Goal: Task Accomplishment & Management: Manage account settings

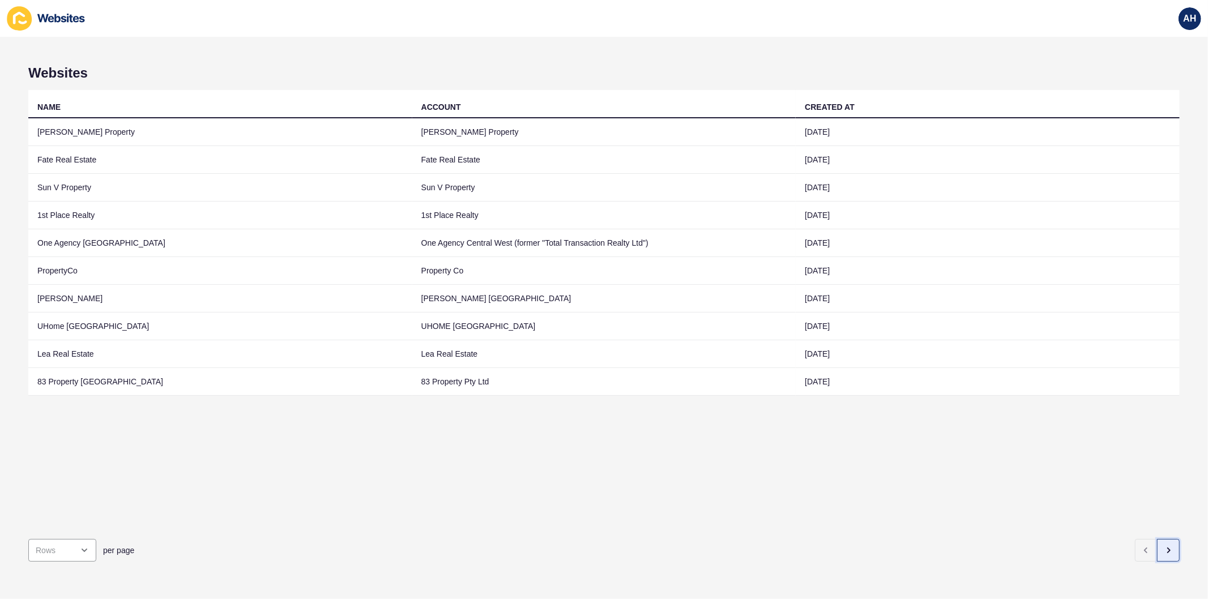
click at [1164, 546] on icon "button" at bounding box center [1168, 550] width 9 height 9
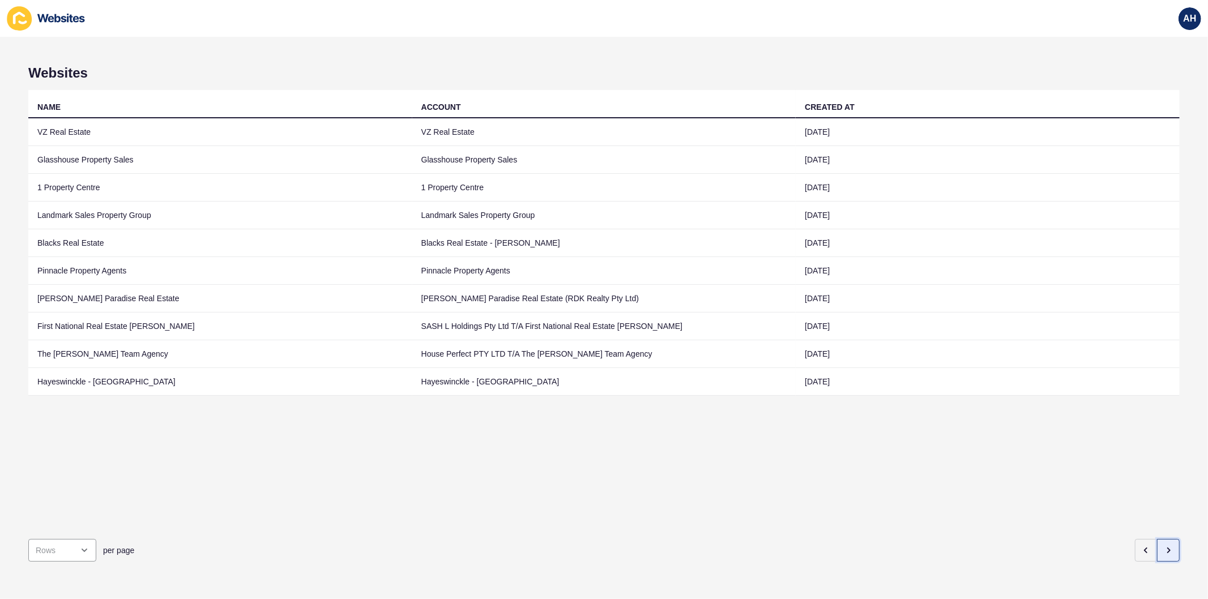
click at [1164, 546] on icon "button" at bounding box center [1168, 550] width 9 height 9
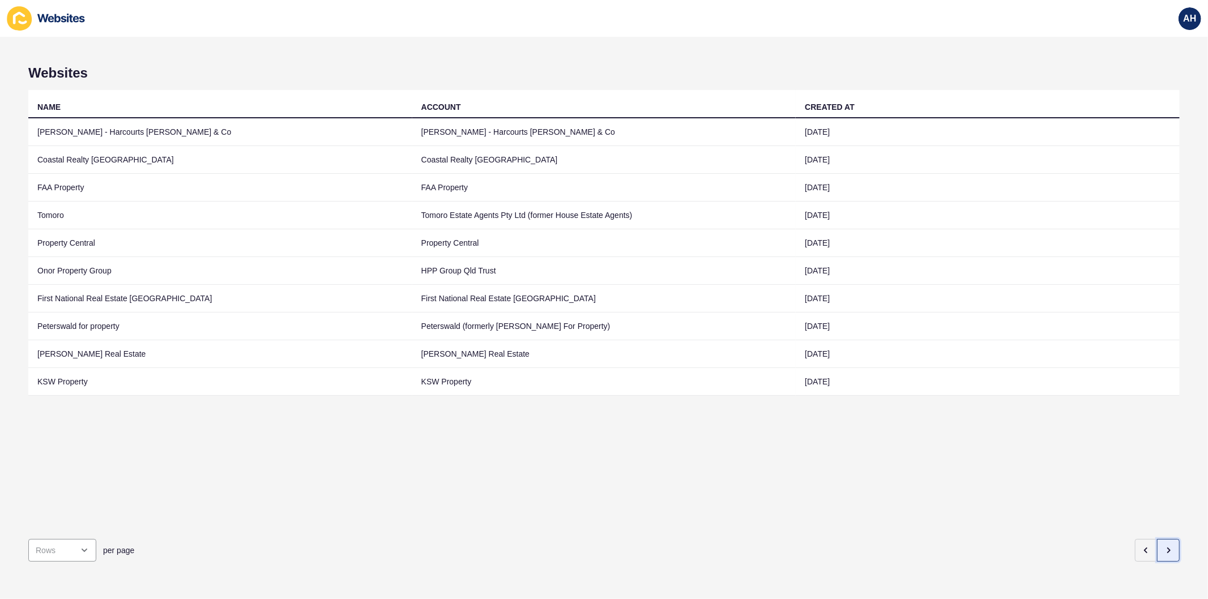
click at [1164, 546] on icon "button" at bounding box center [1168, 550] width 9 height 9
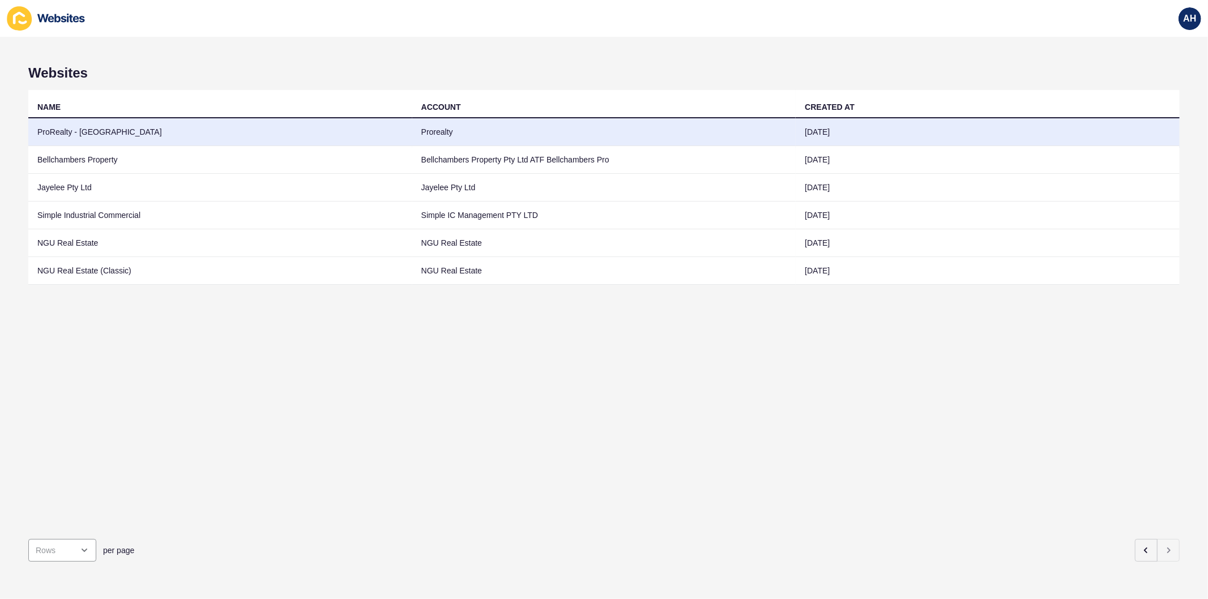
click at [472, 134] on td "Prorealty" at bounding box center [604, 132] width 384 height 28
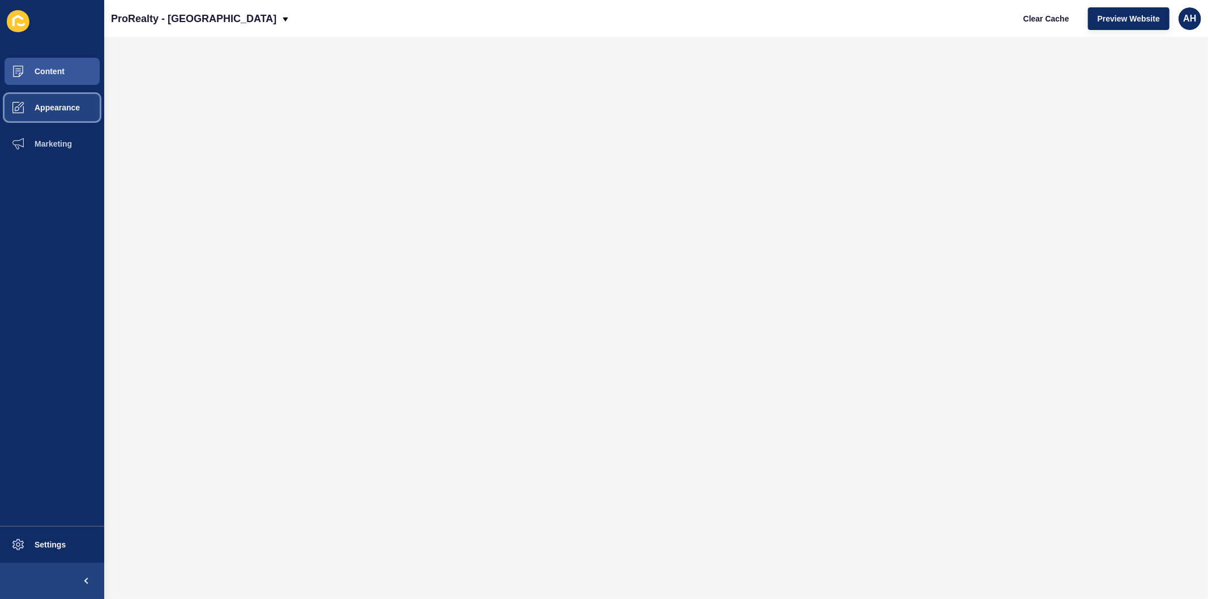
click at [34, 117] on span at bounding box center [18, 107] width 36 height 36
click at [1129, 24] on button "Preview Website" at bounding box center [1129, 18] width 82 height 23
click at [40, 69] on span "Content" at bounding box center [31, 71] width 66 height 9
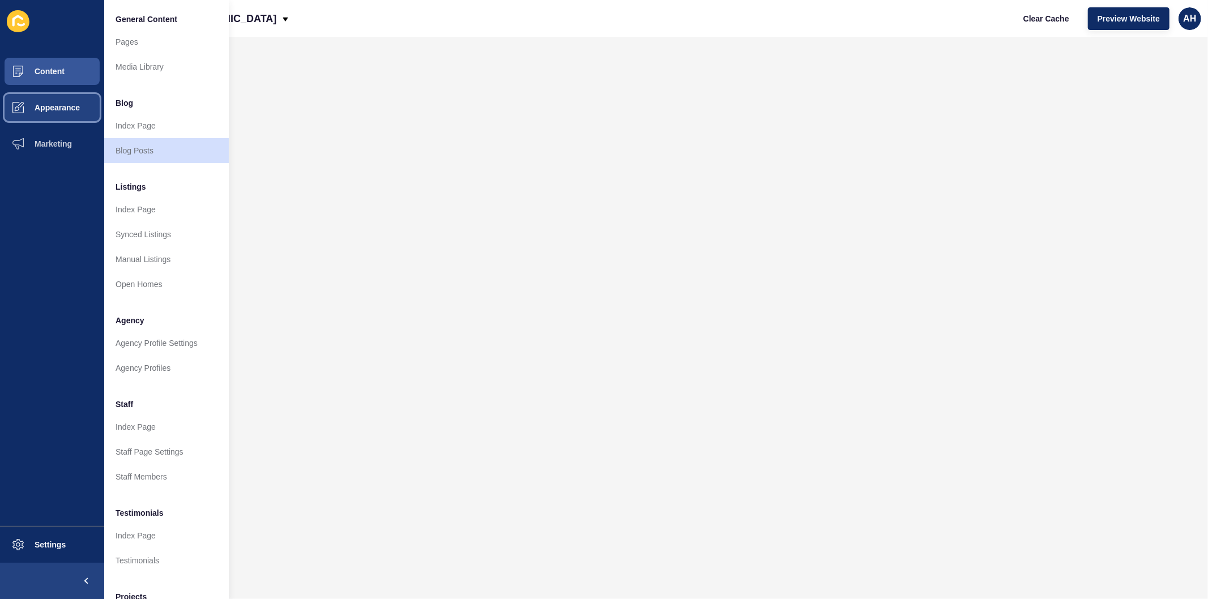
drag, startPoint x: 55, startPoint y: 102, endPoint x: 82, endPoint y: 62, distance: 48.1
click at [54, 101] on button "Appearance" at bounding box center [52, 107] width 104 height 36
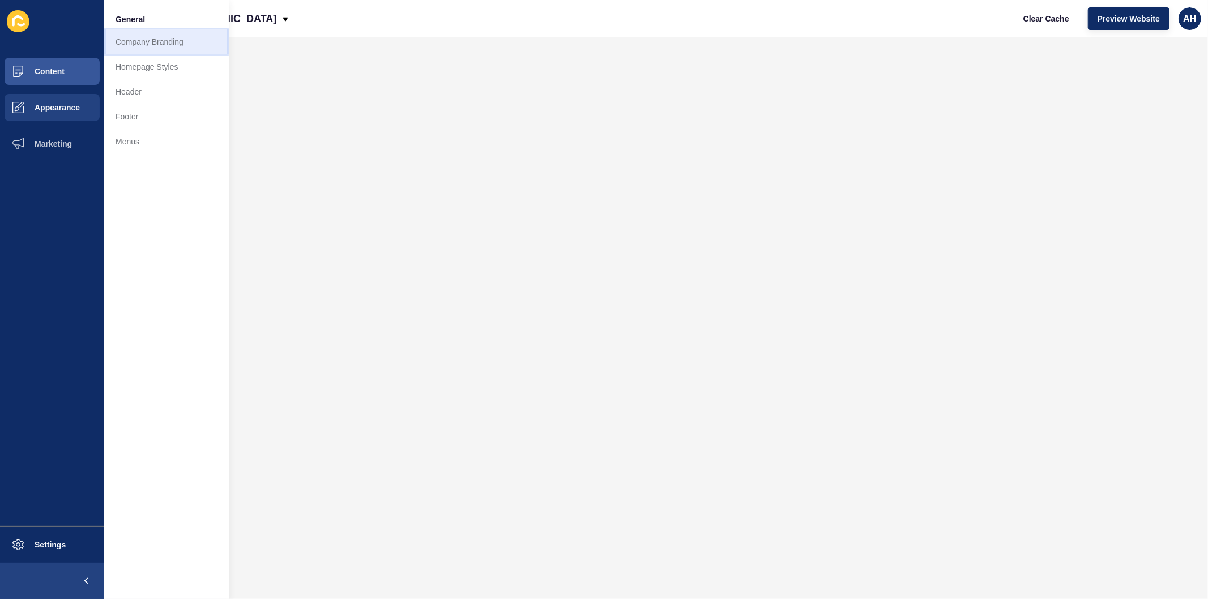
click at [134, 49] on link "Company Branding" at bounding box center [166, 41] width 125 height 25
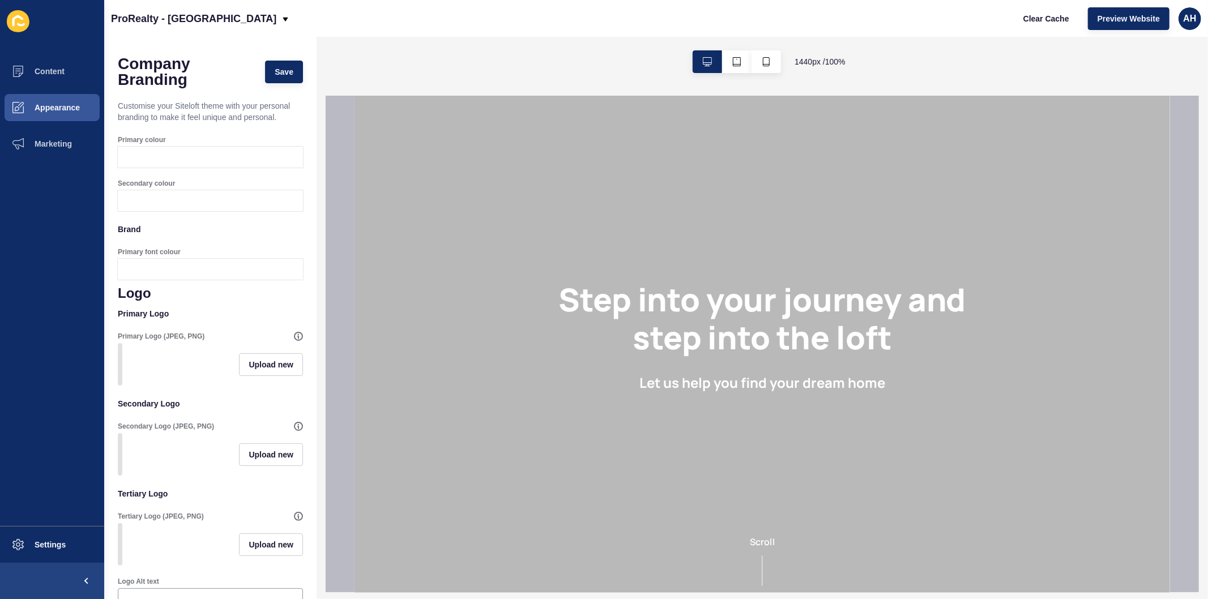
click at [68, 347] on ul "Content Appearance Marketing" at bounding box center [52, 289] width 104 height 473
click at [163, 161] on div at bounding box center [221, 157] width 164 height 21
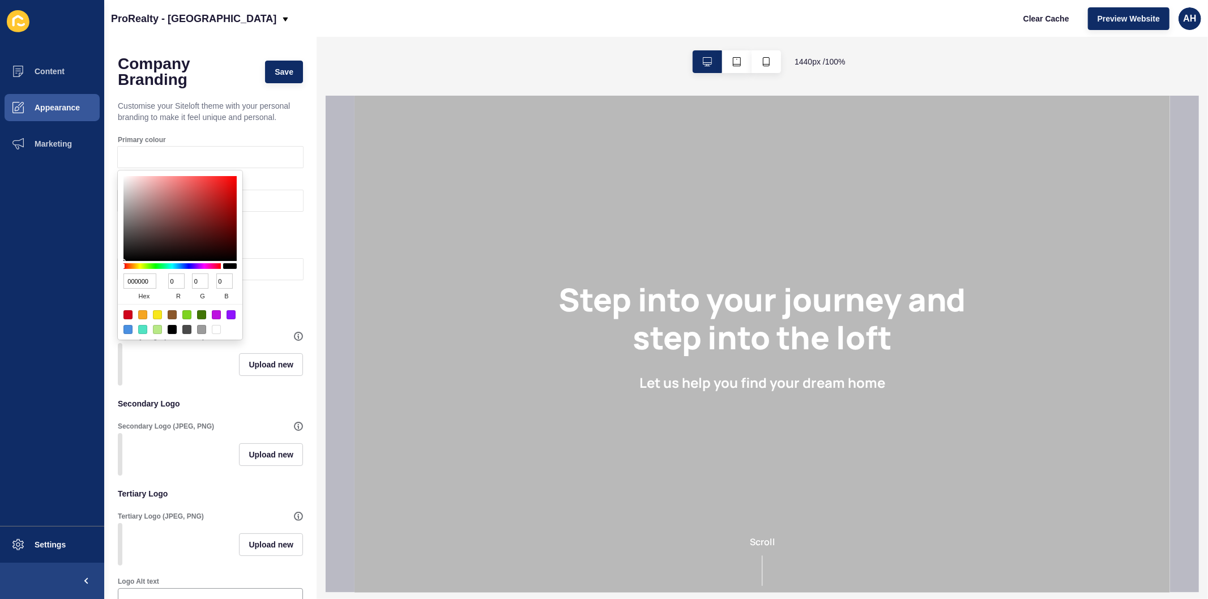
click at [171, 327] on div at bounding box center [172, 329] width 9 height 9
click at [257, 197] on div at bounding box center [221, 200] width 164 height 21
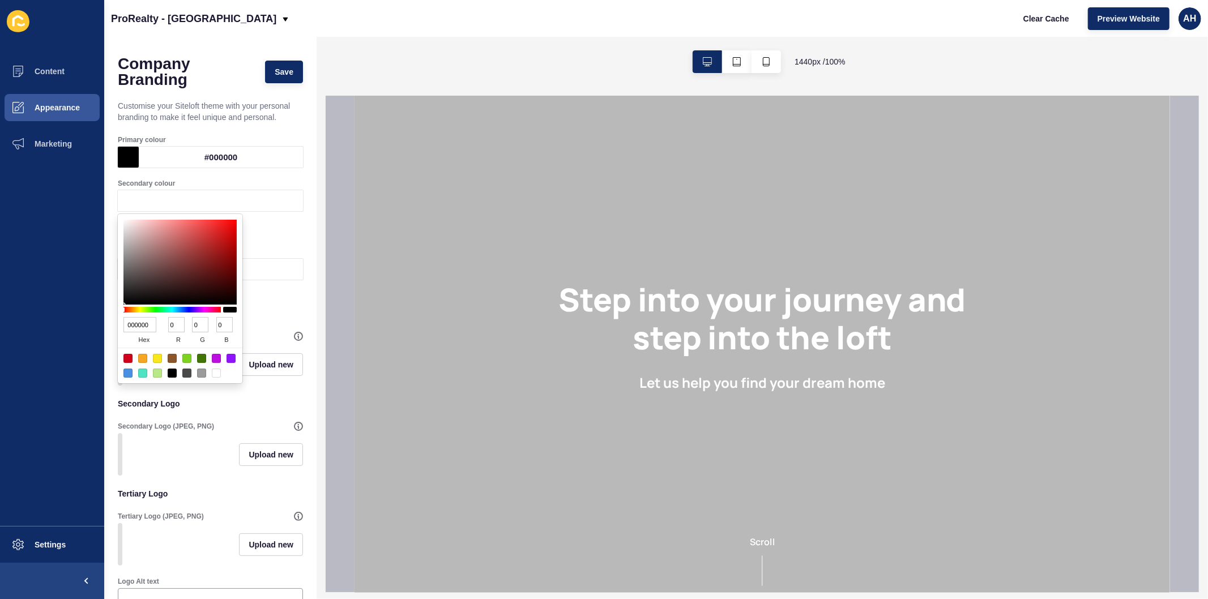
click at [25, 375] on ul "Content Appearance Marketing" at bounding box center [52, 289] width 104 height 473
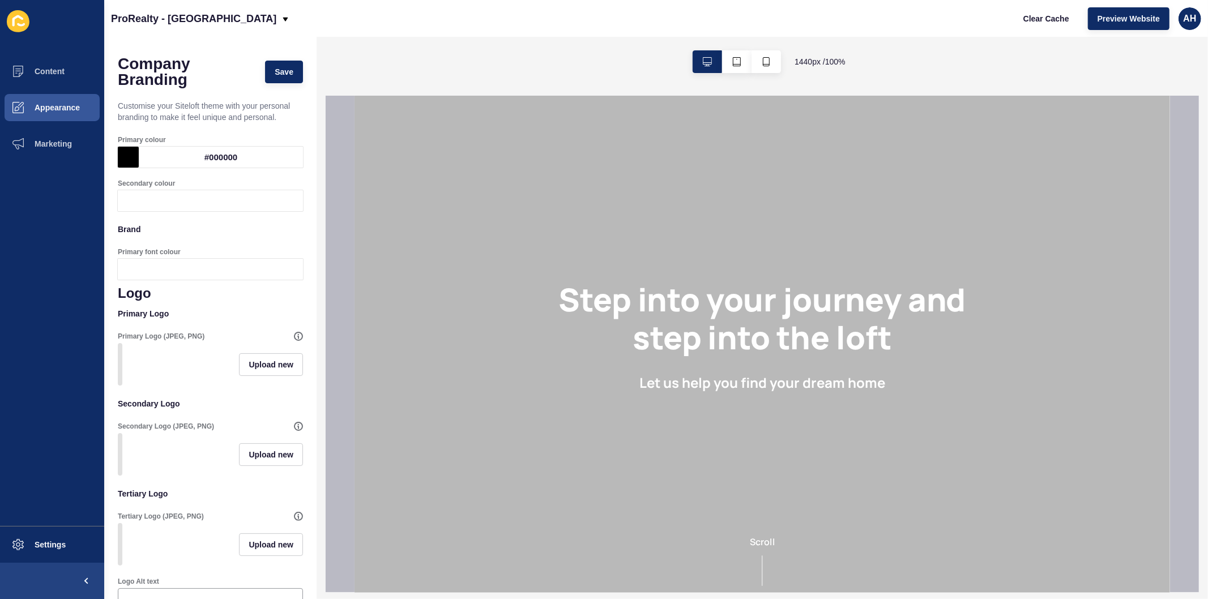
click at [148, 199] on div at bounding box center [221, 200] width 164 height 21
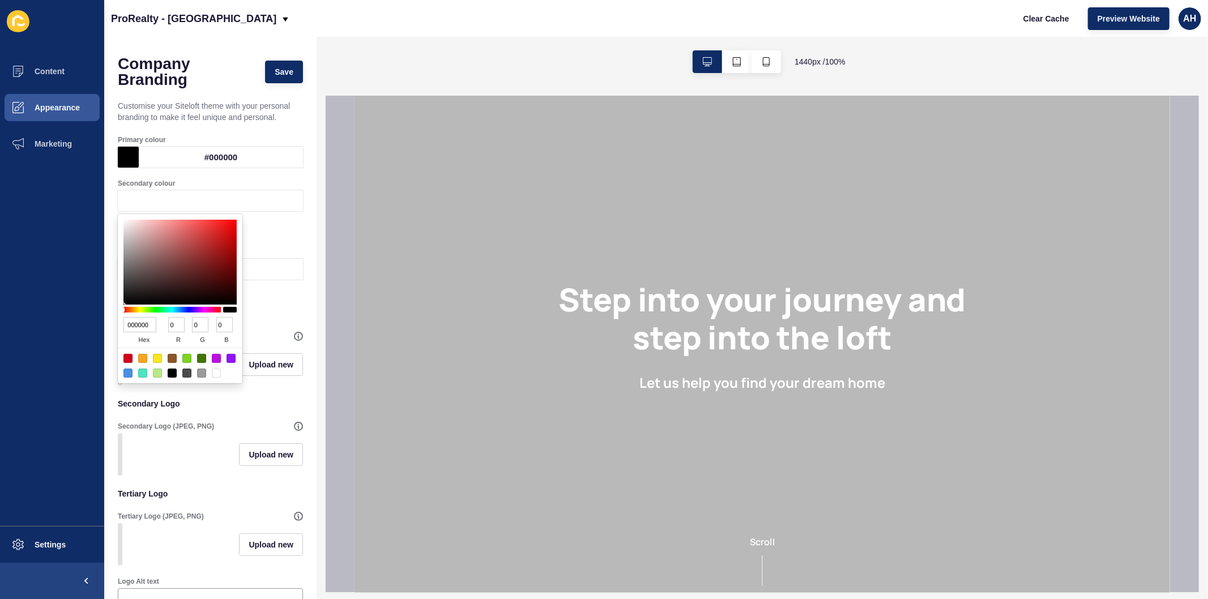
click at [133, 321] on input "000000" at bounding box center [139, 324] width 33 height 15
paste input "bcff"
type input "bcff00"
type input "188"
type input "255"
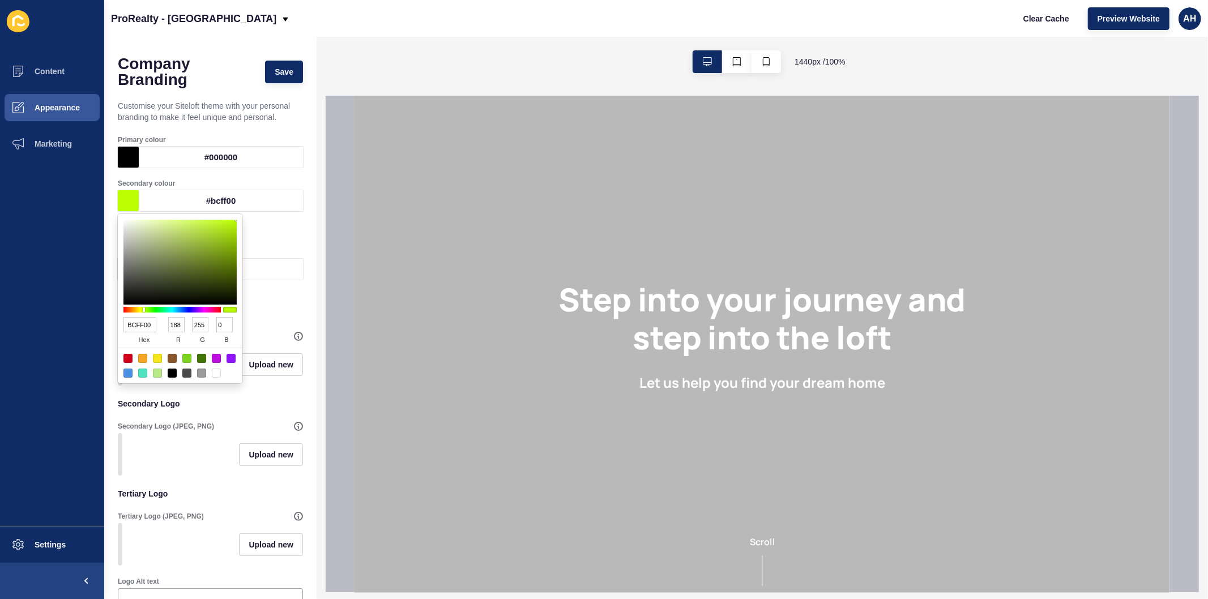
click at [64, 348] on ul "Content Appearance Marketing" at bounding box center [52, 289] width 104 height 473
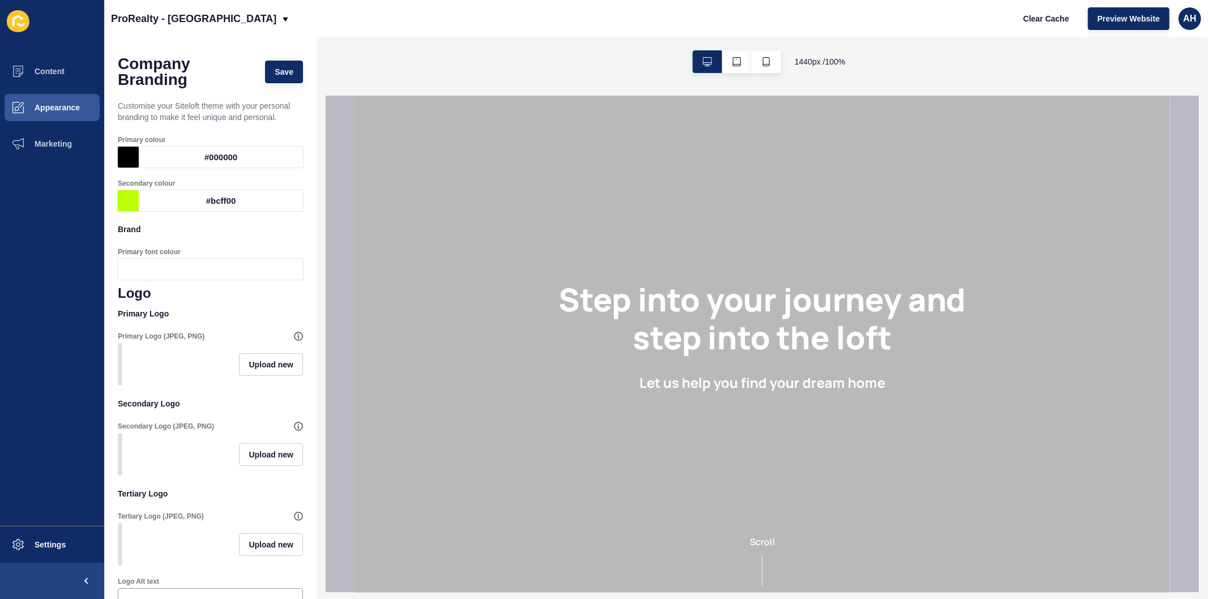
click at [195, 264] on div at bounding box center [221, 269] width 164 height 21
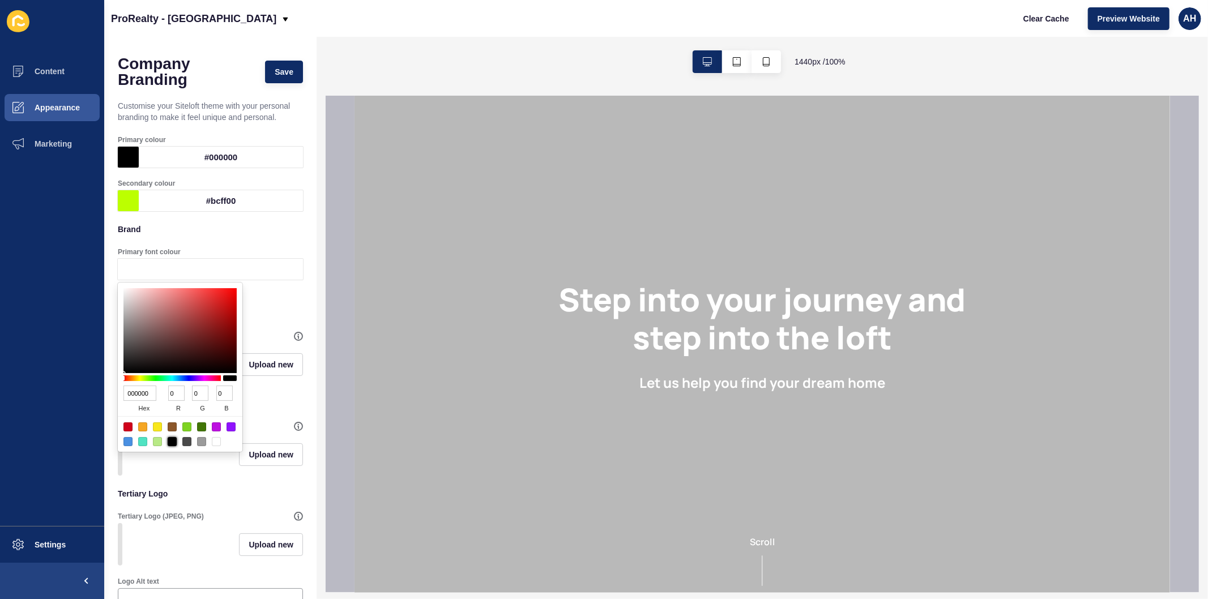
click at [174, 442] on div at bounding box center [172, 441] width 9 height 9
click at [7, 377] on ul "Content Appearance Marketing" at bounding box center [52, 289] width 104 height 473
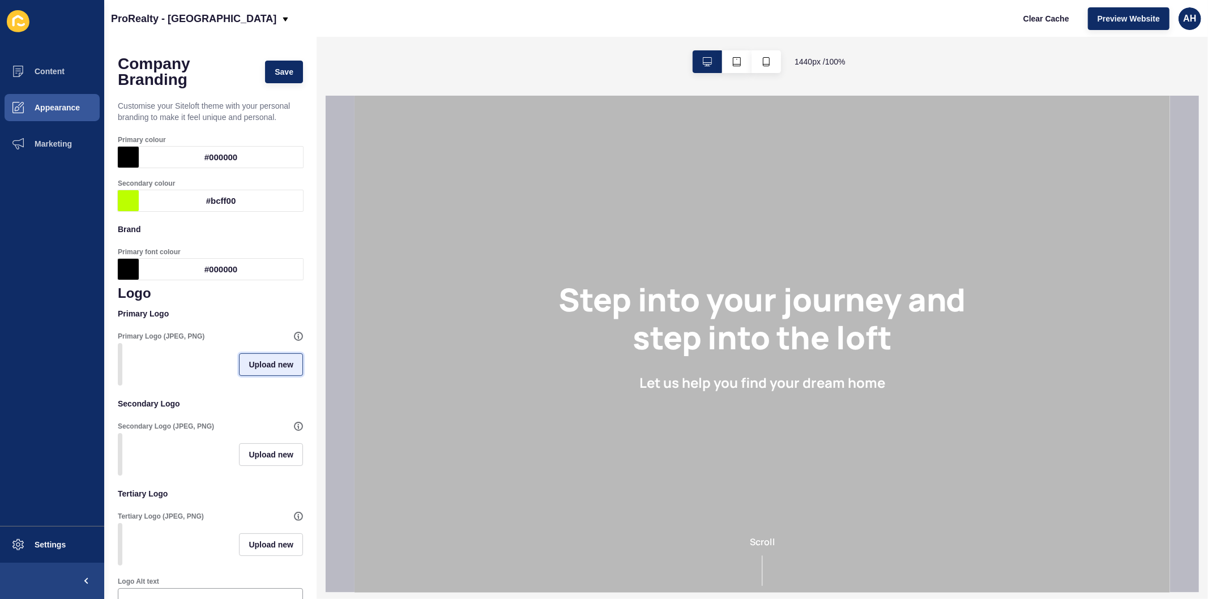
click at [258, 370] on span "Upload new" at bounding box center [271, 364] width 45 height 11
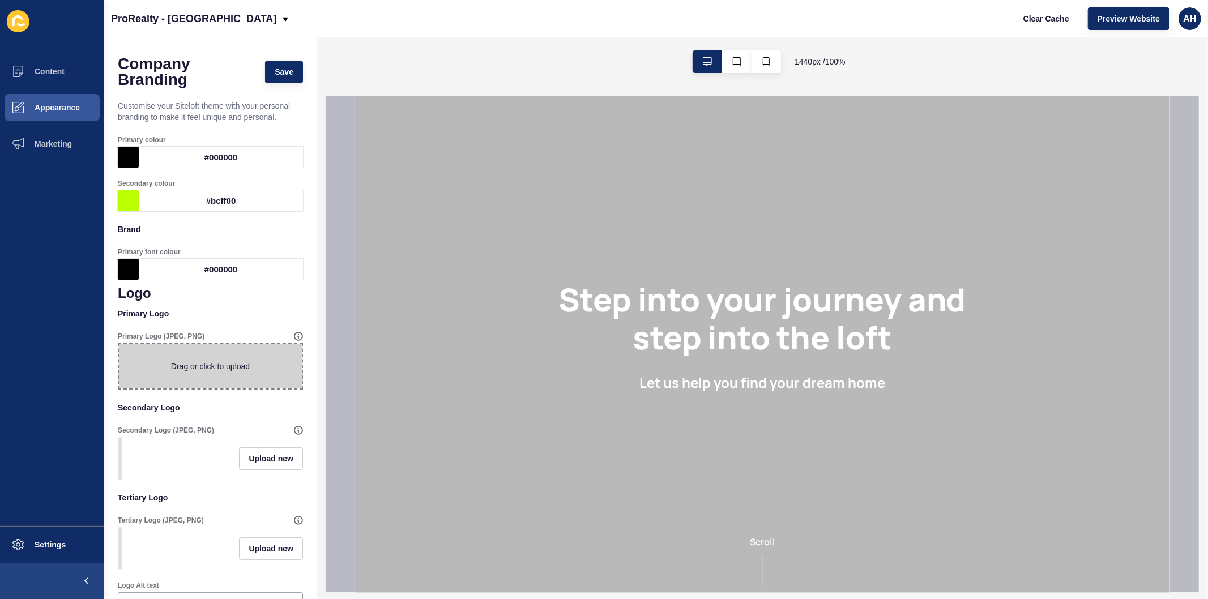
click at [187, 378] on span at bounding box center [210, 366] width 183 height 44
click at [119, 344] on input "Drag or click to upload" at bounding box center [119, 344] width 0 height 0
type input "C:\fakepath\Logo - Black.jpg"
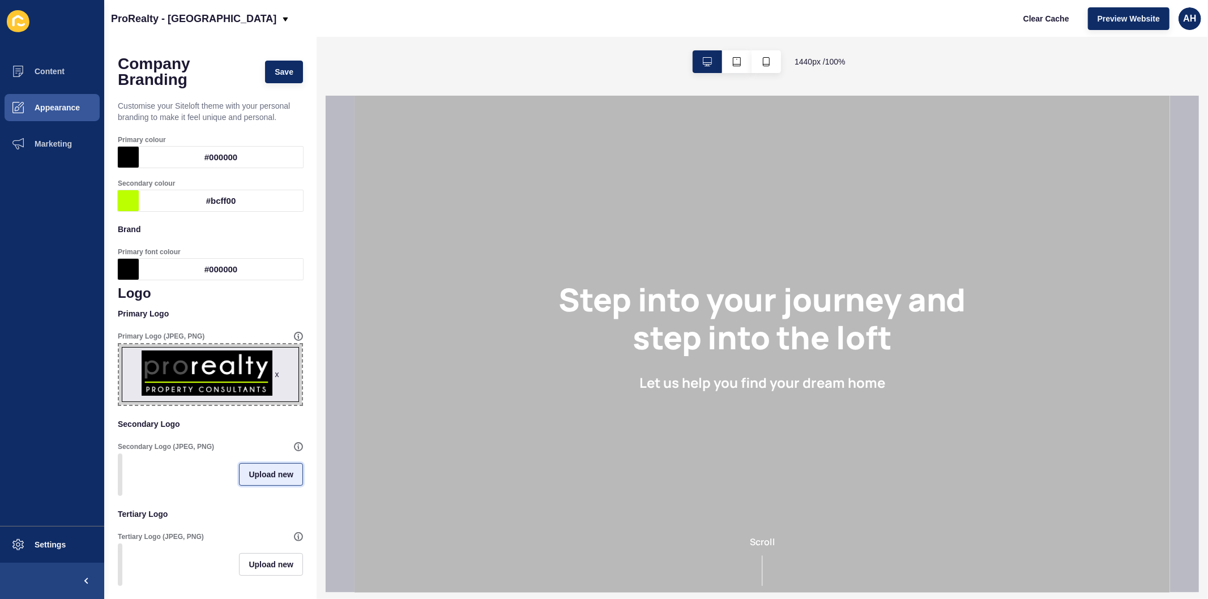
click at [257, 480] on span "Upload new" at bounding box center [271, 474] width 45 height 11
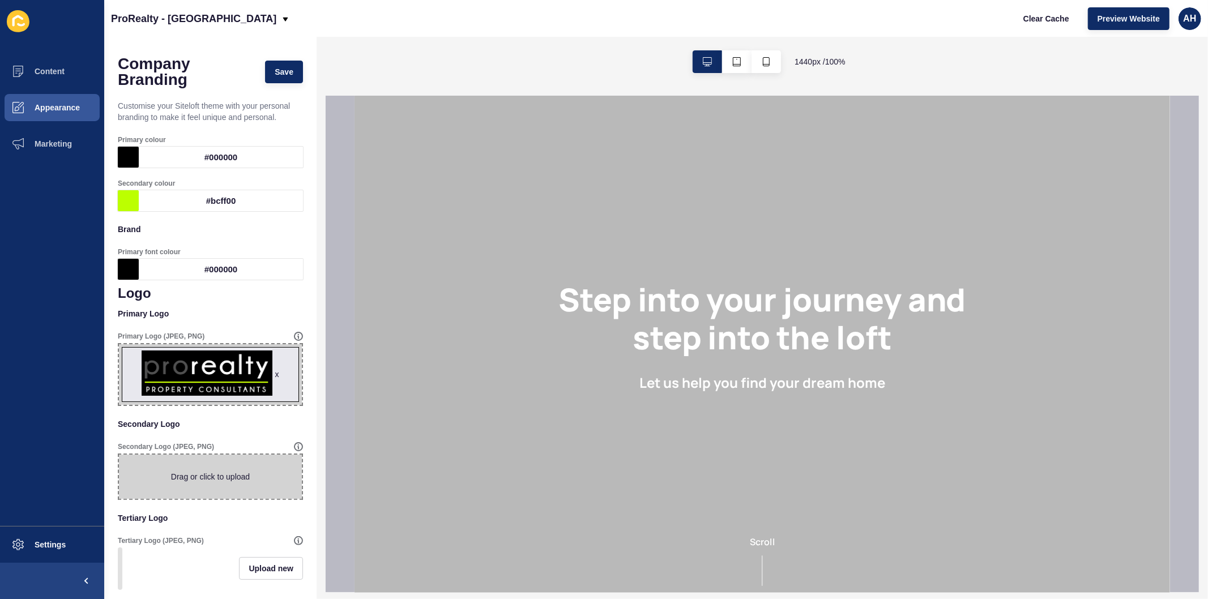
click at [206, 481] on span at bounding box center [210, 477] width 183 height 44
click at [119, 455] on input "Drag or click to upload" at bounding box center [119, 455] width 0 height 0
type input "C:\fakepath\Logo - White - Website (No BG).png"
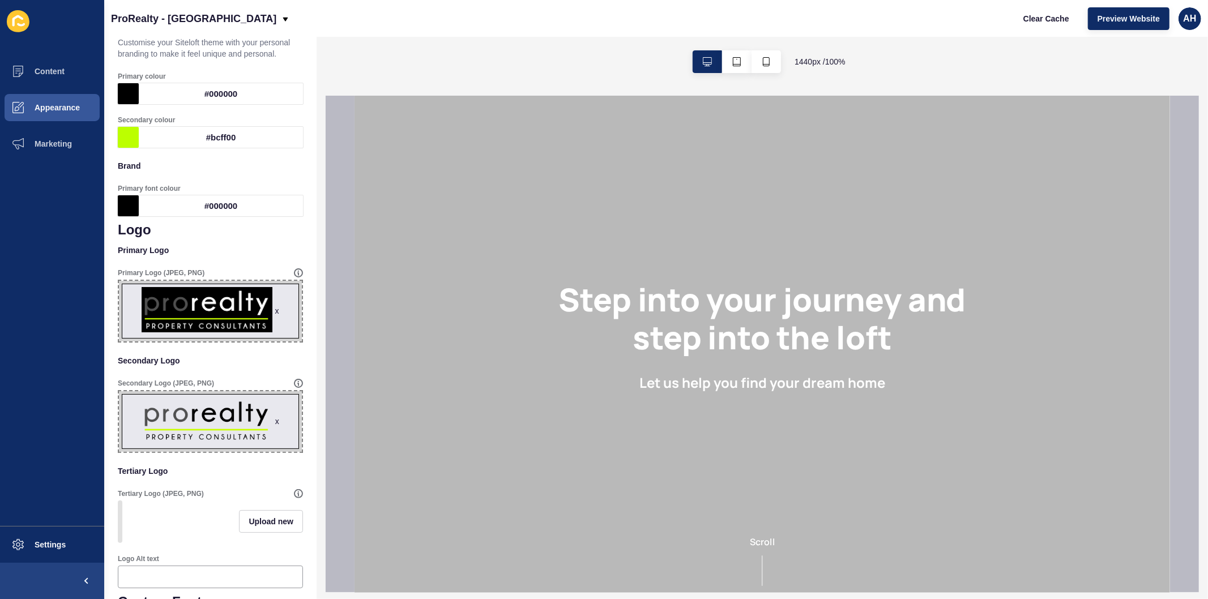
scroll to position [251, 0]
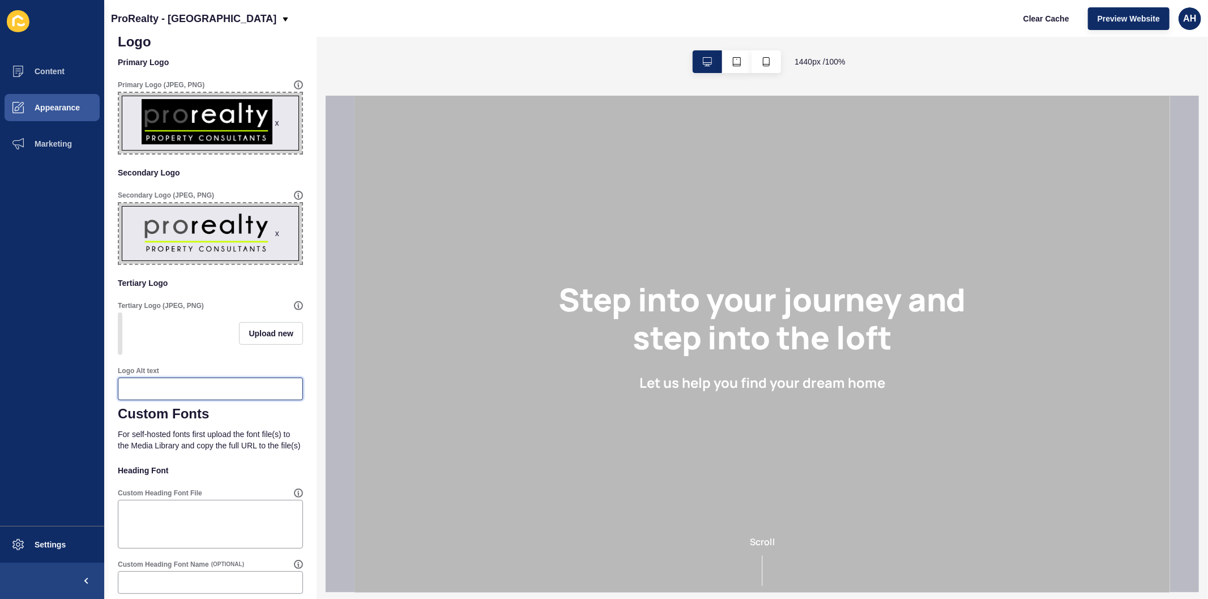
click at [238, 395] on input "Logo Alt text" at bounding box center [210, 388] width 170 height 11
drag, startPoint x: 176, startPoint y: 395, endPoint x: 96, endPoint y: 398, distance: 79.3
click at [96, 398] on div "Content Appearance Marketing Settings ProRealty - KENT TOWN Clear Cache Preview…" at bounding box center [604, 299] width 1208 height 599
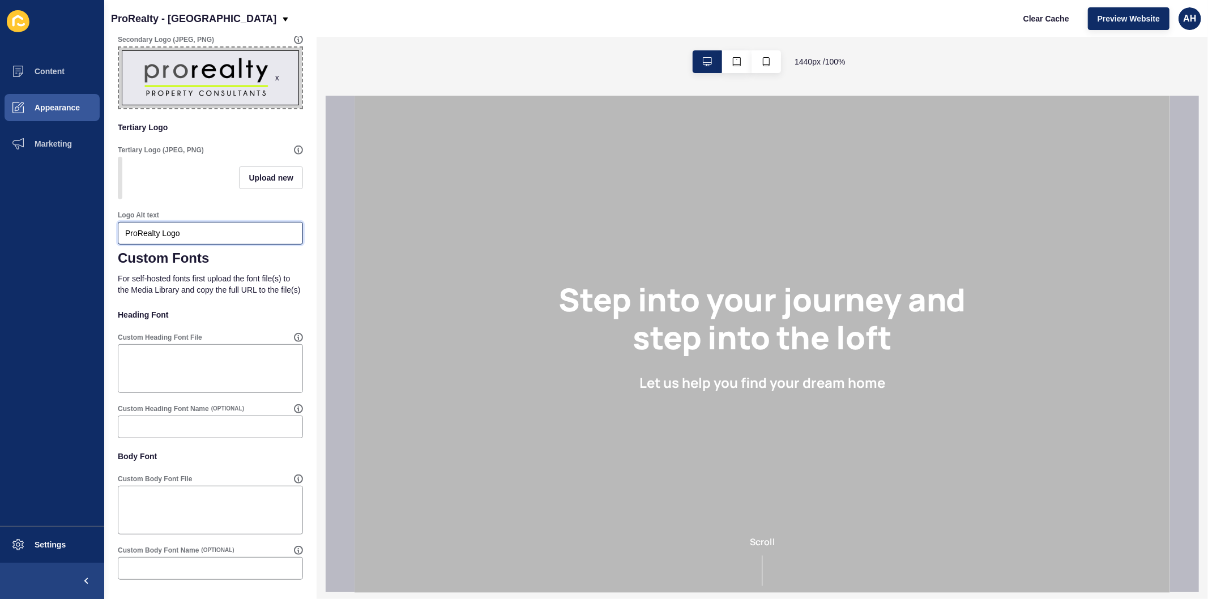
type input "ProRealty Logo"
click at [594, 58] on div "1440 px / 100 %" at bounding box center [762, 62] width 891 height 50
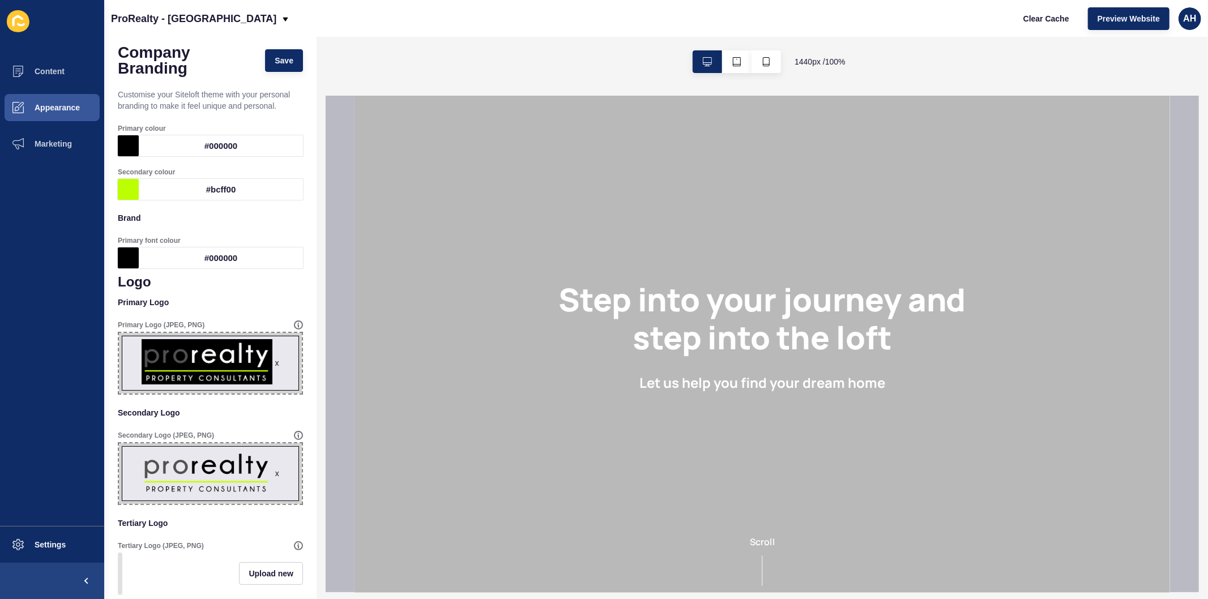
scroll to position [0, 0]
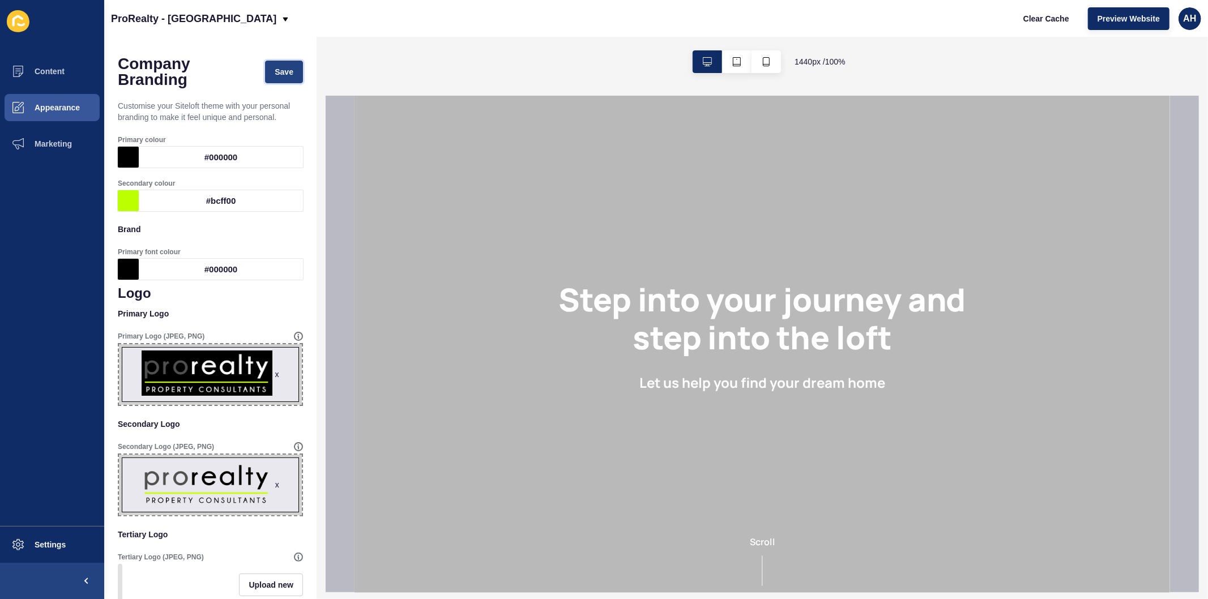
click at [275, 69] on span "Save" at bounding box center [284, 71] width 19 height 11
click at [54, 105] on span "Appearance" at bounding box center [39, 107] width 82 height 9
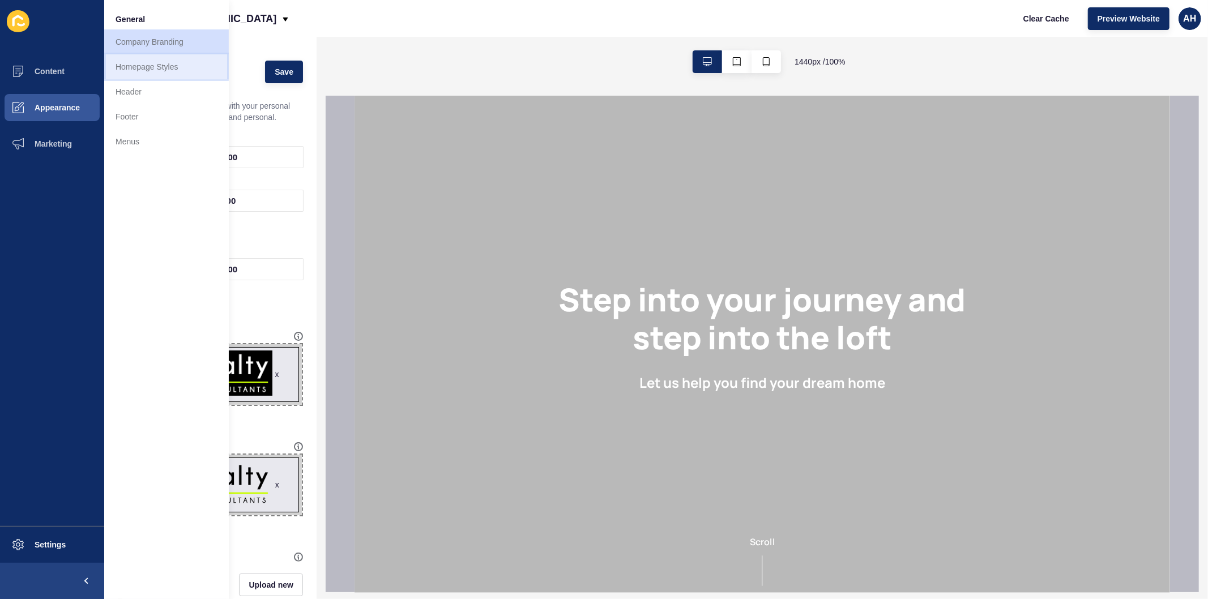
click at [164, 65] on link "Homepage Styles" at bounding box center [166, 66] width 125 height 25
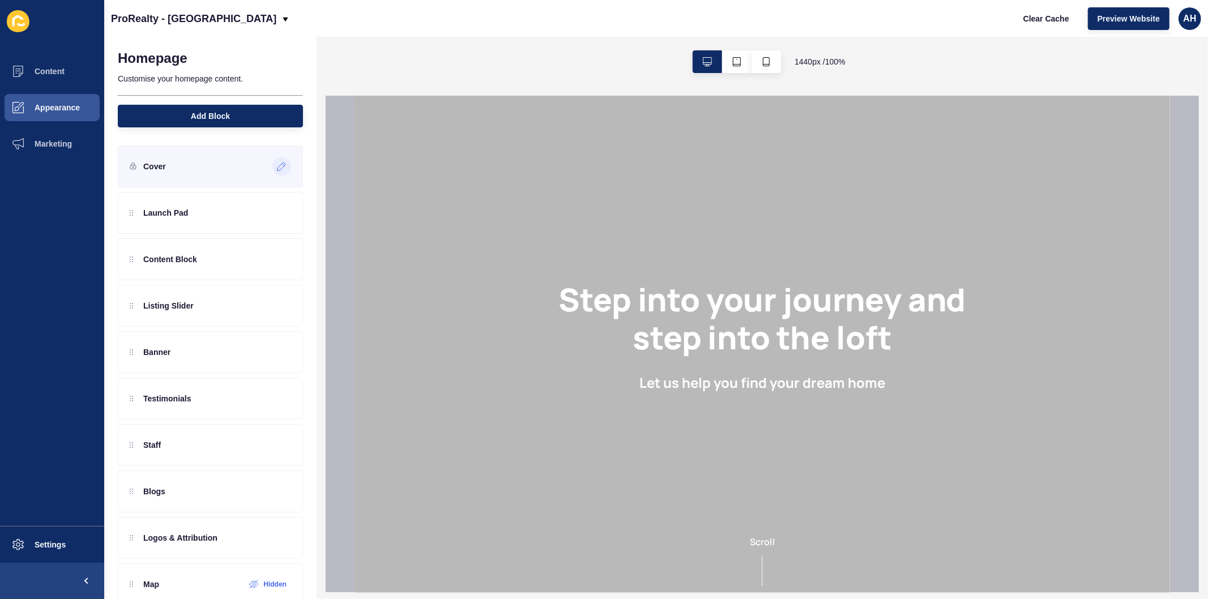
click at [277, 166] on icon at bounding box center [282, 166] width 10 height 9
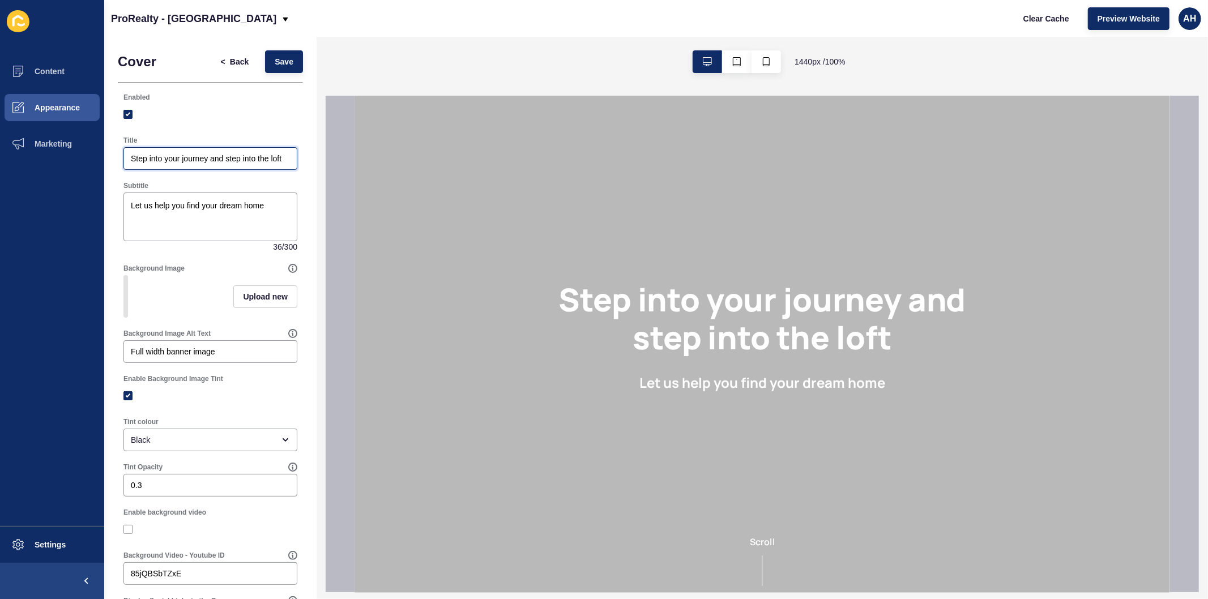
click at [168, 160] on input "Step into your journey and step into the loft" at bounding box center [210, 158] width 159 height 11
paste input "Commercial Management, Sales & Leasing - ProRealty"
type input "Commercial Management, Sales & Leasing - ProRealty"
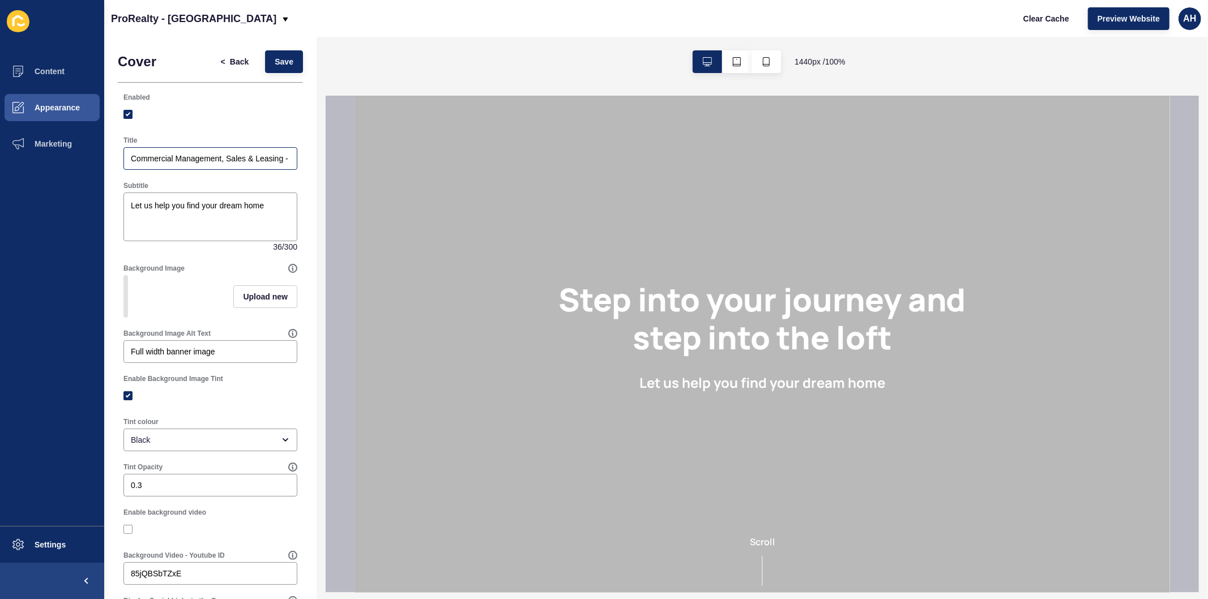
drag, startPoint x: 283, startPoint y: 156, endPoint x: 231, endPoint y: 160, distance: 52.8
click at [231, 160] on div "Commercial Management, Sales & Leasing - ProRealty" at bounding box center [210, 158] width 174 height 23
click at [219, 222] on textarea "Let us help you find your dream home" at bounding box center [210, 216] width 170 height 45
paste textarea "Commercial Management, Sales & Leasing - ProRealty"
drag, startPoint x: 197, startPoint y: 214, endPoint x: 194, endPoint y: 223, distance: 9.3
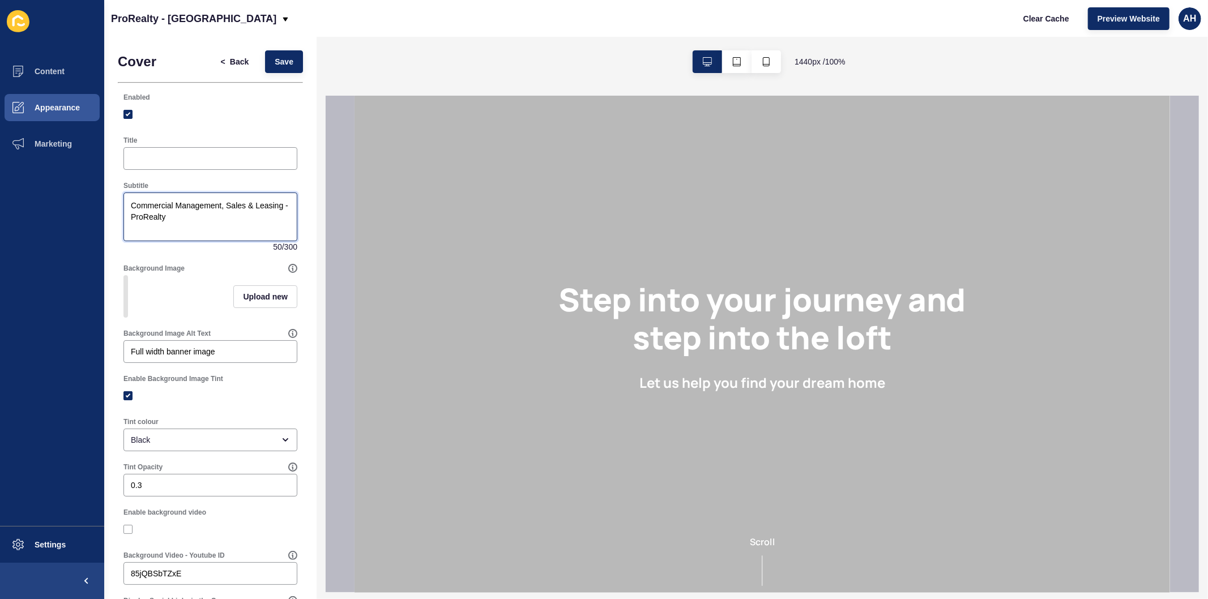
click at [168, 219] on textarea "Commercial Management, Sales & Leasing - ProRealty" at bounding box center [210, 216] width 170 height 45
drag, startPoint x: 204, startPoint y: 216, endPoint x: 165, endPoint y: 215, distance: 38.5
click at [165, 215] on textarea "Commercial Management, Sales & Leasing - ProRealty" at bounding box center [210, 216] width 170 height 45
type textarea "Commercial Management, Sales & Leasing"
click at [247, 152] on div at bounding box center [210, 158] width 174 height 23
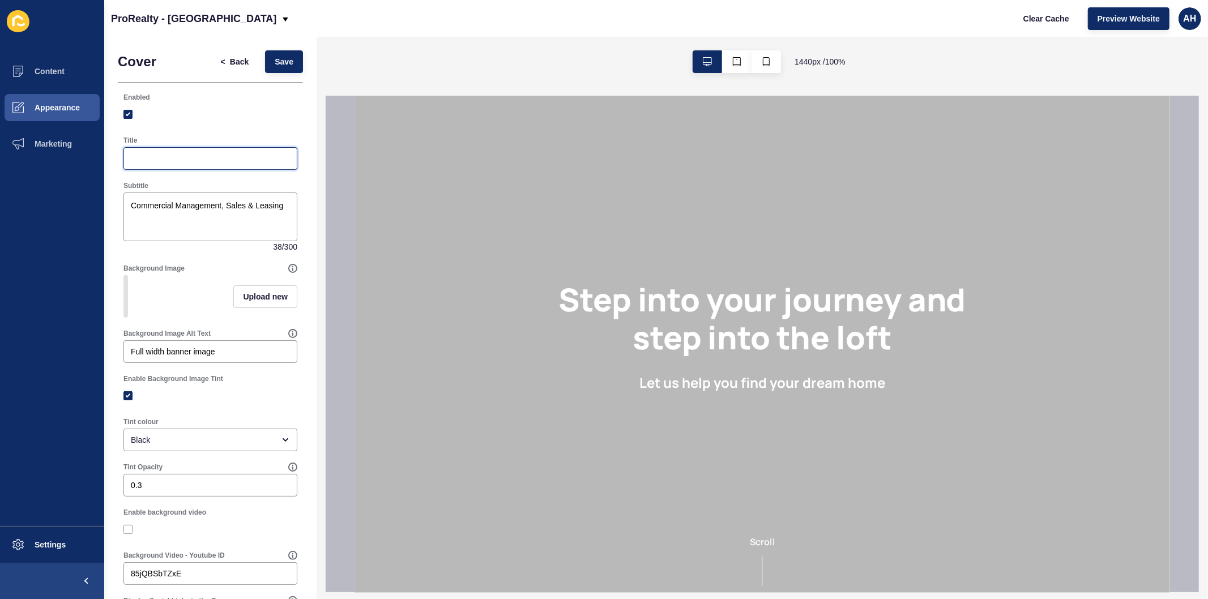
paste input "ProRealty"
type input "ProRealty"
click at [233, 295] on button "Upload new" at bounding box center [265, 296] width 64 height 23
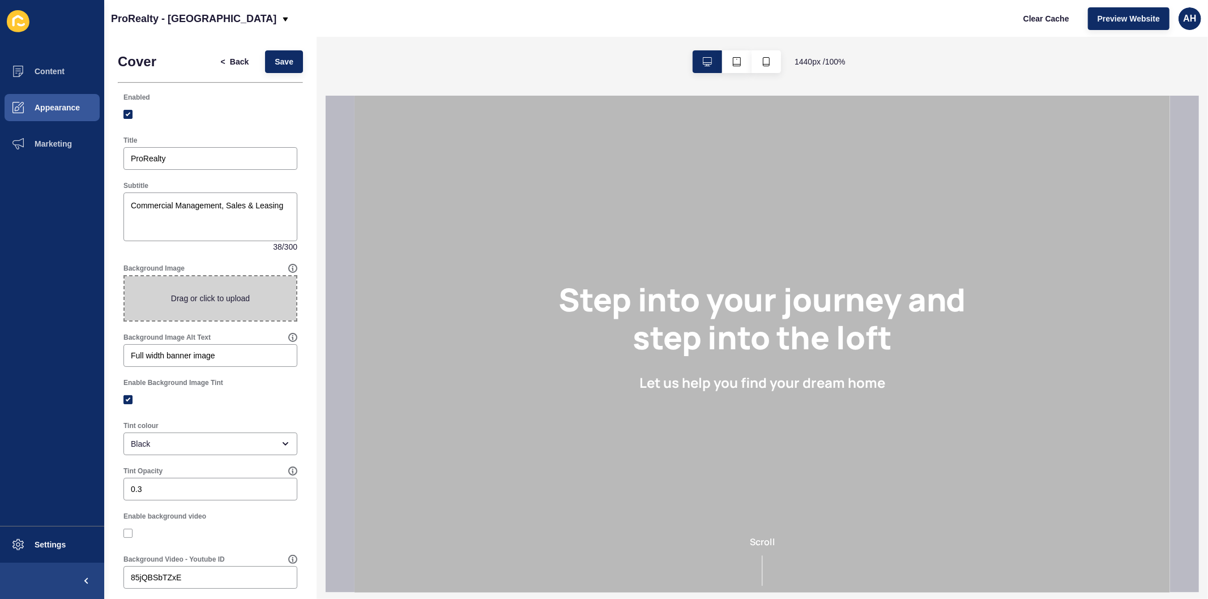
click at [215, 296] on span at bounding box center [211, 298] width 172 height 44
click at [125, 276] on input "Drag or click to upload" at bounding box center [125, 276] width 0 height 0
type input "C:\fakepath\Photo4.jpg"
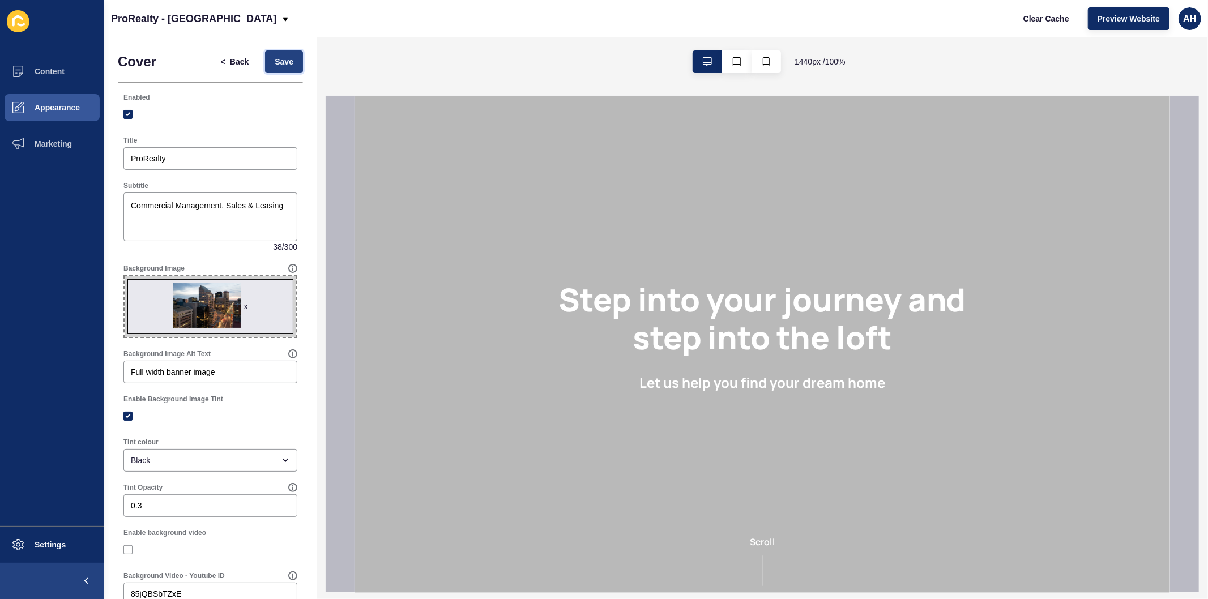
click at [278, 59] on span "Save" at bounding box center [284, 61] width 19 height 11
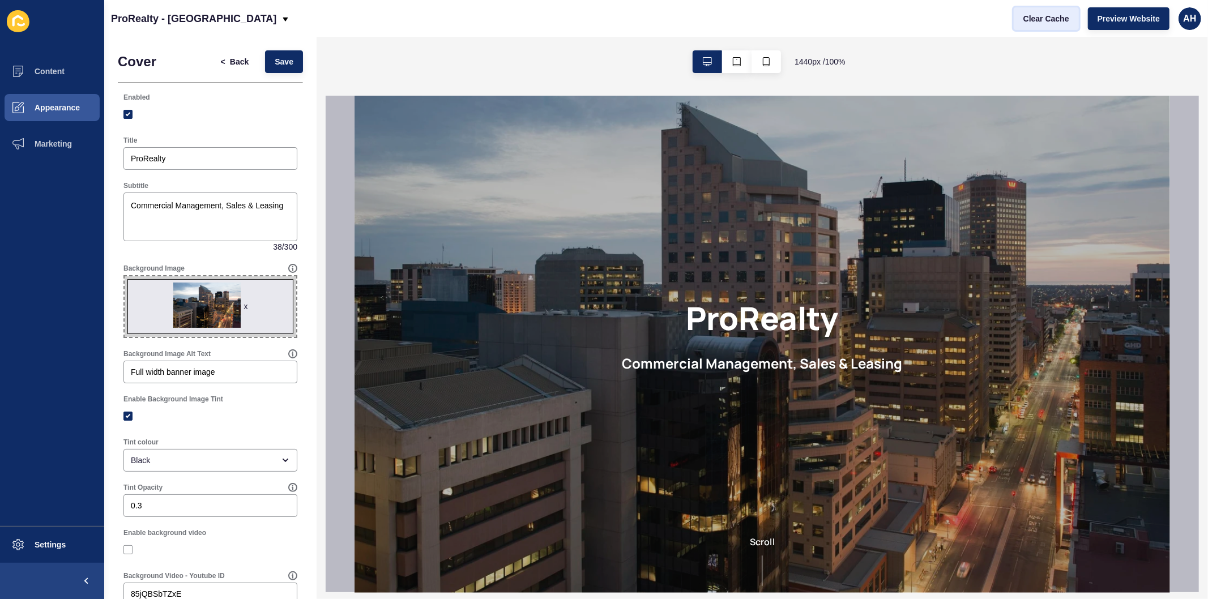
click at [1052, 19] on span "Clear Cache" at bounding box center [1046, 18] width 46 height 11
click at [54, 114] on button "Appearance" at bounding box center [52, 107] width 104 height 36
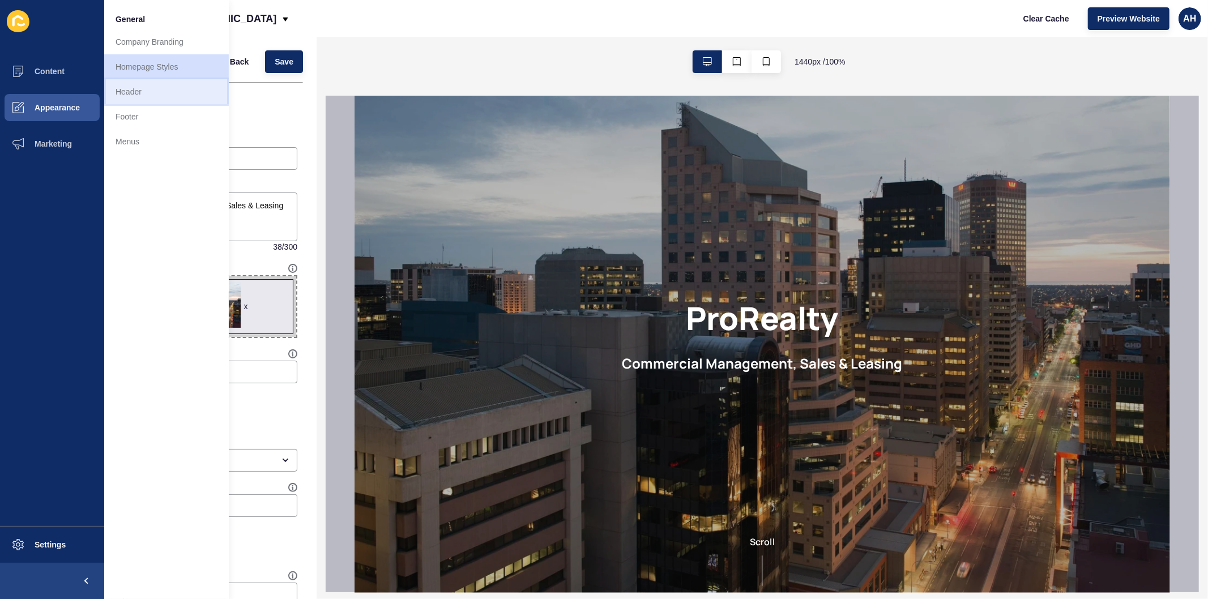
click at [148, 95] on link "Header" at bounding box center [166, 91] width 125 height 25
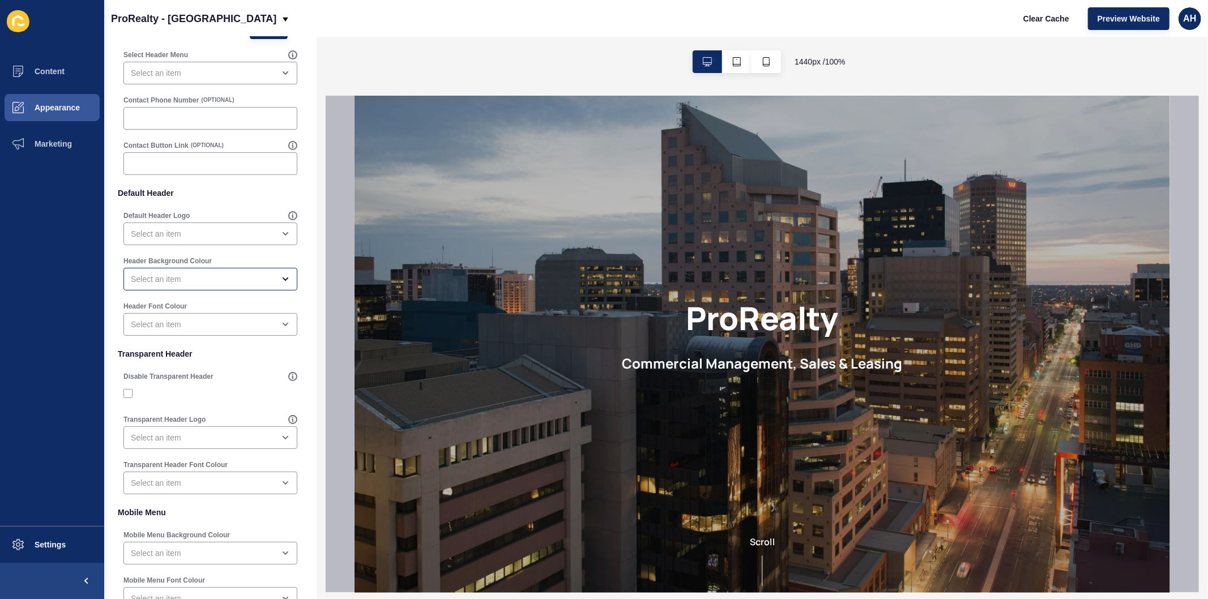
scroll to position [63, 0]
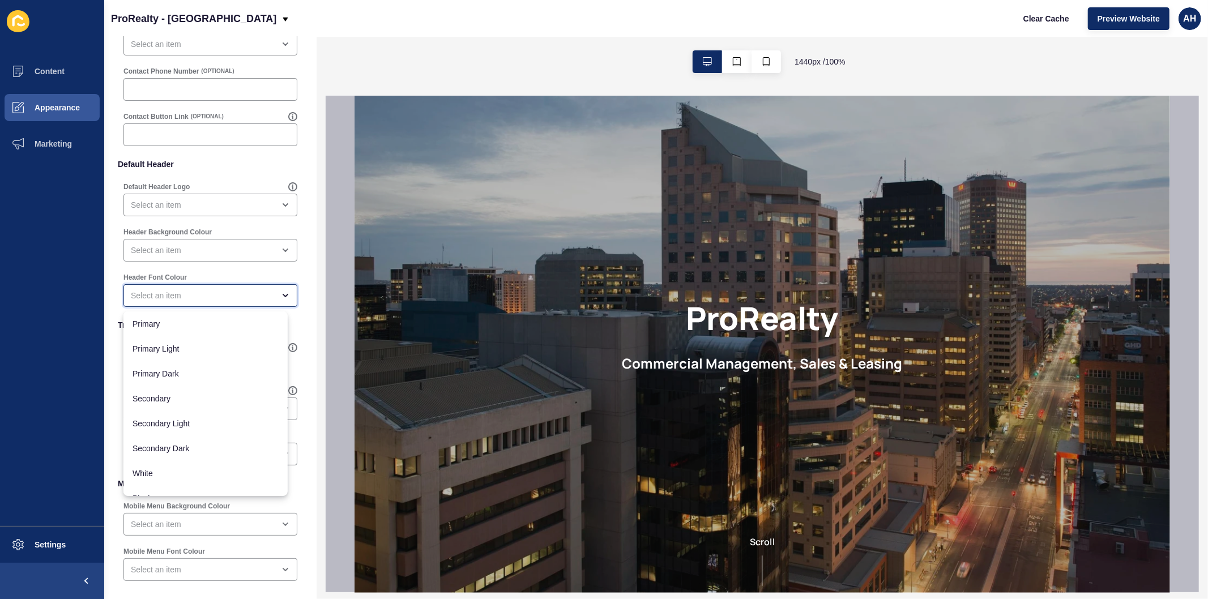
click at [235, 301] on div "close menu" at bounding box center [210, 295] width 174 height 23
click at [193, 395] on span "Secondary" at bounding box center [206, 398] width 146 height 11
type input "Secondary"
click at [127, 364] on label at bounding box center [127, 364] width 9 height 9
click at [127, 364] on input "Disable Transparent Header" at bounding box center [129, 364] width 7 height 7
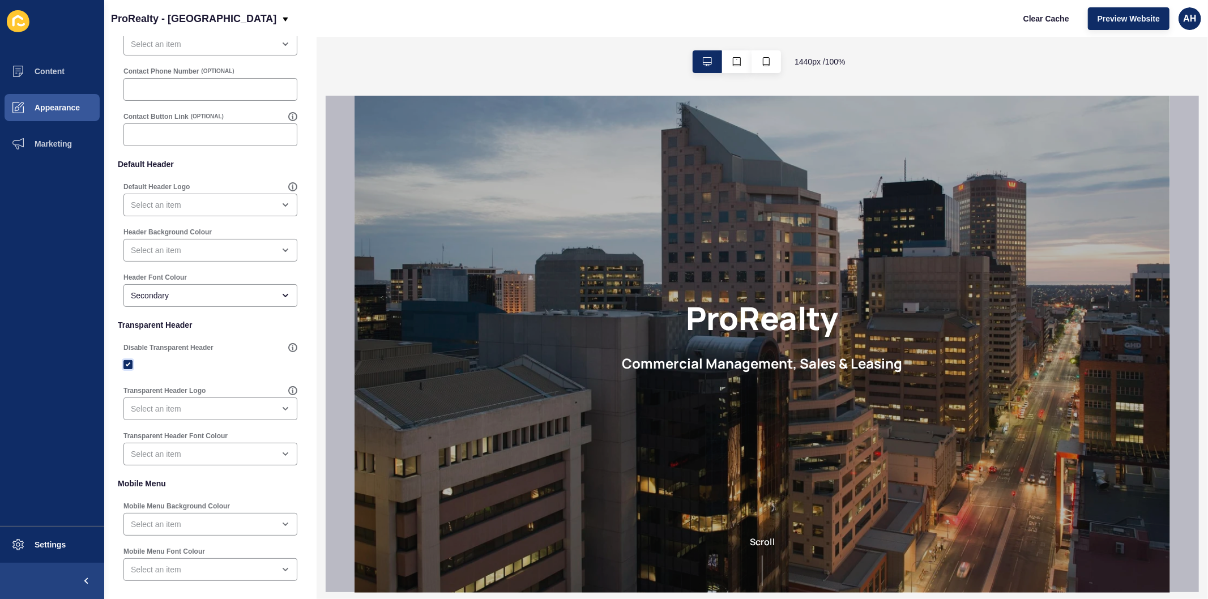
click at [125, 365] on label at bounding box center [127, 364] width 9 height 9
click at [126, 365] on input "Disable Transparent Header" at bounding box center [129, 364] width 7 height 7
checkbox input "false"
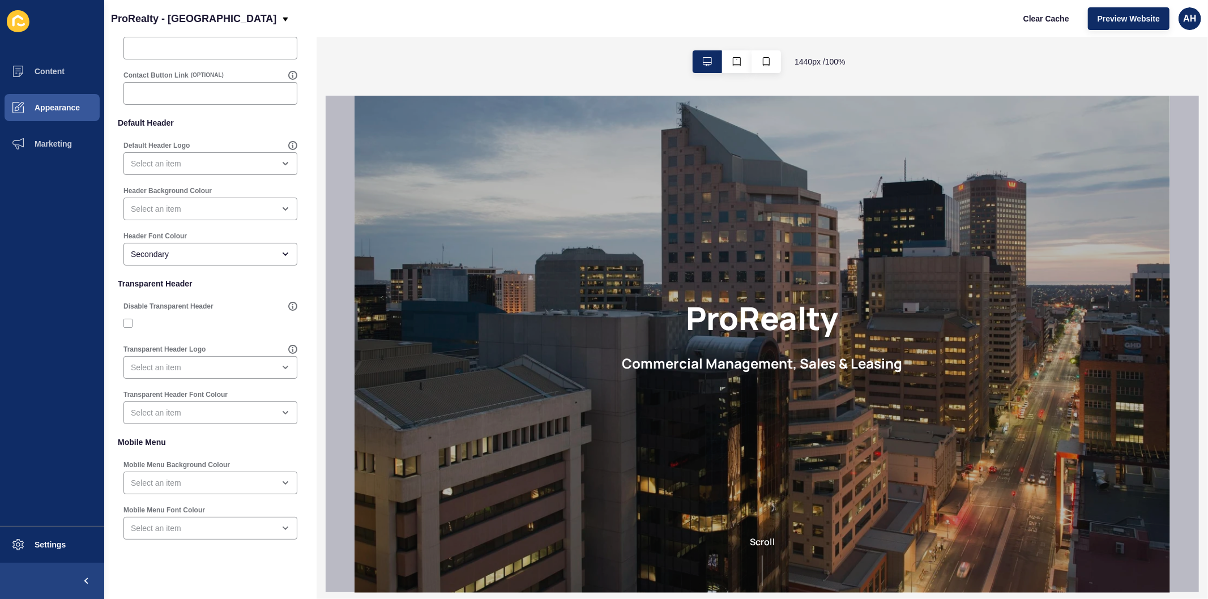
scroll to position [120, 0]
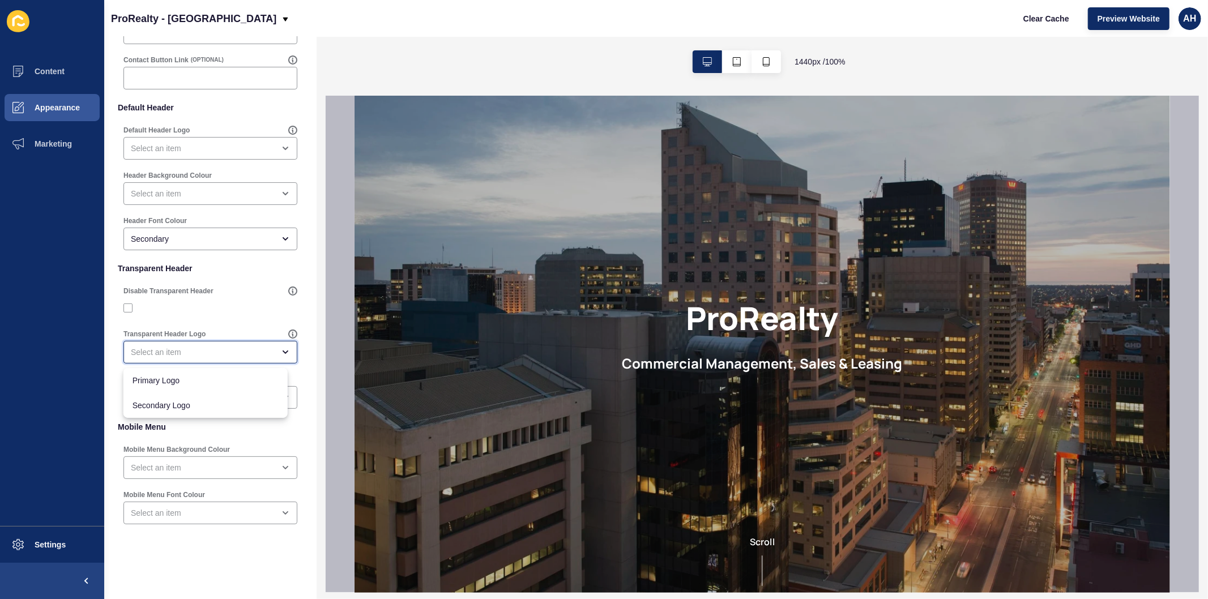
click at [231, 347] on div "close menu" at bounding box center [202, 352] width 143 height 11
click at [207, 377] on span "Primary Logo" at bounding box center [206, 380] width 146 height 11
type input "Primary Logo"
click at [225, 388] on div "open menu" at bounding box center [210, 397] width 174 height 23
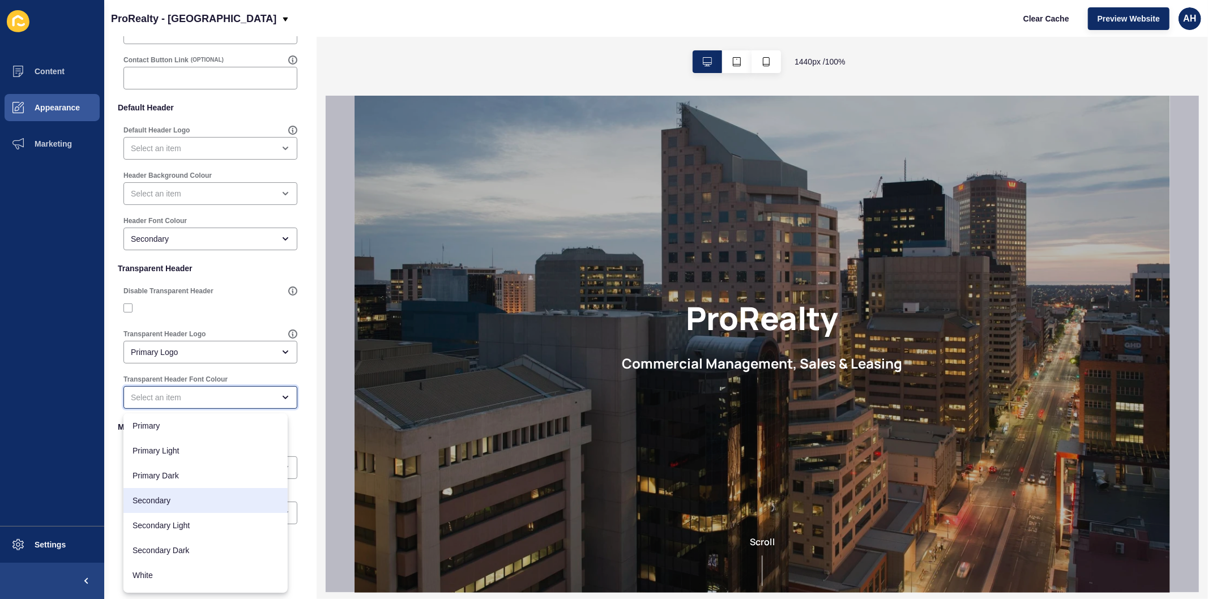
click at [206, 499] on span "Secondary" at bounding box center [206, 500] width 146 height 11
type input "Secondary"
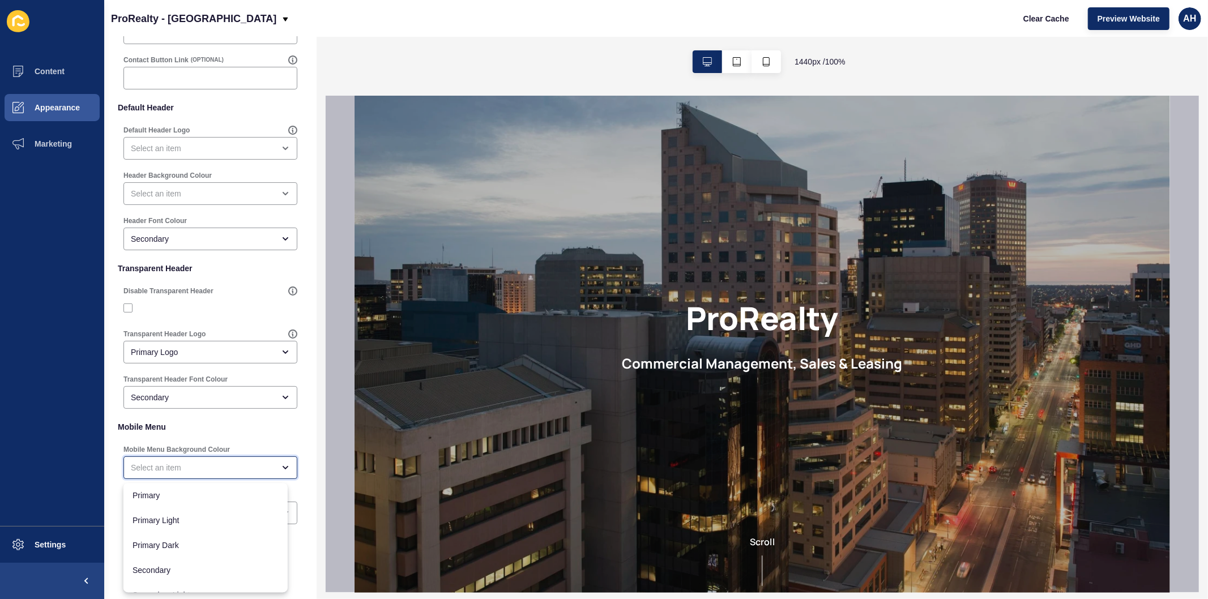
click at [204, 465] on div "close menu" at bounding box center [202, 467] width 143 height 11
click at [196, 488] on div "Primary" at bounding box center [205, 495] width 164 height 25
type input "Primary"
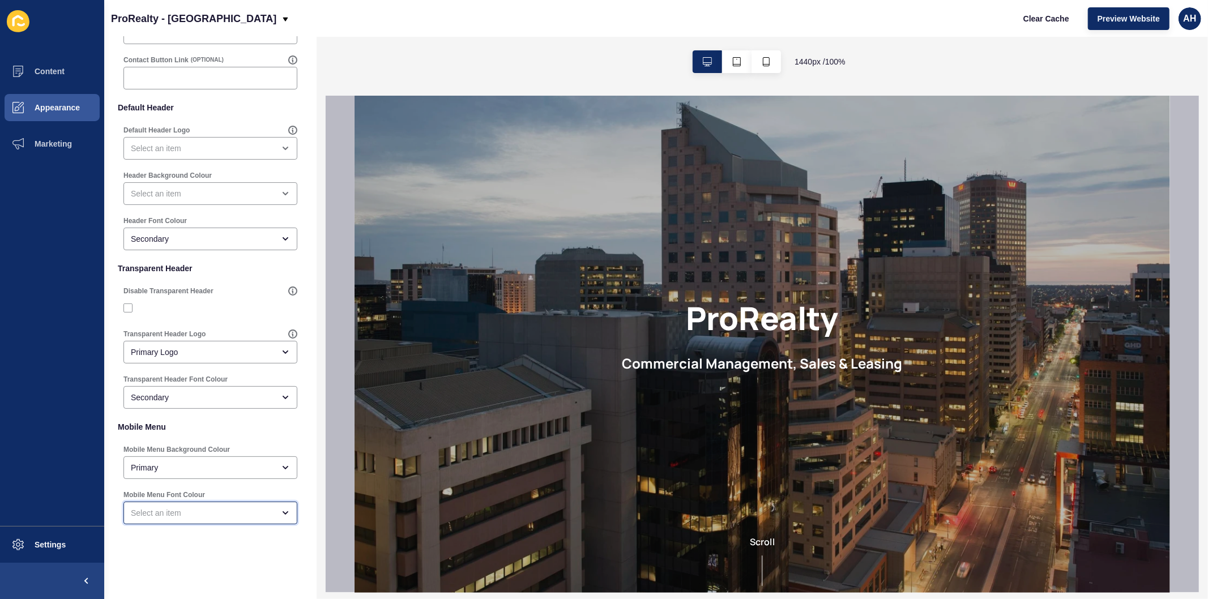
click at [208, 512] on div "open menu" at bounding box center [202, 512] width 143 height 11
click at [188, 394] on span "Secondary" at bounding box center [206, 399] width 146 height 11
type input "Secondary"
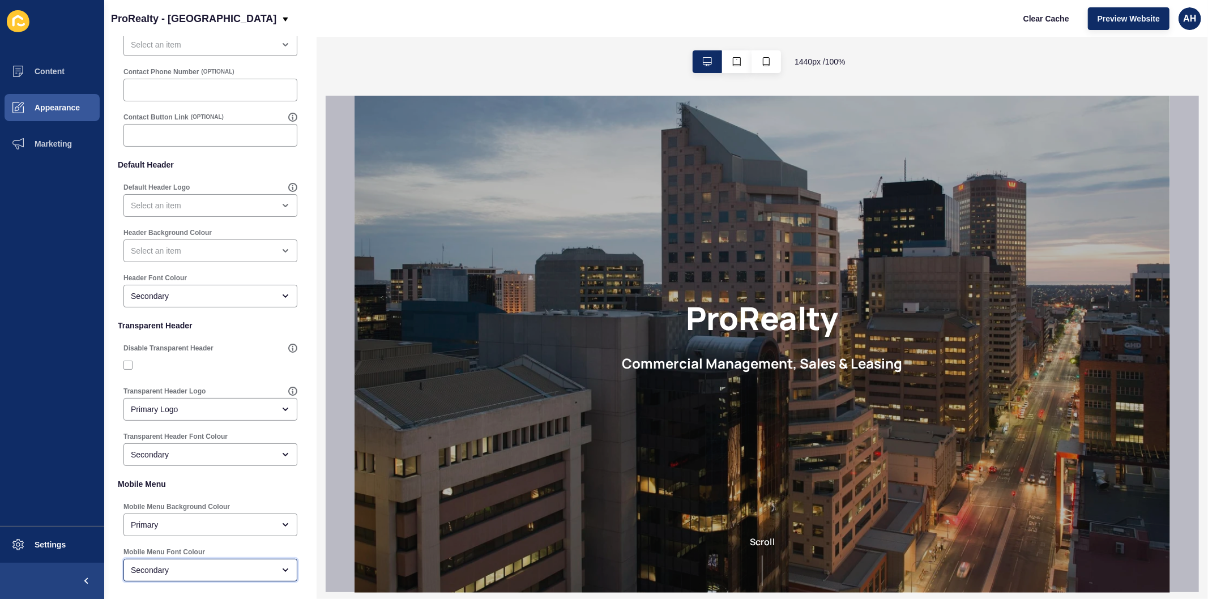
scroll to position [0, 0]
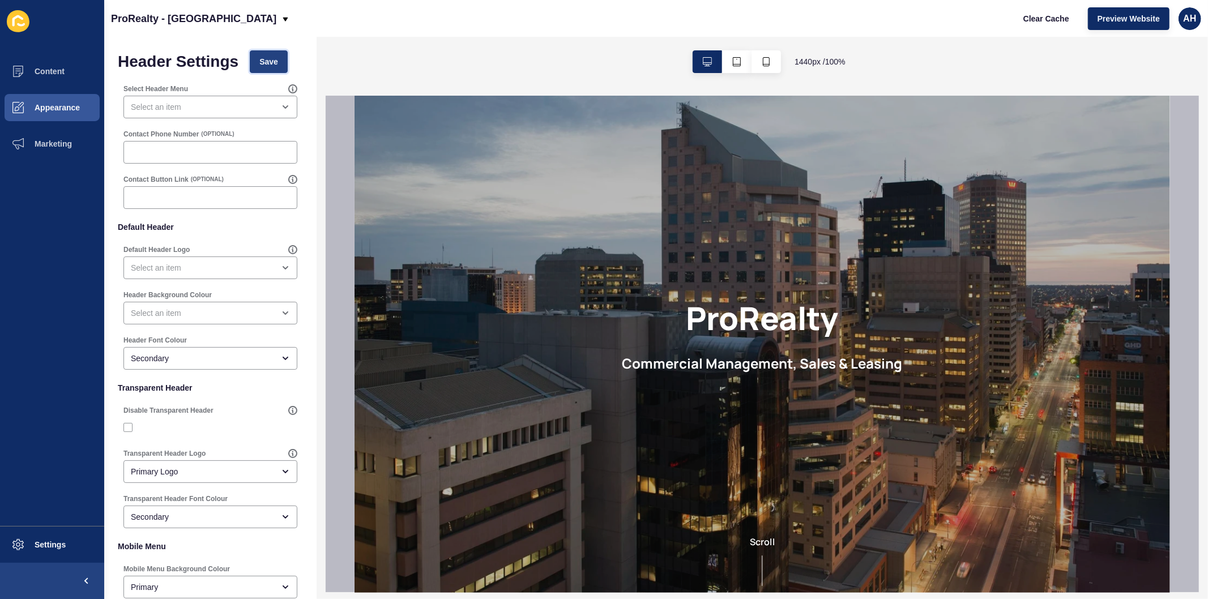
click at [266, 59] on span "Save" at bounding box center [268, 61] width 19 height 11
click at [221, 309] on div "open menu" at bounding box center [202, 313] width 143 height 11
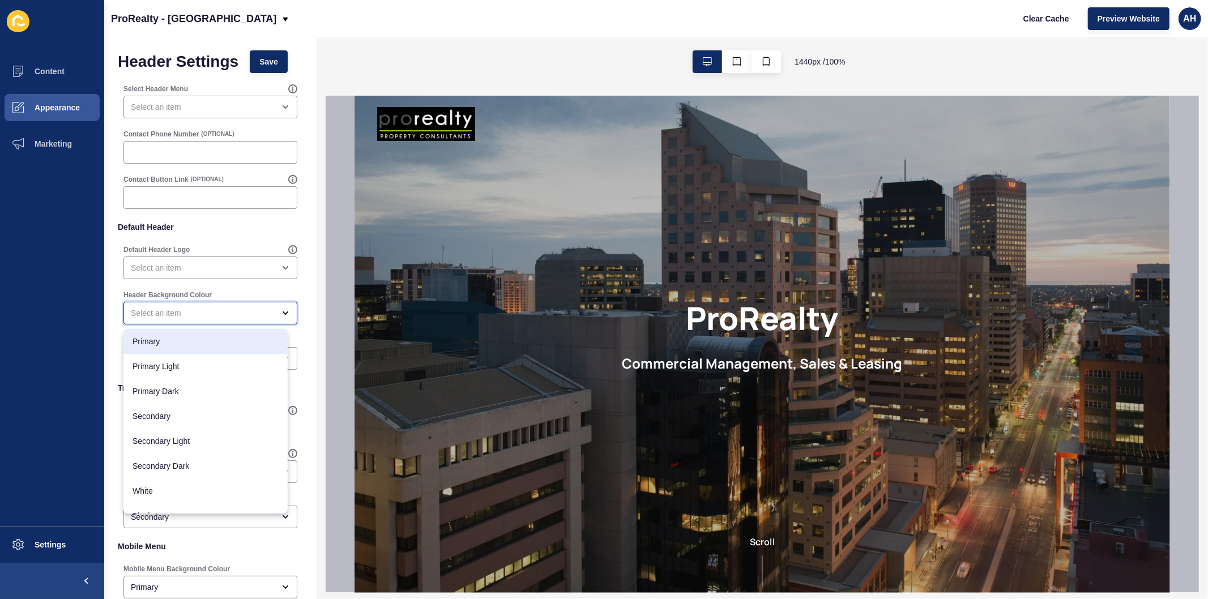
click at [200, 343] on span "Primary" at bounding box center [206, 341] width 146 height 11
type input "Primary"
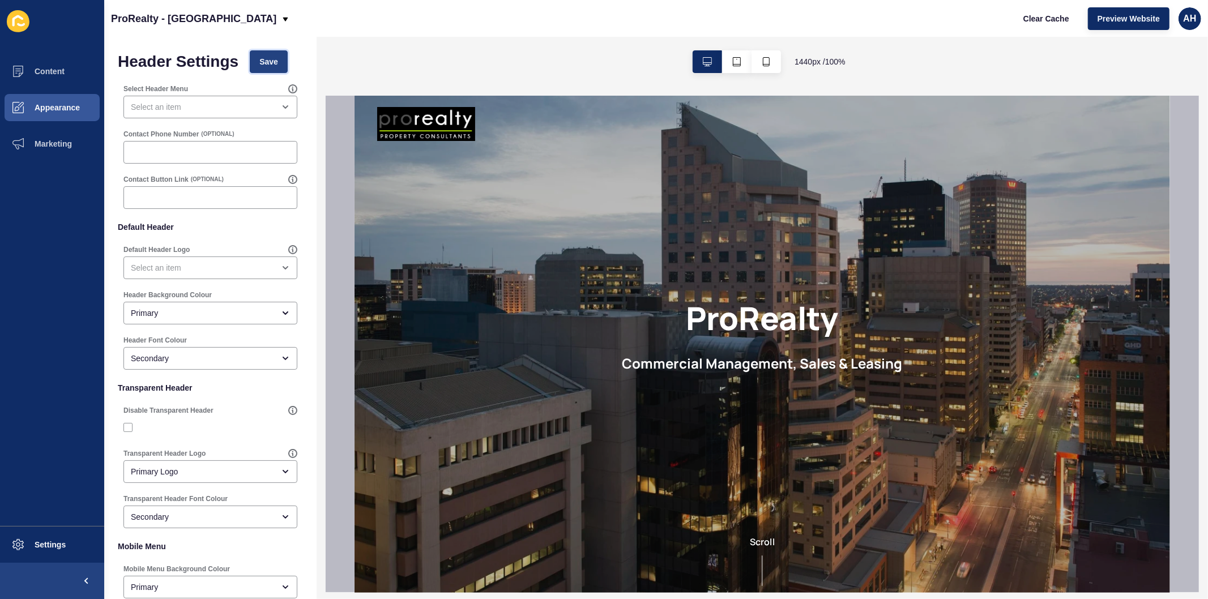
click at [264, 60] on span "Save" at bounding box center [268, 61] width 19 height 11
click at [127, 426] on label at bounding box center [127, 427] width 9 height 9
click at [127, 426] on input "Disable Transparent Header" at bounding box center [129, 427] width 7 height 7
checkbox input "true"
click at [273, 55] on button "Save" at bounding box center [269, 61] width 38 height 23
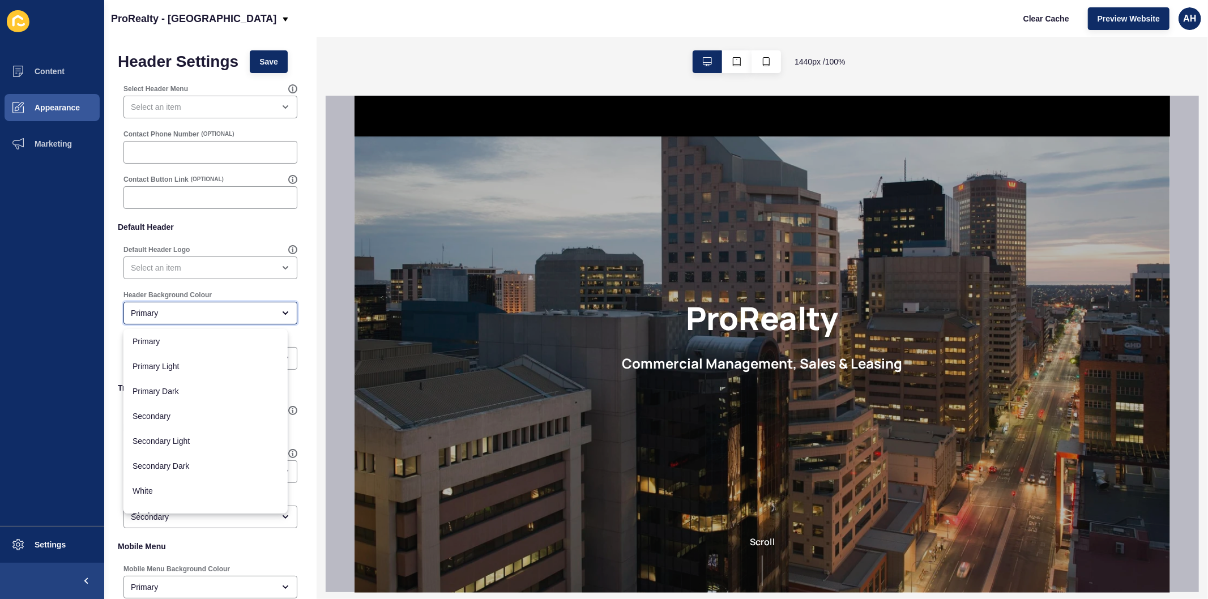
click at [210, 314] on div "Primary" at bounding box center [202, 313] width 143 height 11
click at [97, 330] on ul "Content Appearance Marketing" at bounding box center [52, 289] width 104 height 473
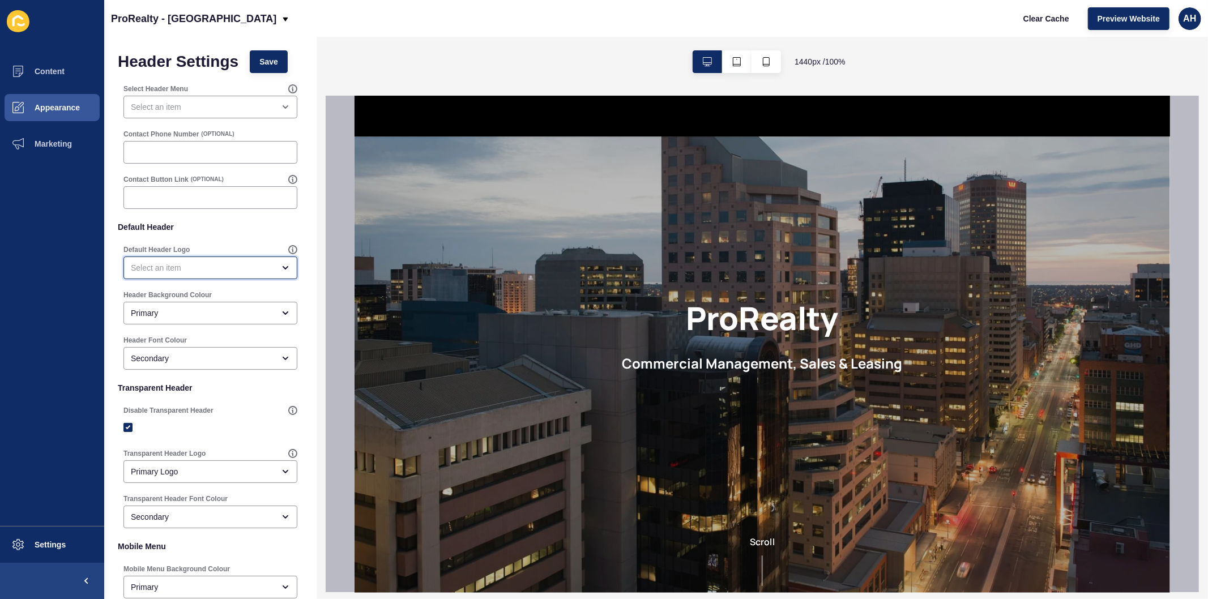
click at [190, 266] on div "open menu" at bounding box center [202, 267] width 143 height 11
click at [180, 295] on span "Primary Logo" at bounding box center [206, 296] width 146 height 11
type input "Primary Logo"
click at [263, 61] on span "Save" at bounding box center [268, 61] width 19 height 11
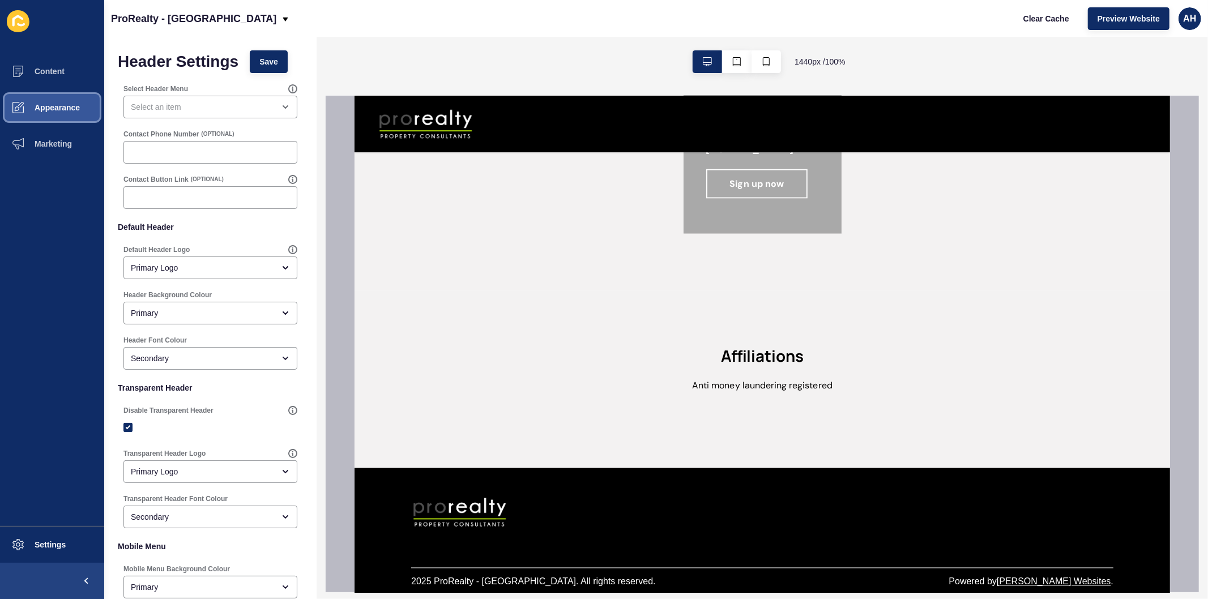
click at [48, 106] on span "Appearance" at bounding box center [39, 107] width 82 height 9
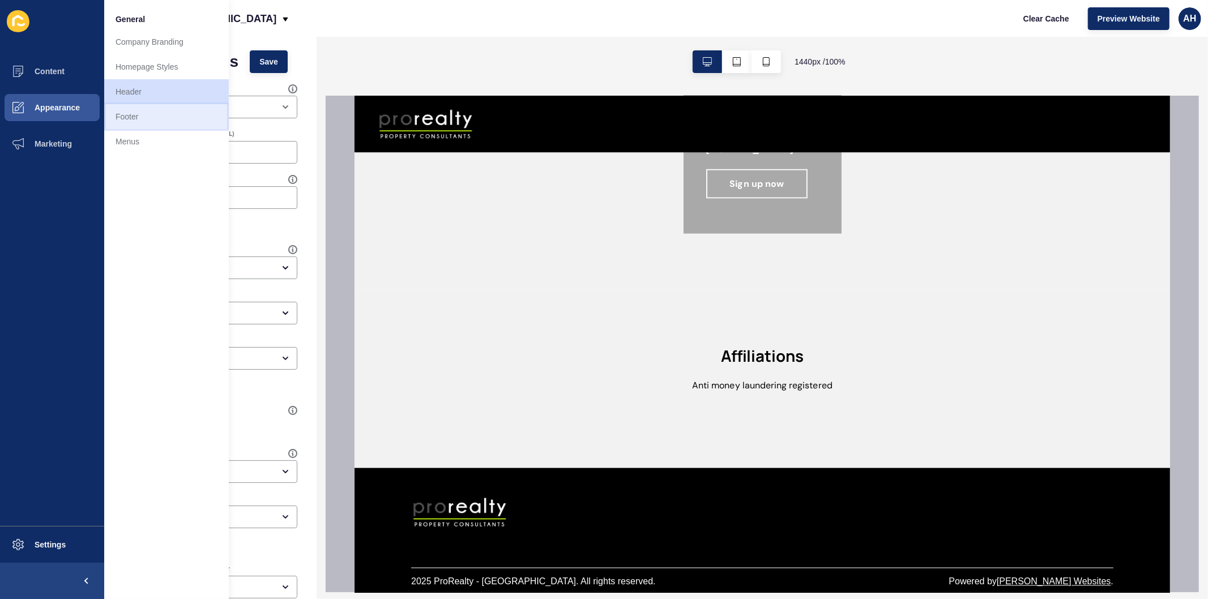
click at [155, 120] on link "Footer" at bounding box center [166, 116] width 125 height 25
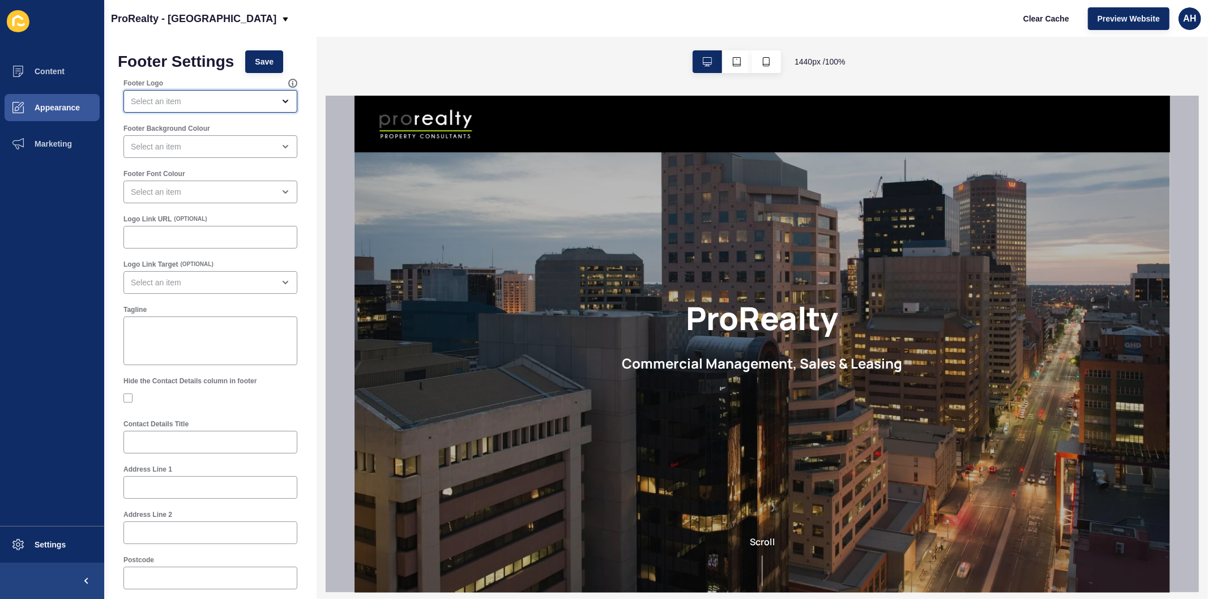
click at [223, 103] on div "open menu" at bounding box center [202, 101] width 143 height 11
click at [207, 155] on span "Secondary Logo" at bounding box center [206, 154] width 146 height 11
type input "Secondary Logo"
click at [206, 150] on div "close menu" at bounding box center [202, 146] width 143 height 11
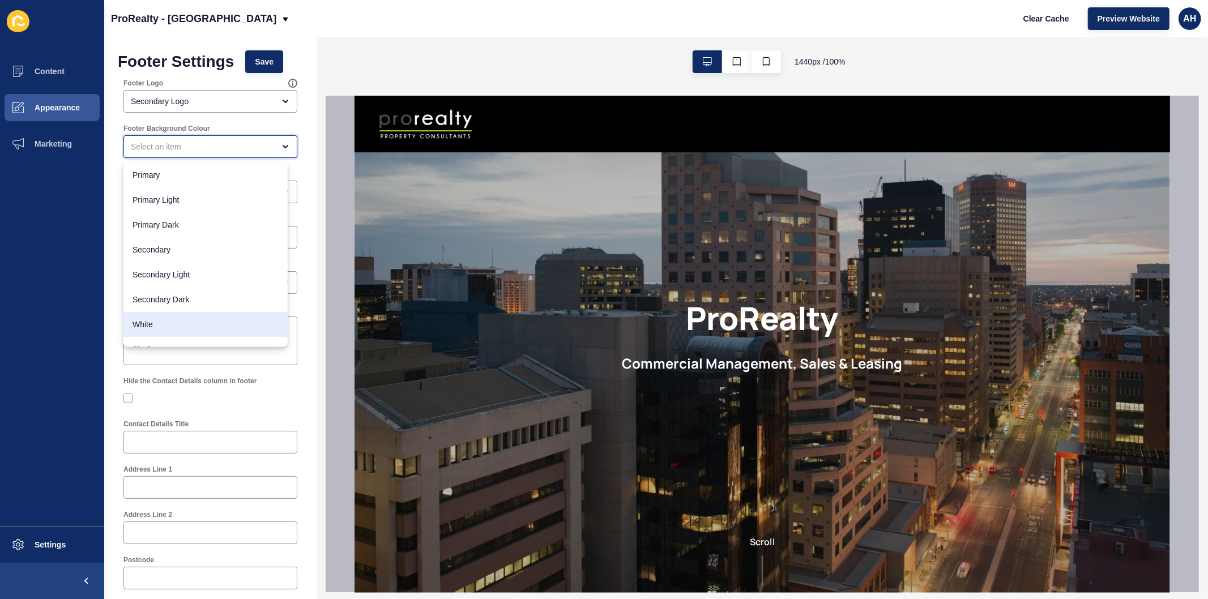
click at [166, 319] on span "White" at bounding box center [206, 324] width 146 height 11
type input "White"
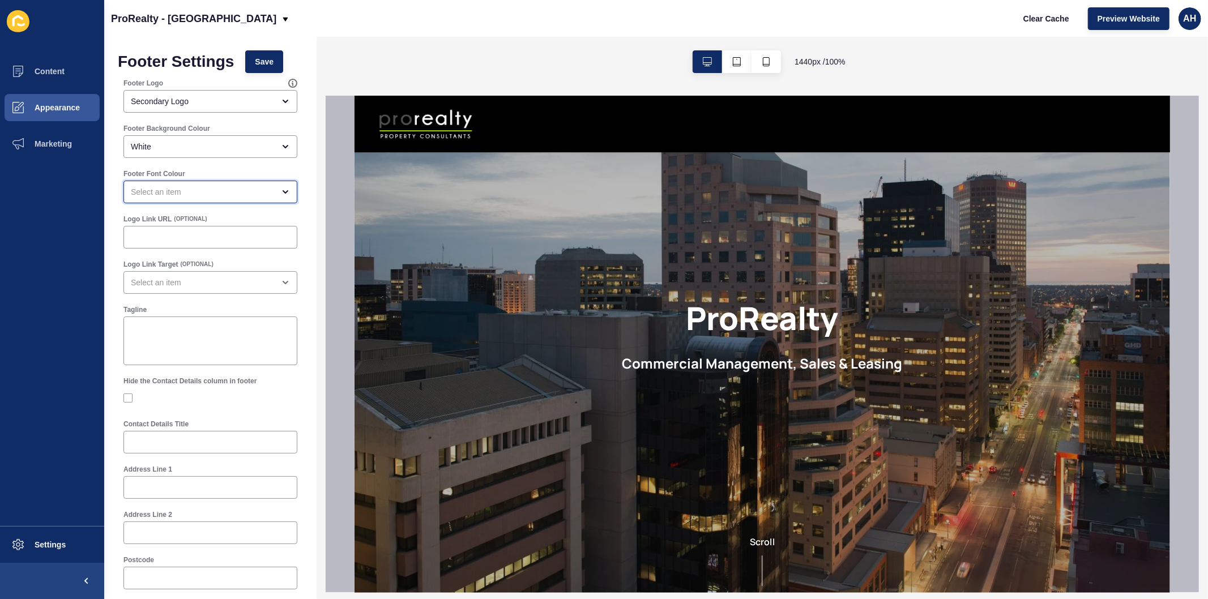
click at [214, 194] on div "open menu" at bounding box center [202, 191] width 143 height 11
click at [197, 301] on div "Secondary" at bounding box center [205, 295] width 164 height 25
click at [262, 55] on button "Save" at bounding box center [264, 61] width 38 height 23
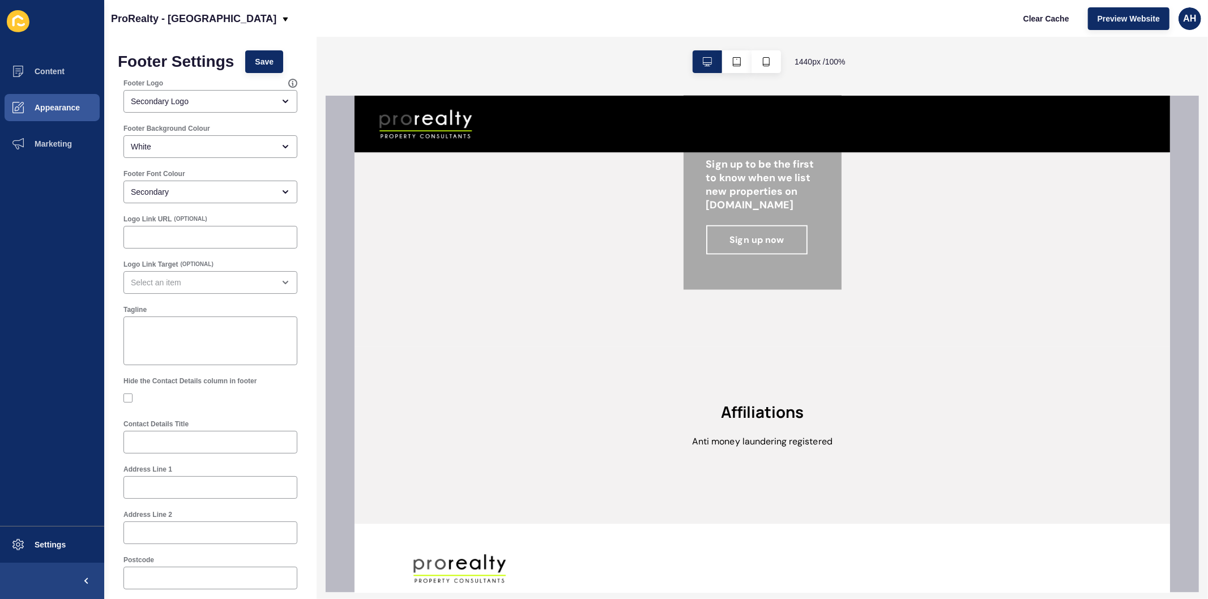
scroll to position [1577, 0]
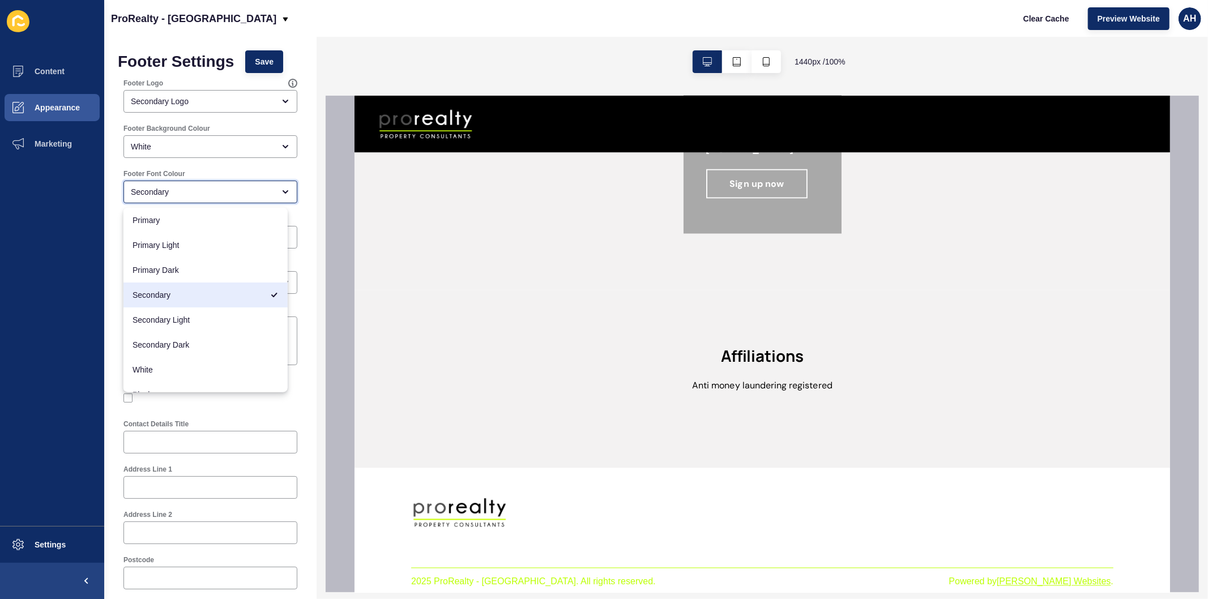
click at [223, 186] on div "Secondary" at bounding box center [202, 191] width 143 height 11
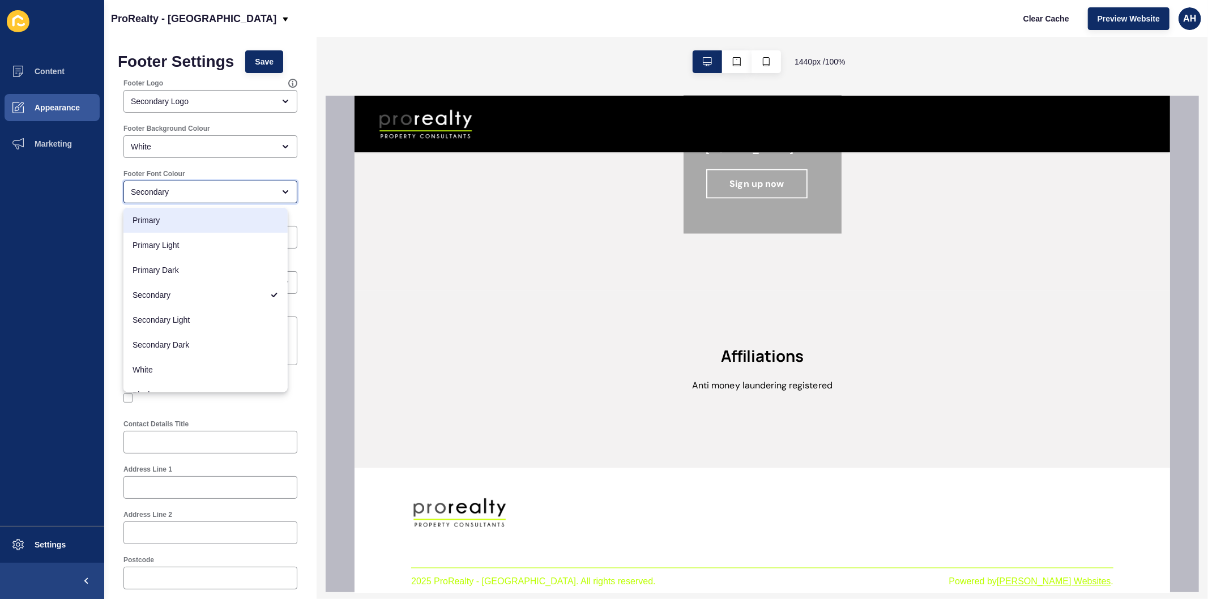
click at [213, 219] on span "Primary" at bounding box center [206, 220] width 146 height 11
type input "Primary"
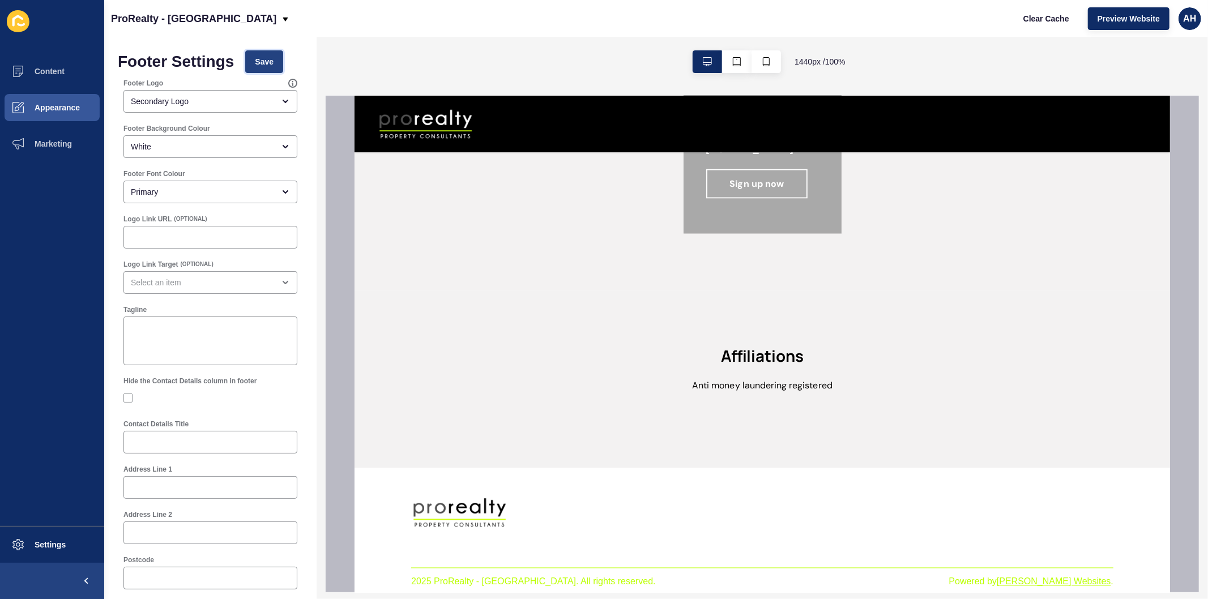
click at [262, 57] on span "Save" at bounding box center [264, 61] width 19 height 11
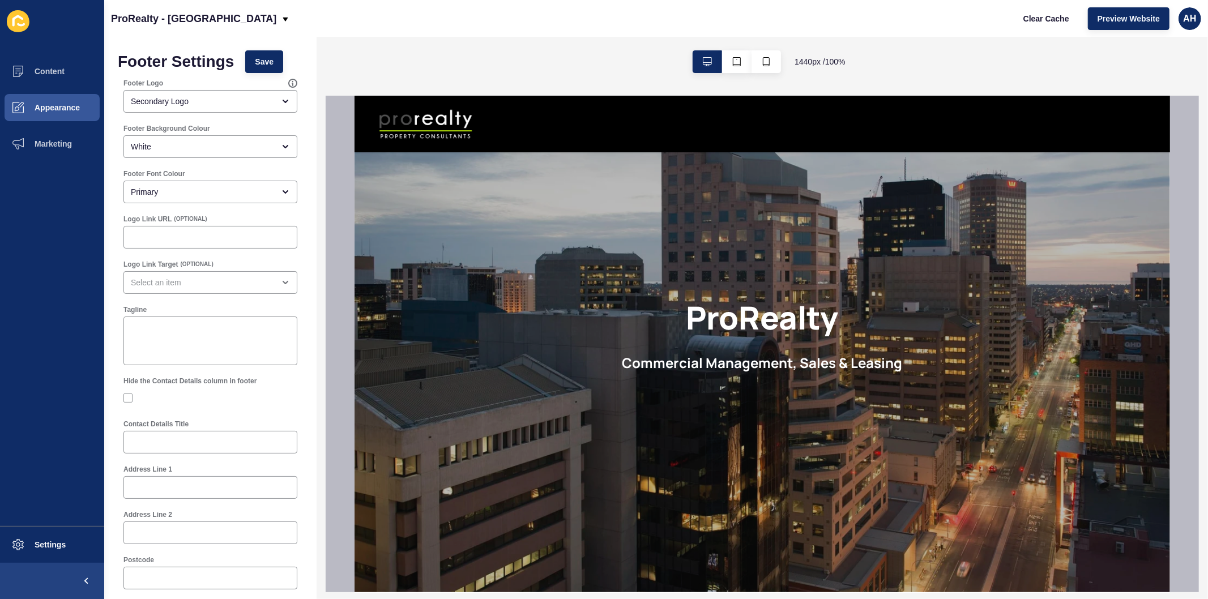
scroll to position [0, 0]
click at [739, 65] on icon "button" at bounding box center [737, 61] width 8 height 9
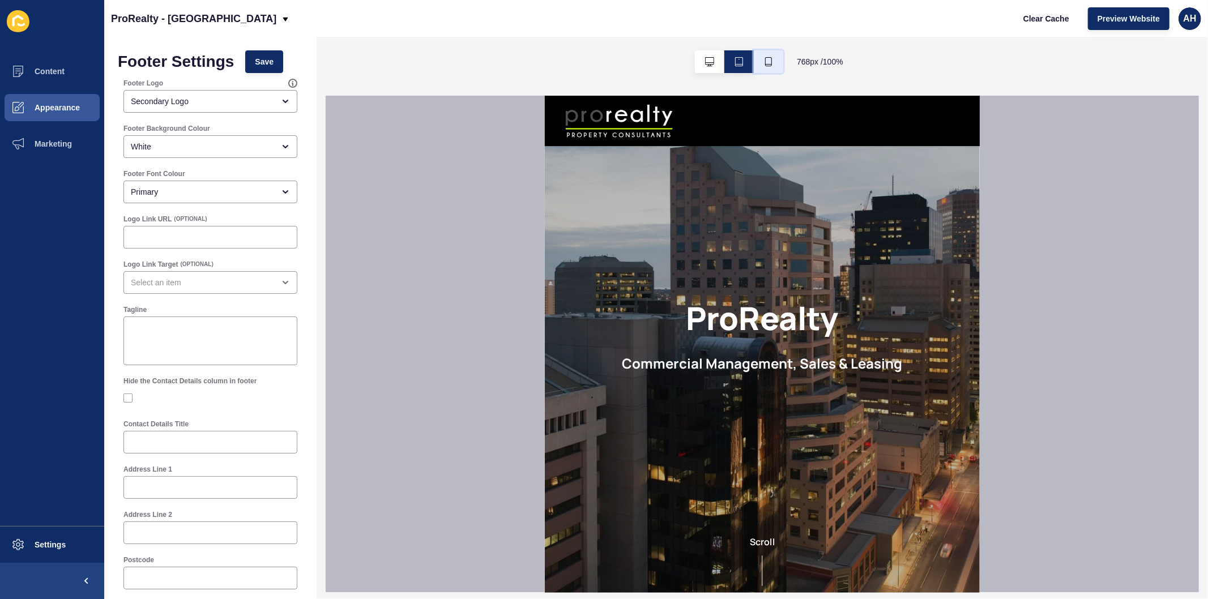
click at [769, 63] on icon "button" at bounding box center [768, 61] width 9 height 9
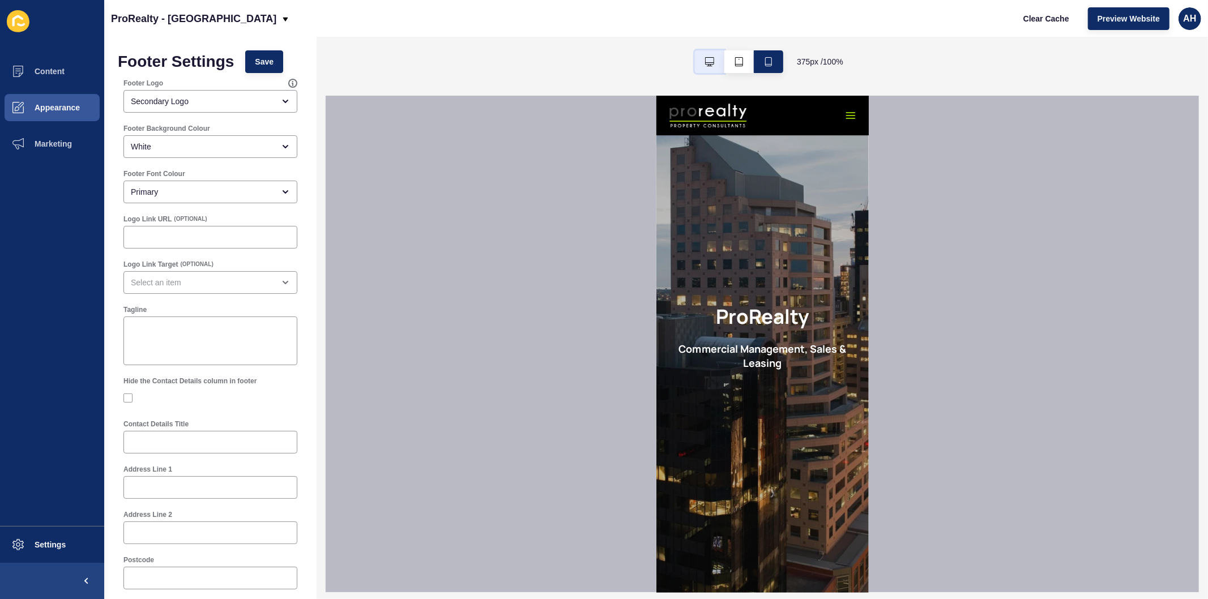
click at [707, 59] on icon "button" at bounding box center [709, 61] width 9 height 9
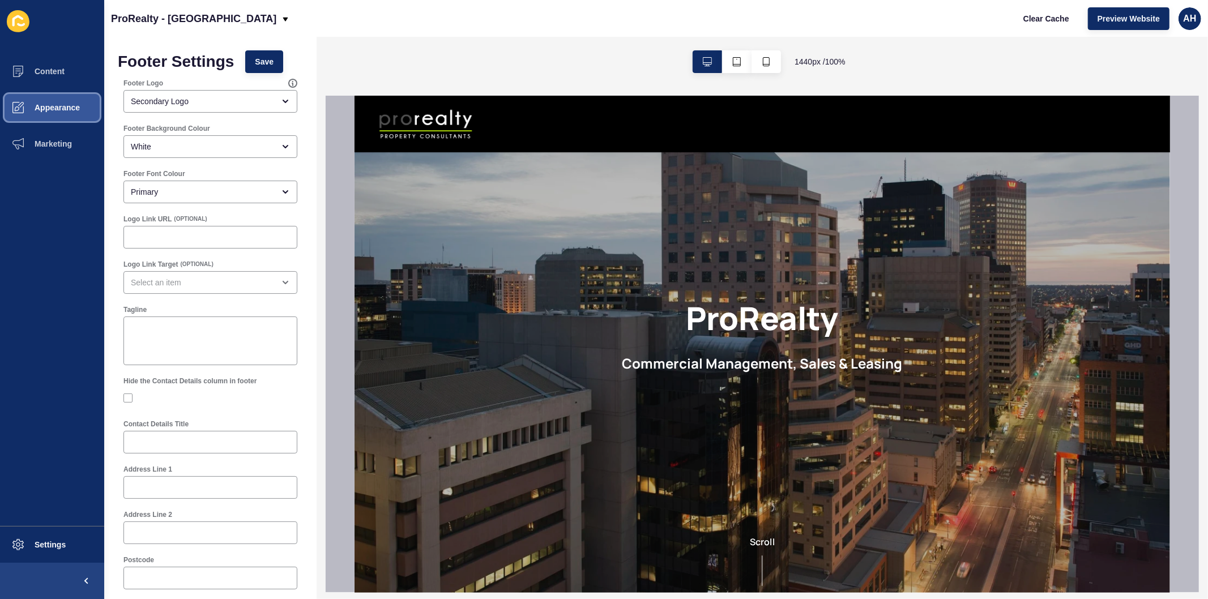
click at [61, 106] on span "Appearance" at bounding box center [39, 107] width 82 height 9
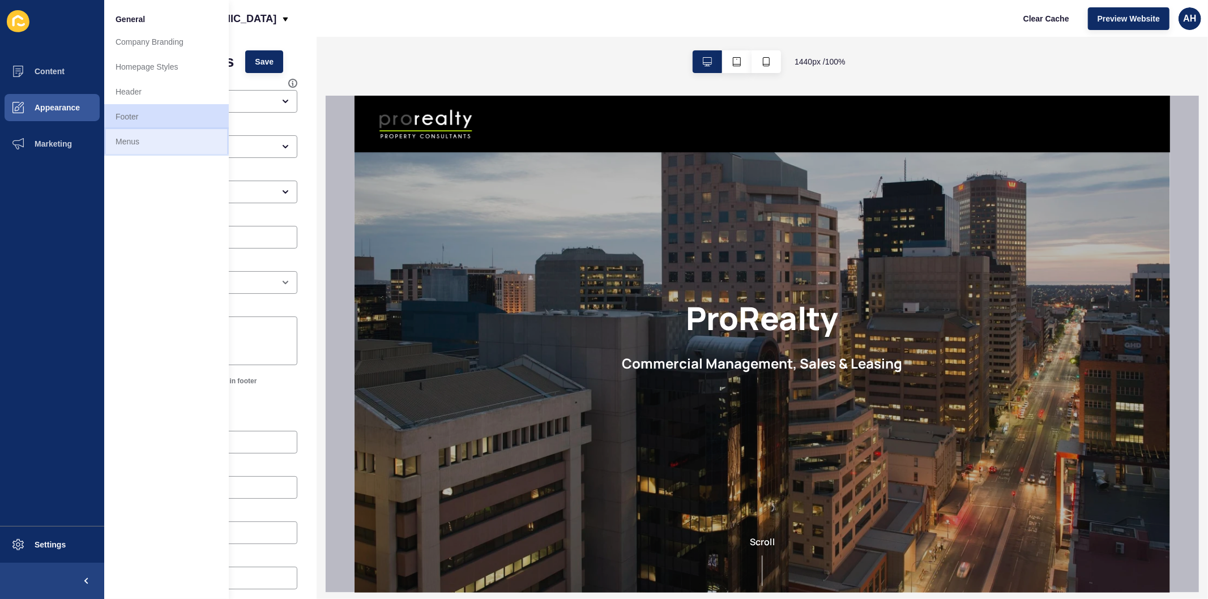
click at [123, 142] on link "Menus" at bounding box center [166, 141] width 125 height 25
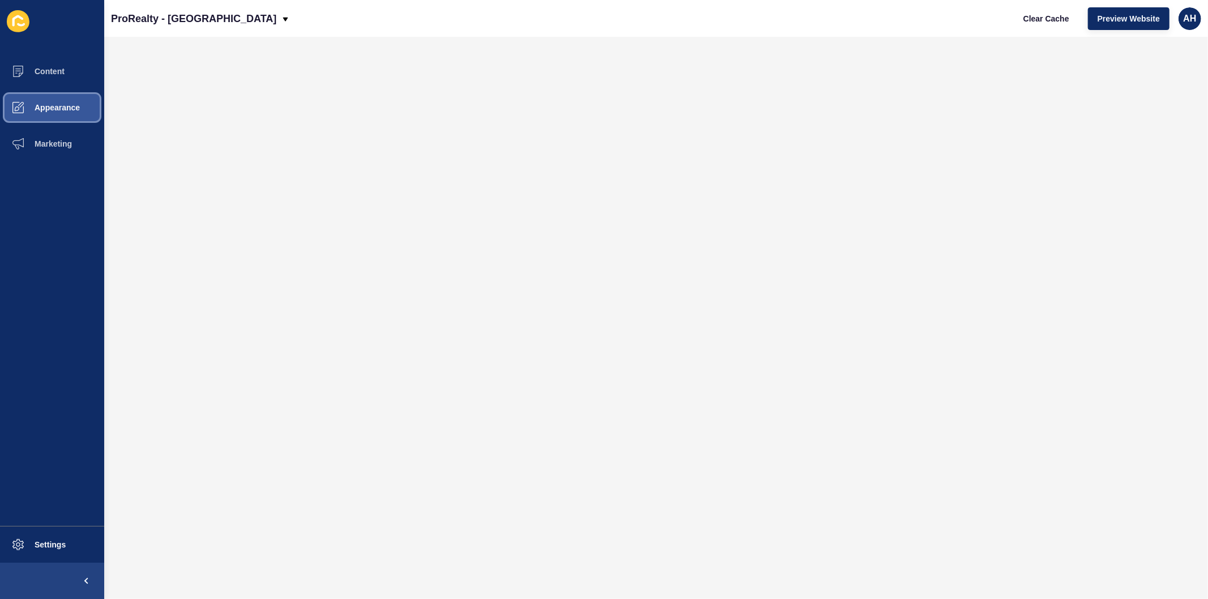
click at [57, 112] on button "Appearance" at bounding box center [52, 107] width 104 height 36
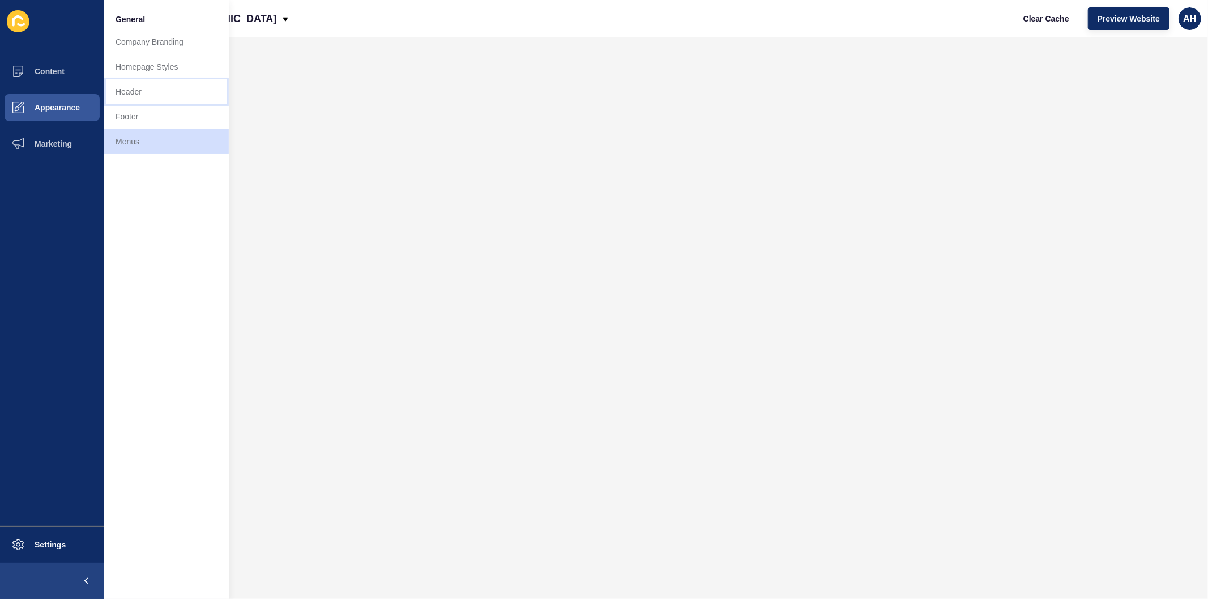
click at [162, 88] on link "Header" at bounding box center [166, 91] width 125 height 25
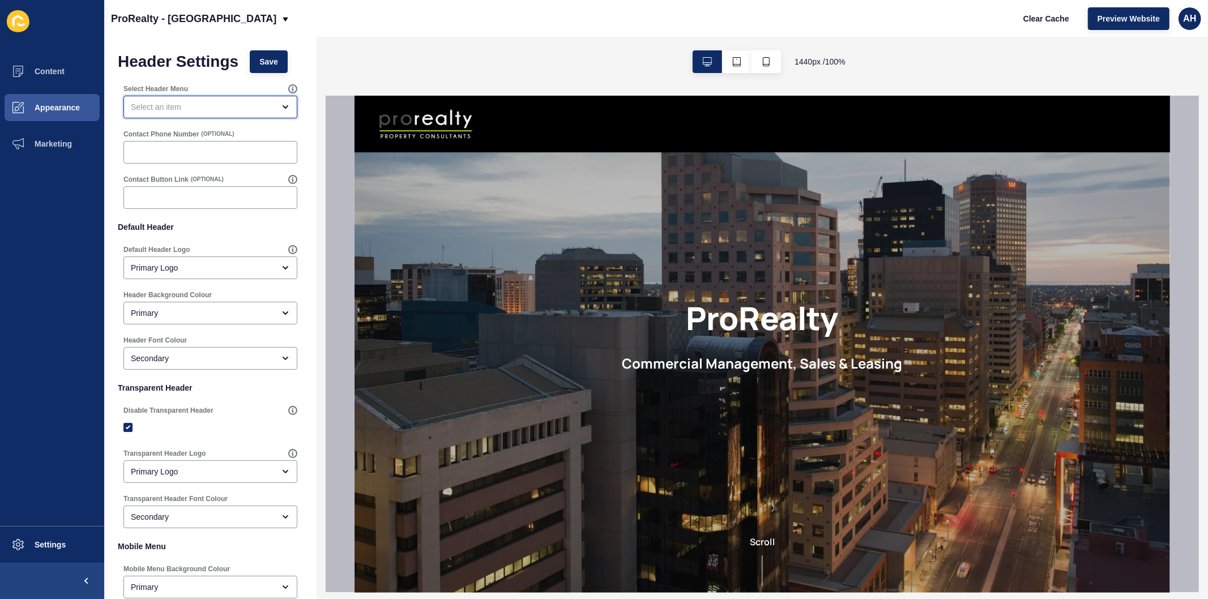
click at [196, 106] on div "open menu" at bounding box center [202, 106] width 143 height 11
click at [201, 142] on div "Unified Main Menu" at bounding box center [205, 135] width 164 height 25
type input "Unified Main Menu"
click at [264, 59] on span "Save" at bounding box center [268, 61] width 19 height 11
click at [45, 112] on button "Appearance" at bounding box center [52, 107] width 104 height 36
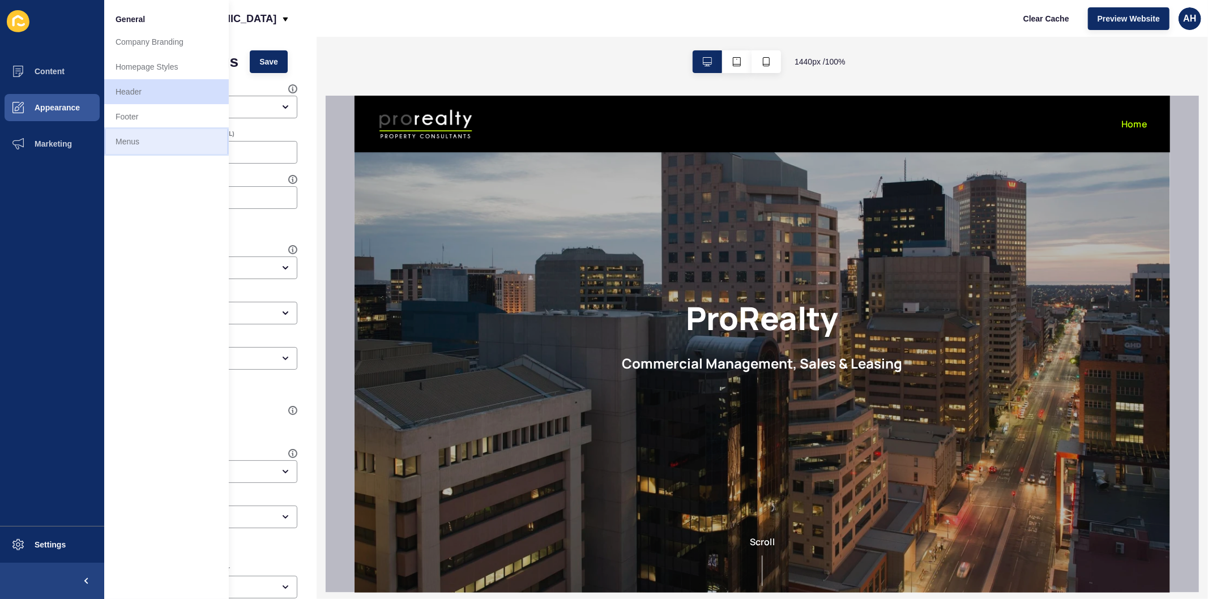
click at [121, 143] on link "Menus" at bounding box center [166, 141] width 125 height 25
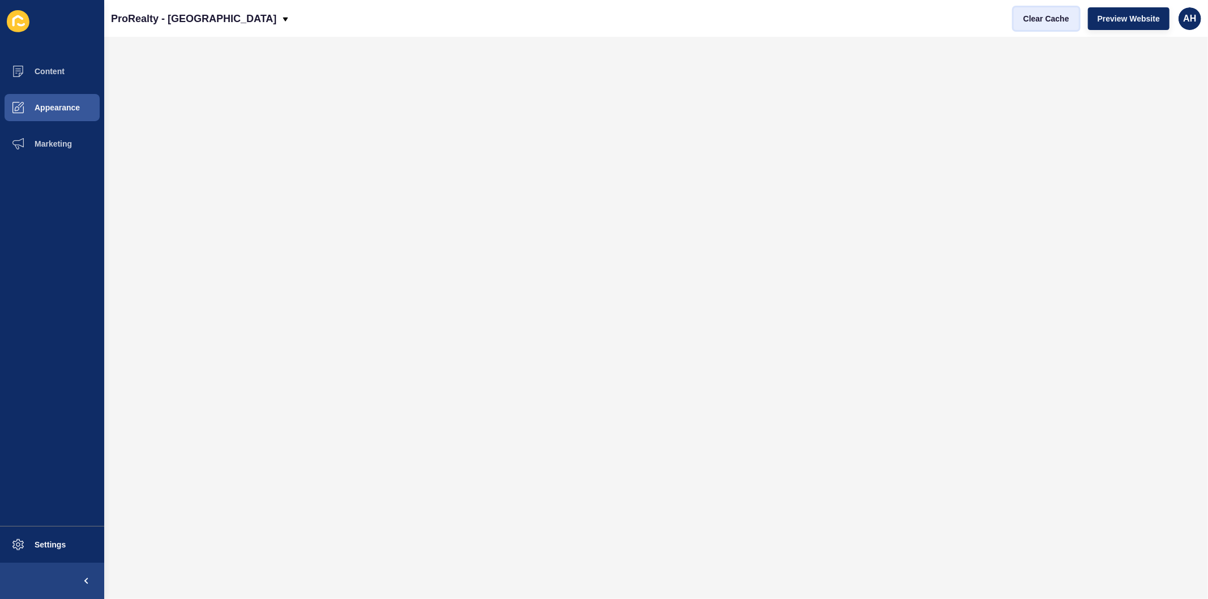
click at [1038, 17] on span "Clear Cache" at bounding box center [1046, 18] width 46 height 11
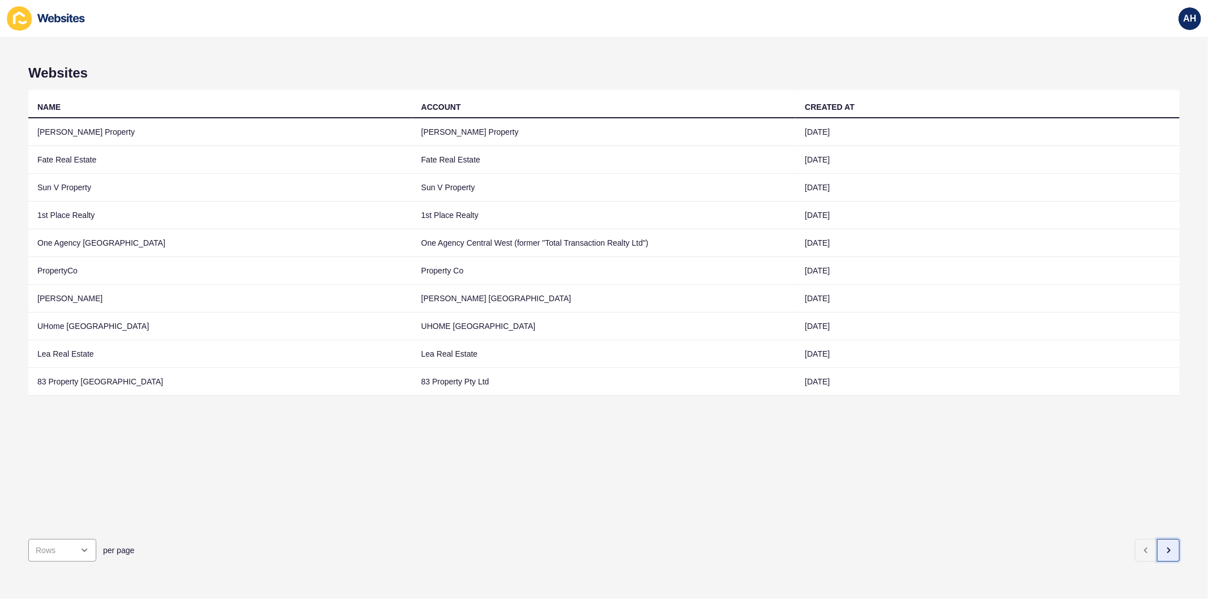
click at [1164, 546] on icon "button" at bounding box center [1168, 550] width 9 height 9
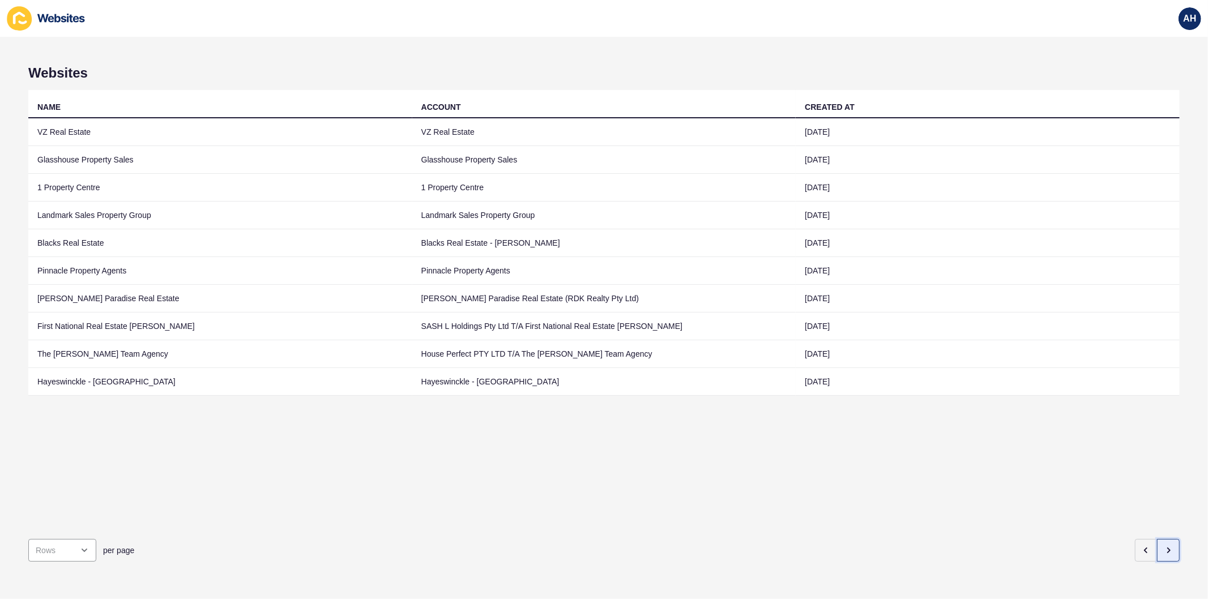
click at [1168, 548] on icon "button" at bounding box center [1169, 550] width 2 height 5
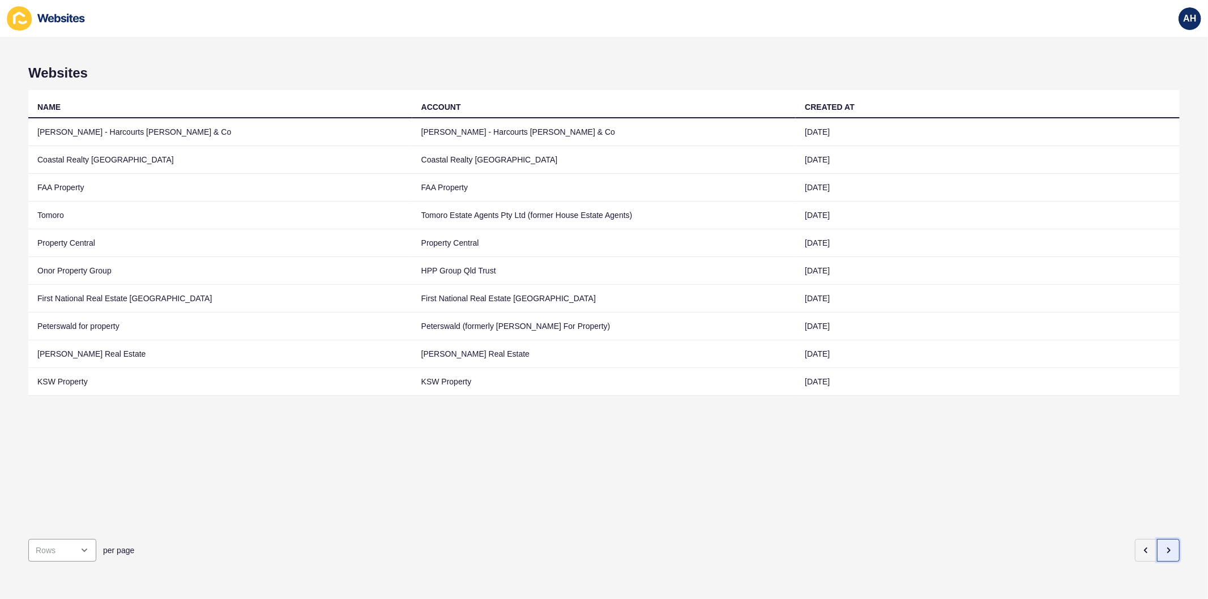
click at [1168, 548] on icon "button" at bounding box center [1169, 550] width 2 height 5
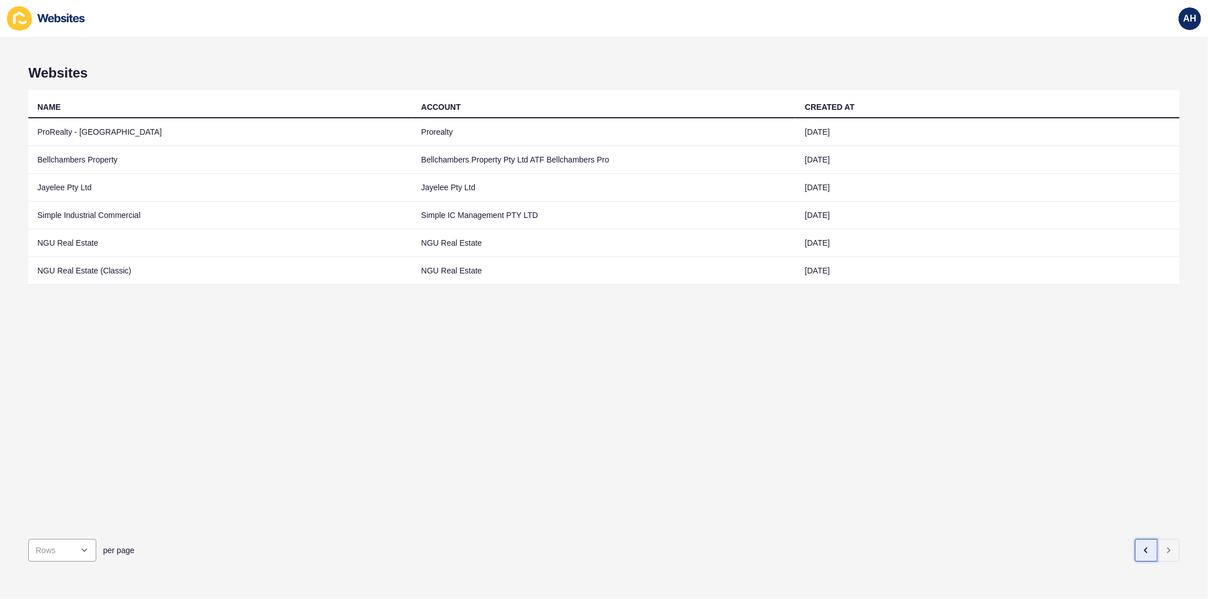
click at [1135, 546] on button "button" at bounding box center [1146, 550] width 23 height 23
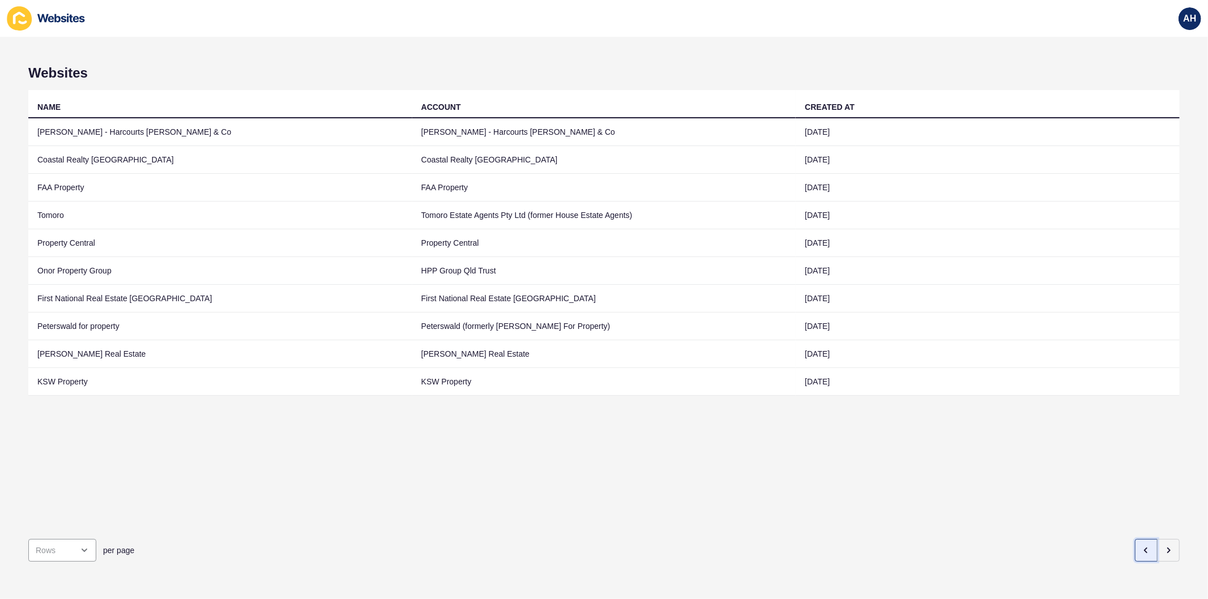
click at [1135, 546] on button "button" at bounding box center [1146, 550] width 23 height 23
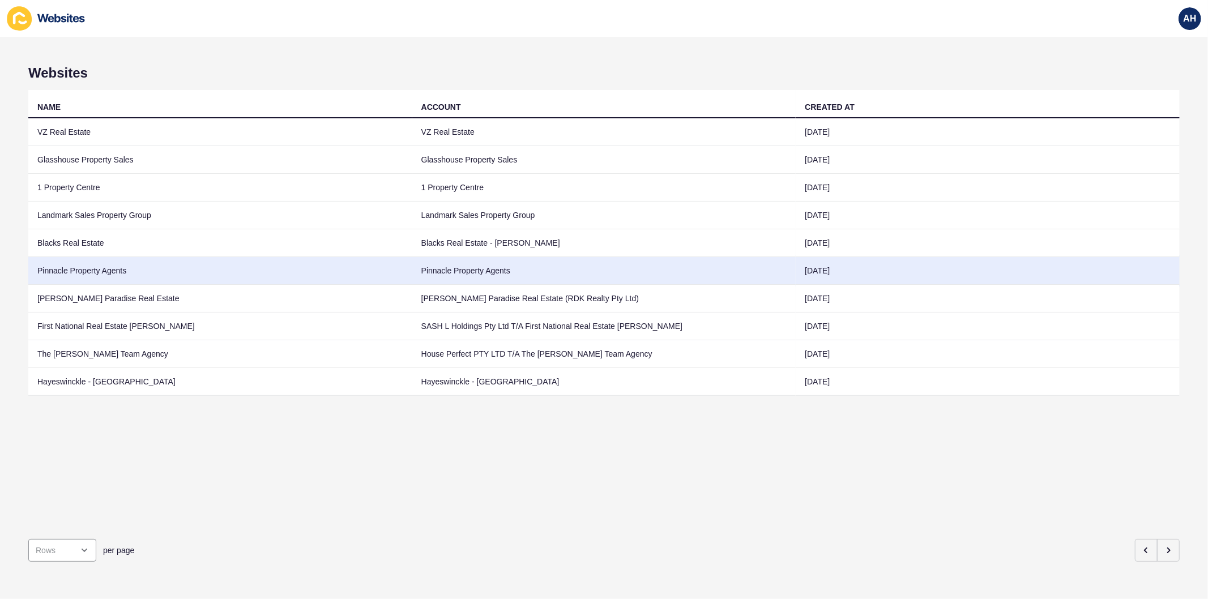
click at [302, 275] on td "Pinnacle Property Agents" at bounding box center [220, 271] width 384 height 28
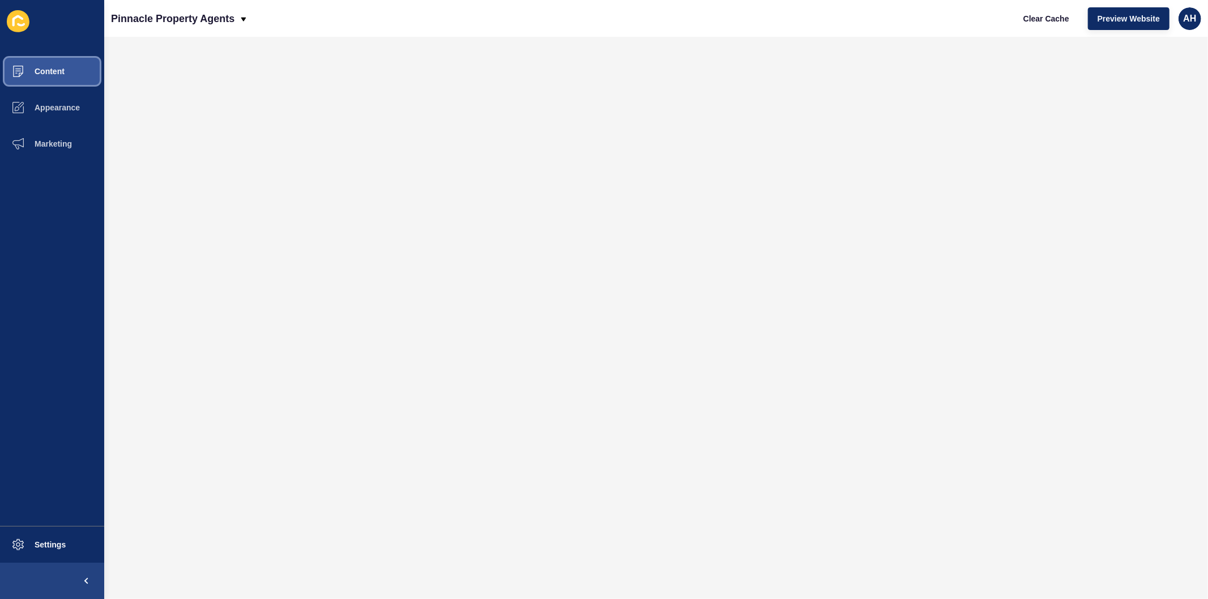
click at [50, 69] on span "Content" at bounding box center [31, 71] width 66 height 9
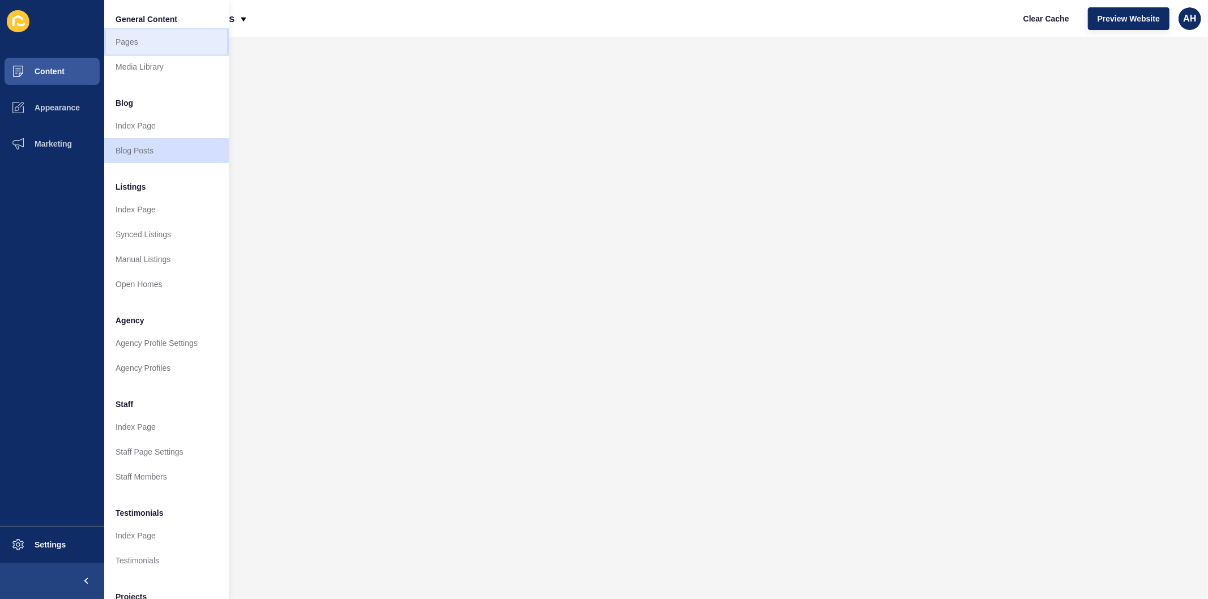
click at [150, 41] on link "Pages" at bounding box center [166, 41] width 125 height 25
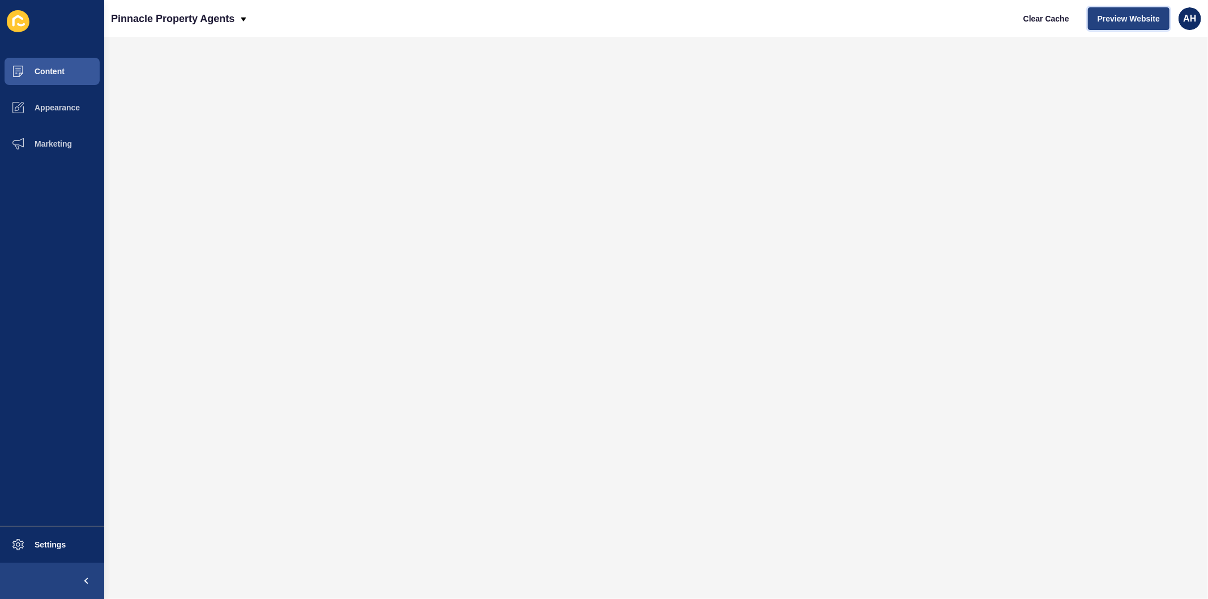
click at [1099, 25] on button "Preview Website" at bounding box center [1129, 18] width 82 height 23
click at [46, 110] on span "Appearance" at bounding box center [39, 107] width 82 height 9
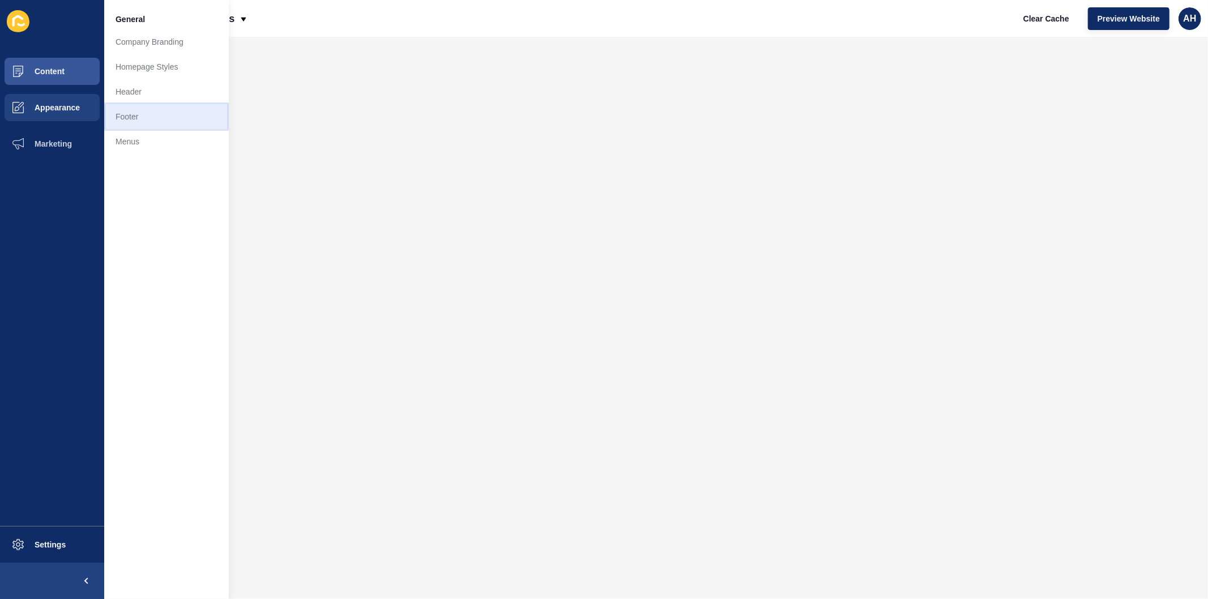
click at [130, 110] on link "Footer" at bounding box center [166, 116] width 125 height 25
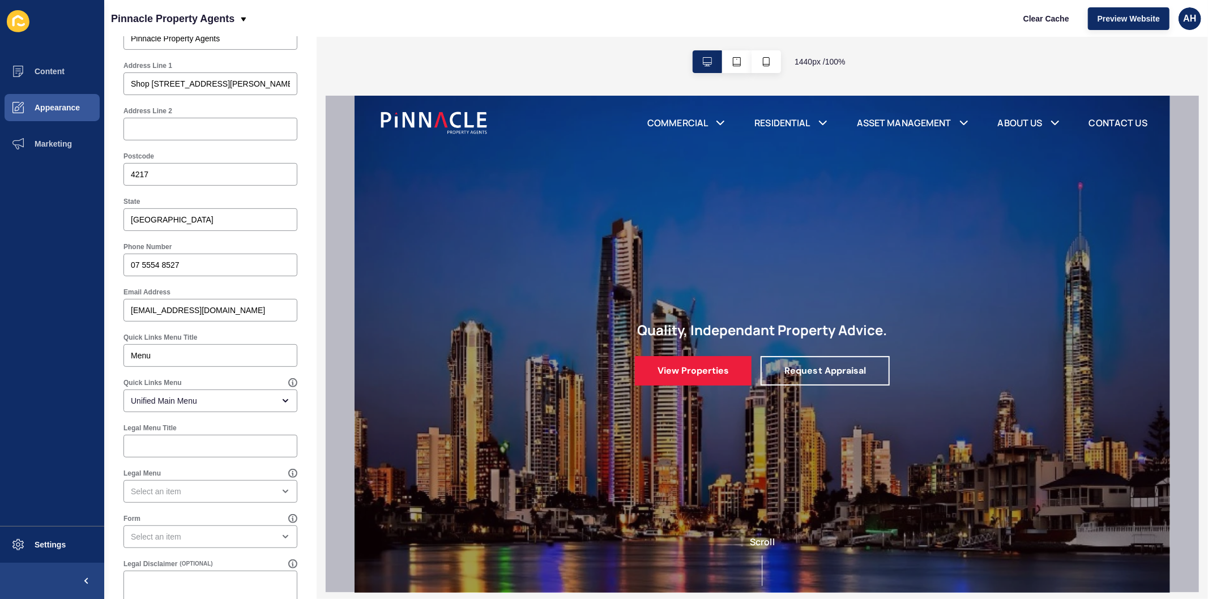
scroll to position [443, 0]
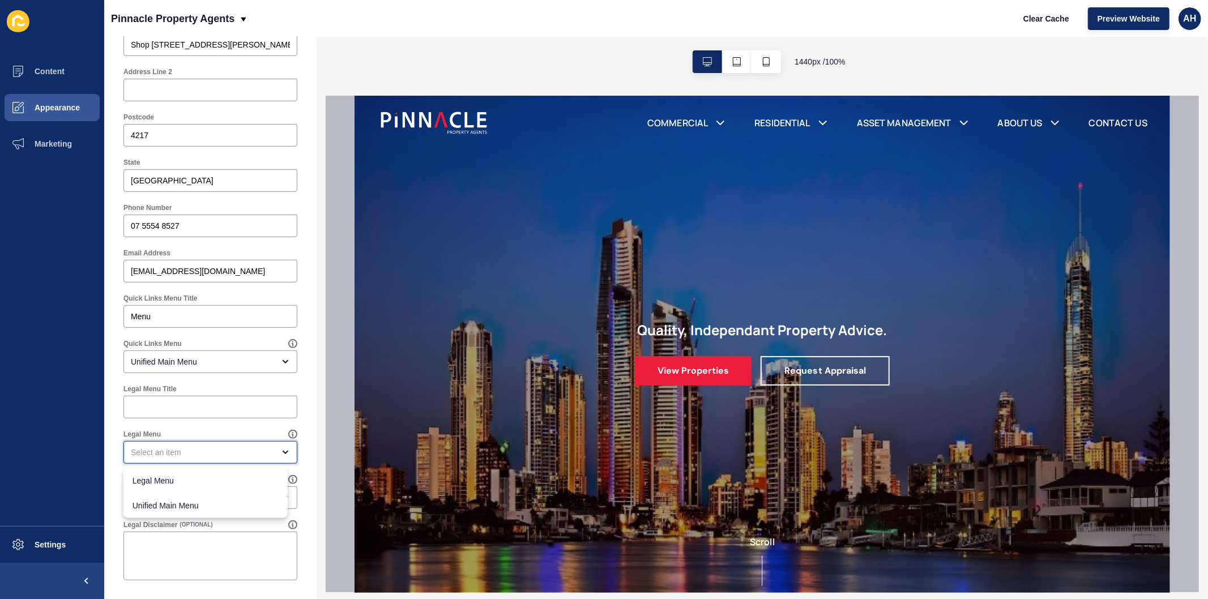
click at [211, 452] on div "close menu" at bounding box center [202, 452] width 143 height 11
click at [105, 505] on div "Footer Settings Save Footer Logo Secondary Logo Footer Background Colour White …" at bounding box center [210, 97] width 212 height 1006
click at [168, 491] on div "open menu" at bounding box center [210, 498] width 174 height 23
click at [105, 489] on div "Footer Settings Save Footer Logo Secondary Logo Footer Background Colour White …" at bounding box center [210, 97] width 212 height 1006
click at [229, 443] on div "open menu" at bounding box center [210, 452] width 174 height 23
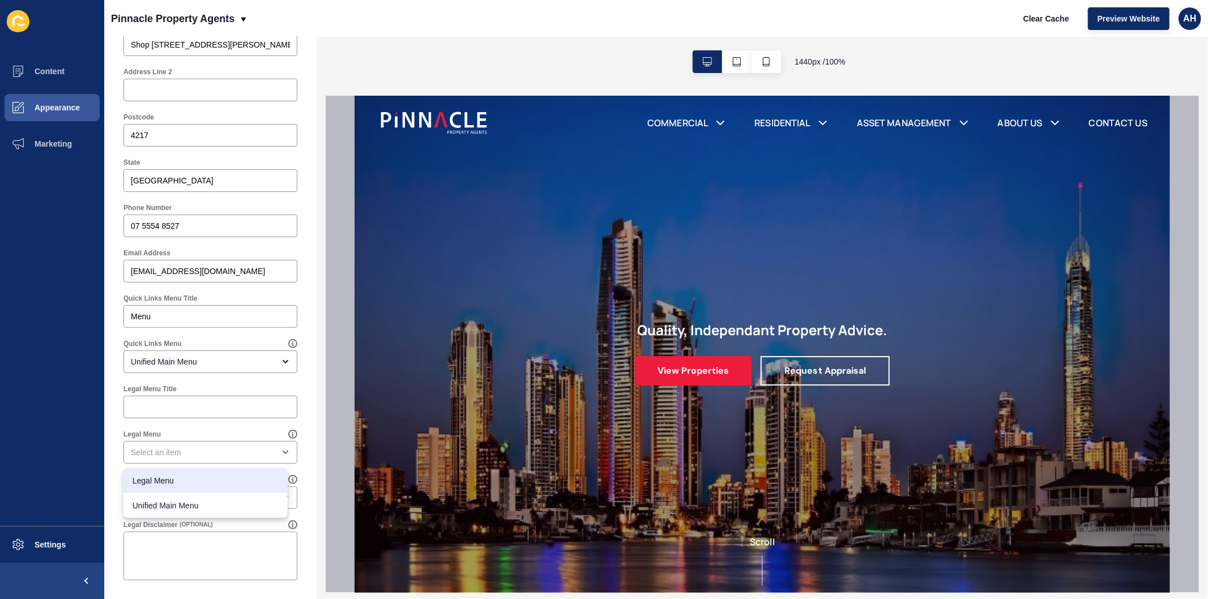
click at [109, 499] on div "Footer Settings Save Footer Logo Secondary Logo Footer Background Colour White …" at bounding box center [210, 97] width 212 height 1006
click at [200, 454] on div "open menu" at bounding box center [202, 452] width 143 height 11
click at [54, 466] on ul "Content Appearance Marketing" at bounding box center [52, 289] width 104 height 473
click at [51, 110] on span "Appearance" at bounding box center [39, 107] width 82 height 9
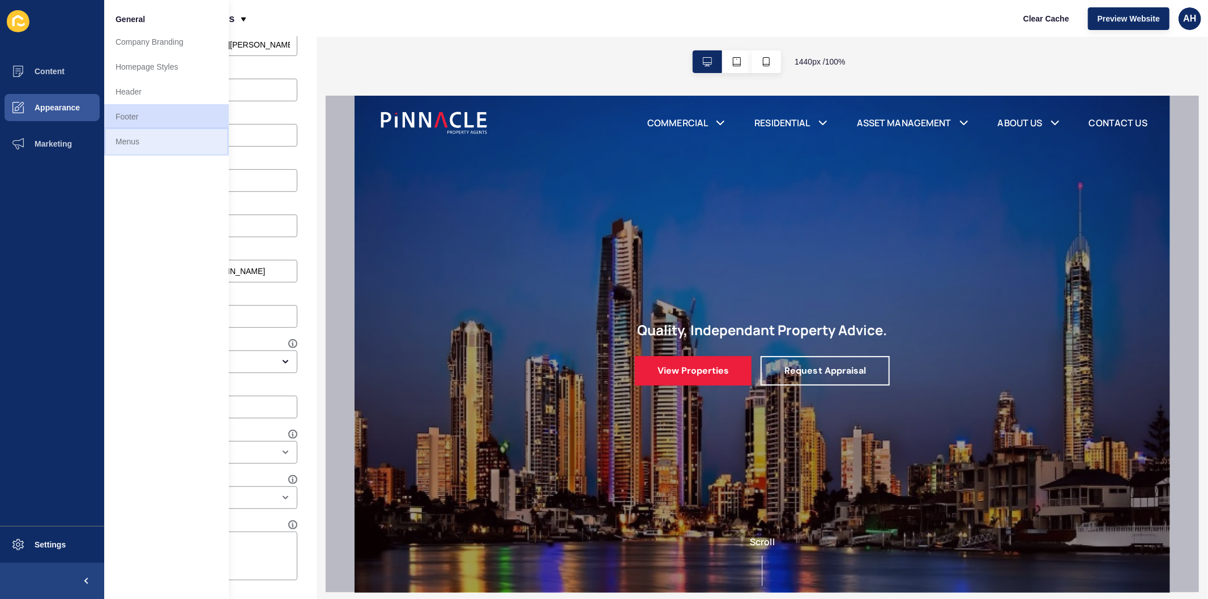
click at [129, 143] on link "Menus" at bounding box center [166, 141] width 125 height 25
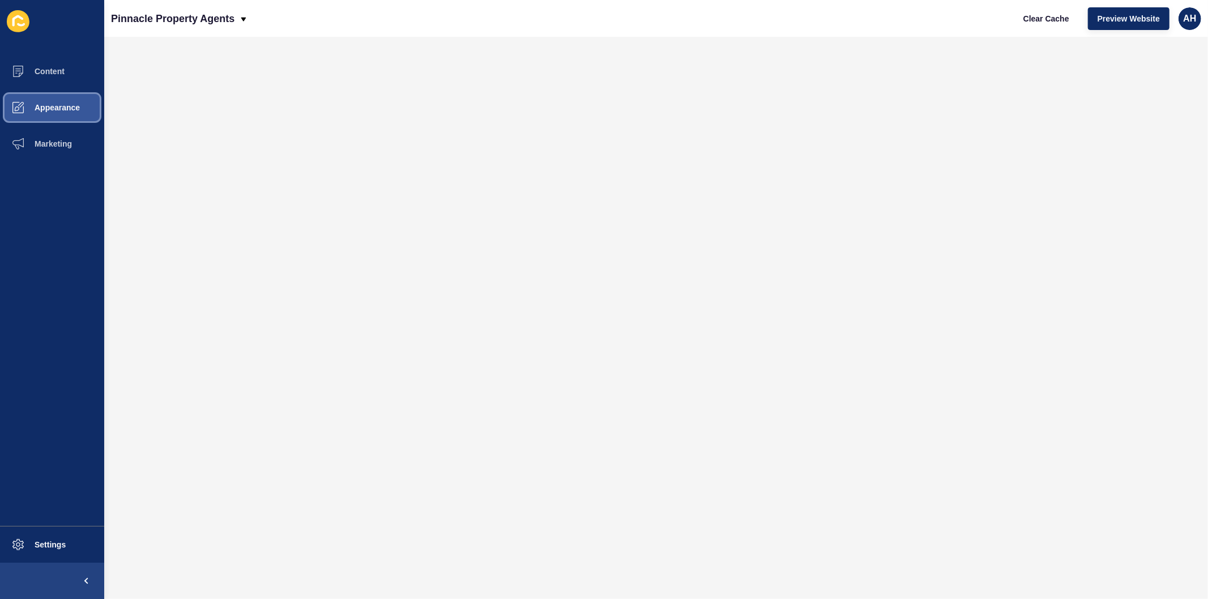
click at [48, 112] on button "Appearance" at bounding box center [52, 107] width 104 height 36
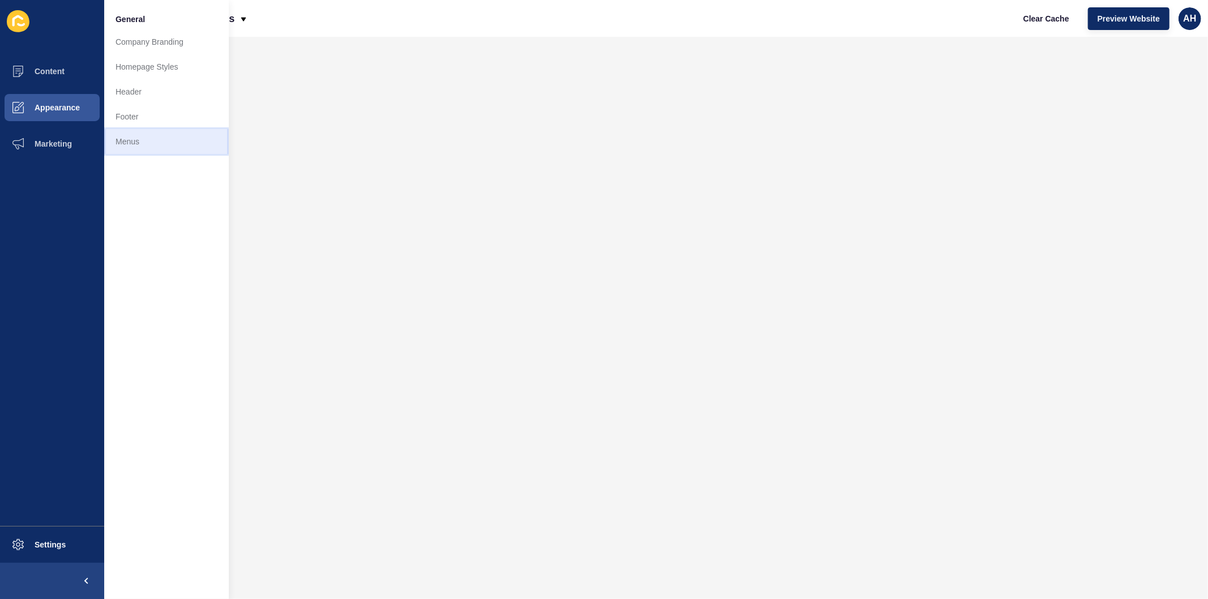
click at [134, 140] on link "Menus" at bounding box center [166, 141] width 125 height 25
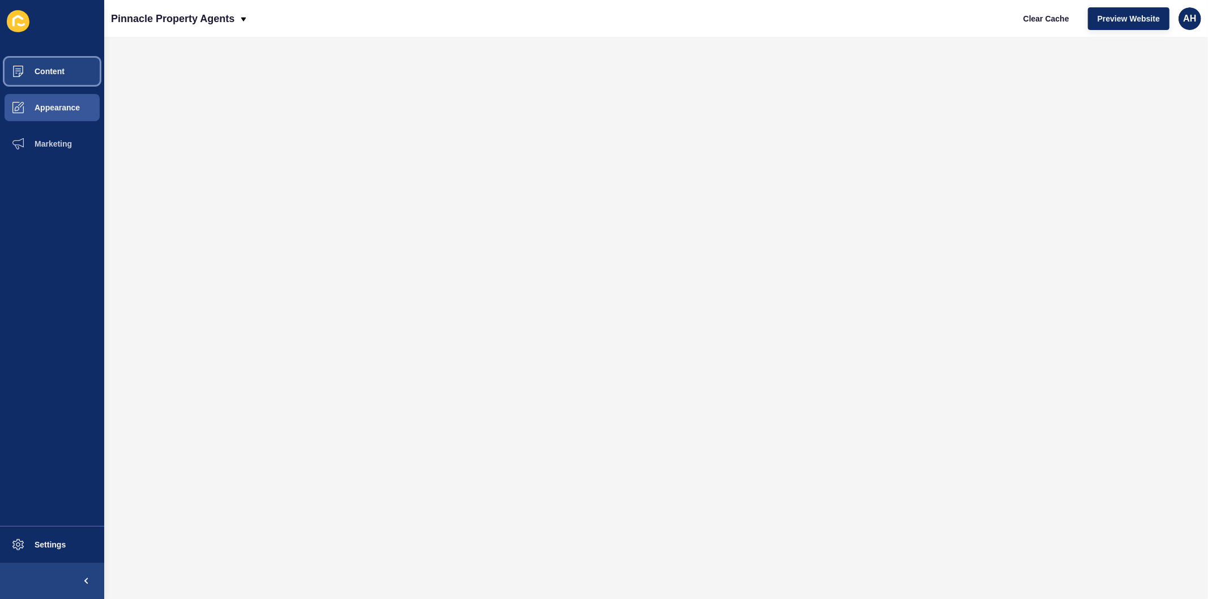
click at [44, 75] on span "Content" at bounding box center [31, 71] width 66 height 9
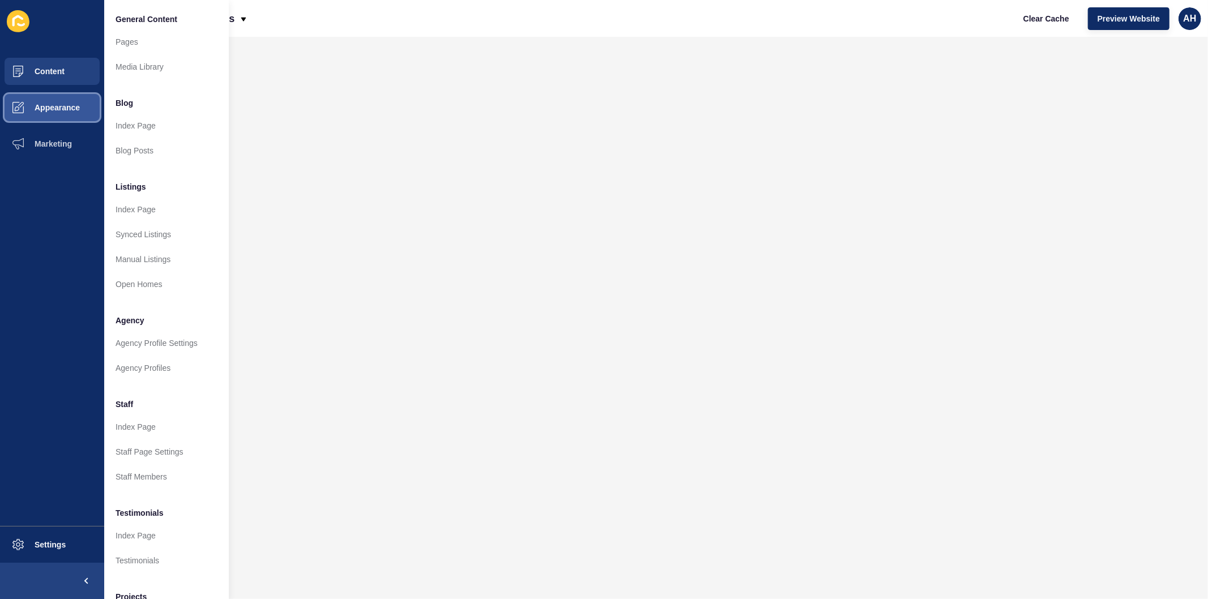
click at [53, 110] on span "Appearance" at bounding box center [39, 107] width 82 height 9
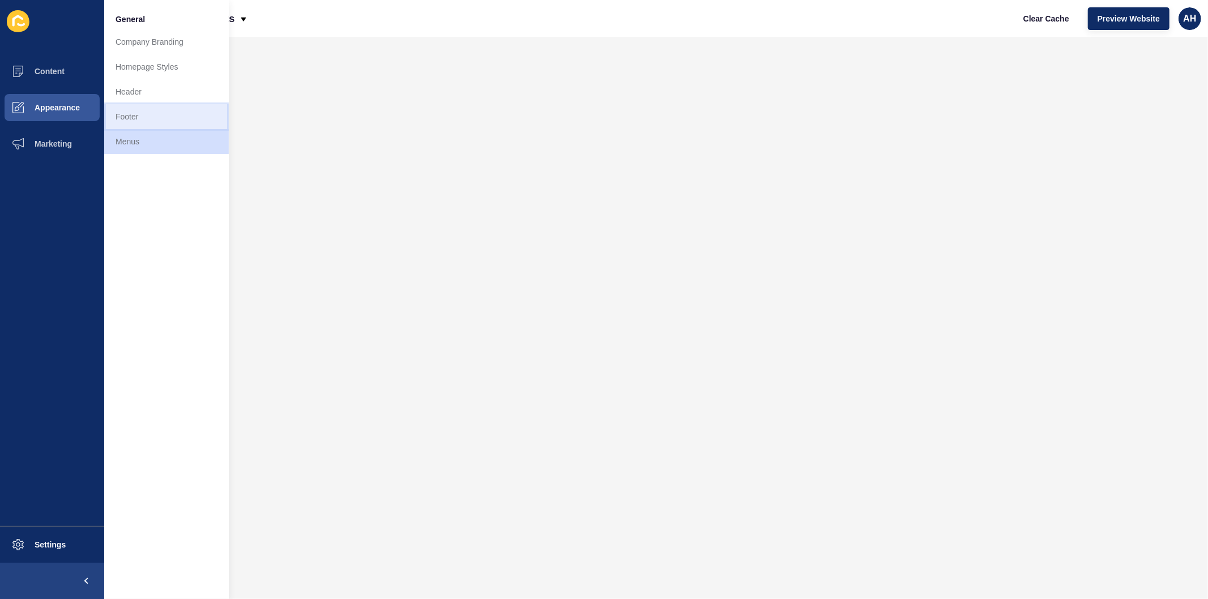
click at [135, 113] on link "Footer" at bounding box center [166, 116] width 125 height 25
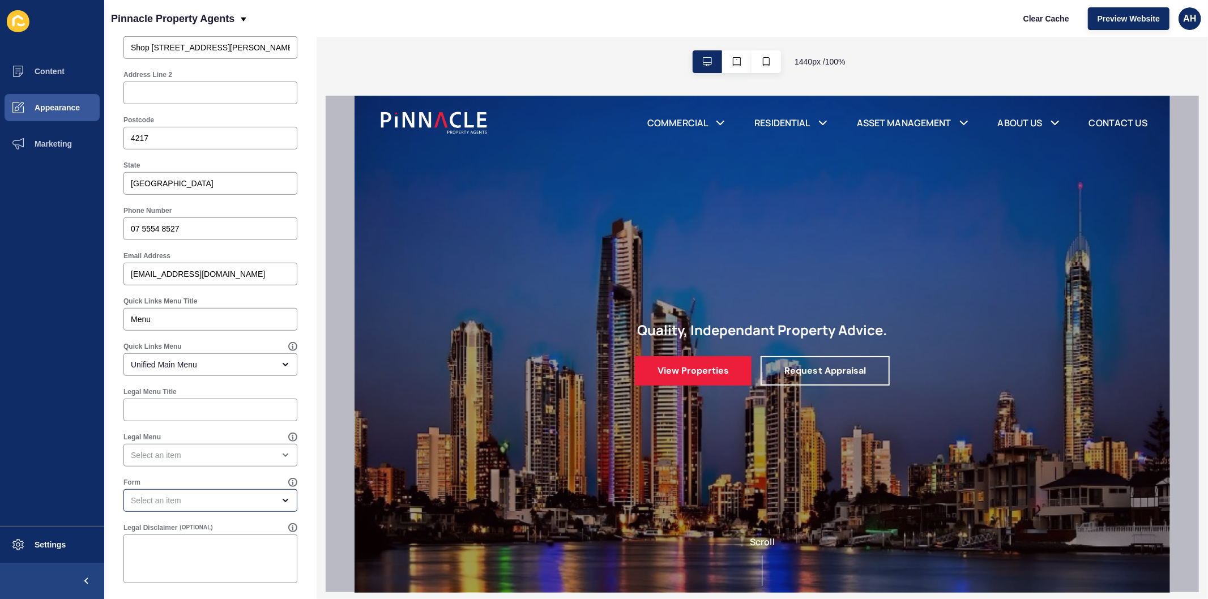
scroll to position [443, 0]
click at [189, 449] on div "close menu" at bounding box center [202, 452] width 143 height 11
click at [186, 479] on span "Legal Menu" at bounding box center [206, 480] width 146 height 11
type input "Legal Menu"
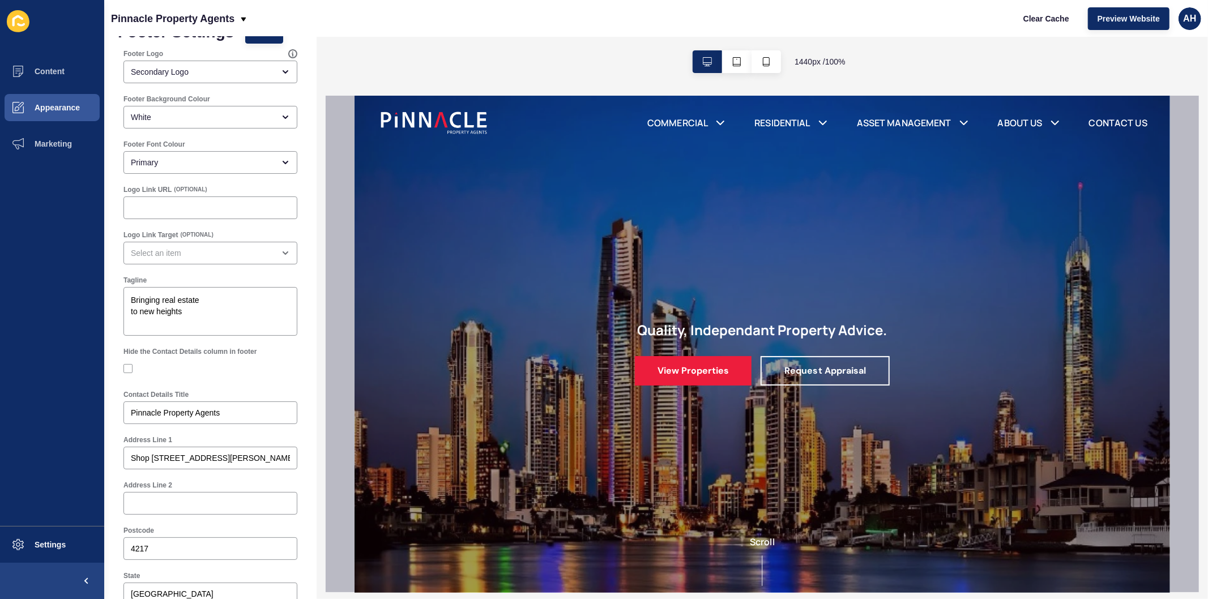
scroll to position [0, 0]
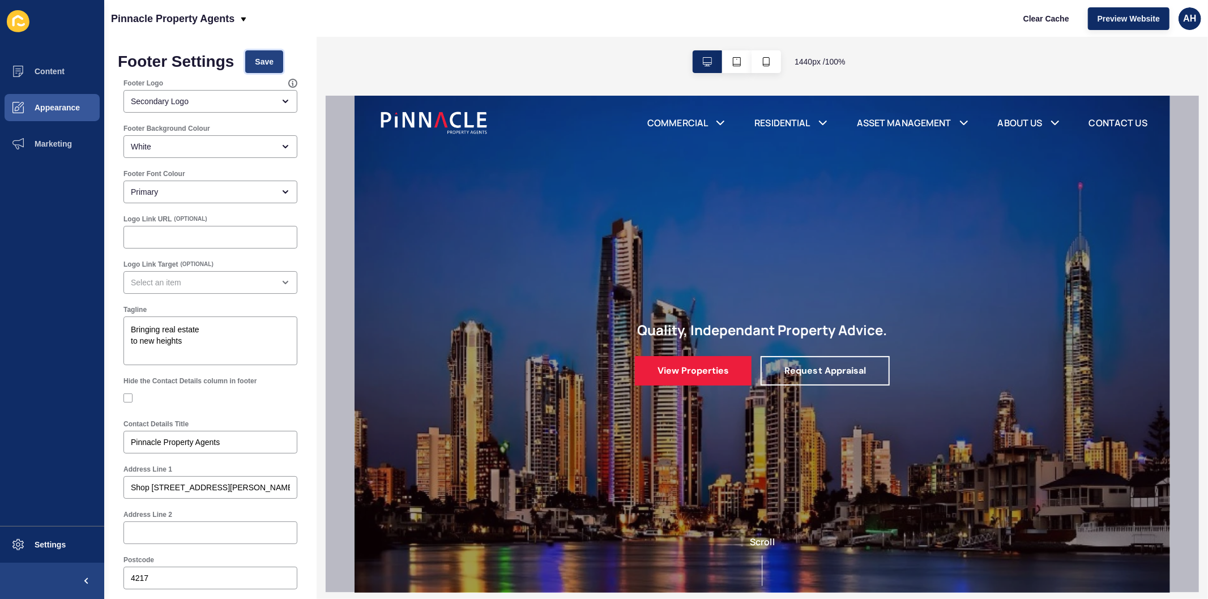
click at [259, 59] on span "Save" at bounding box center [264, 61] width 19 height 11
click at [1023, 163] on link "Meet Our Team" at bounding box center [1044, 163] width 67 height 14
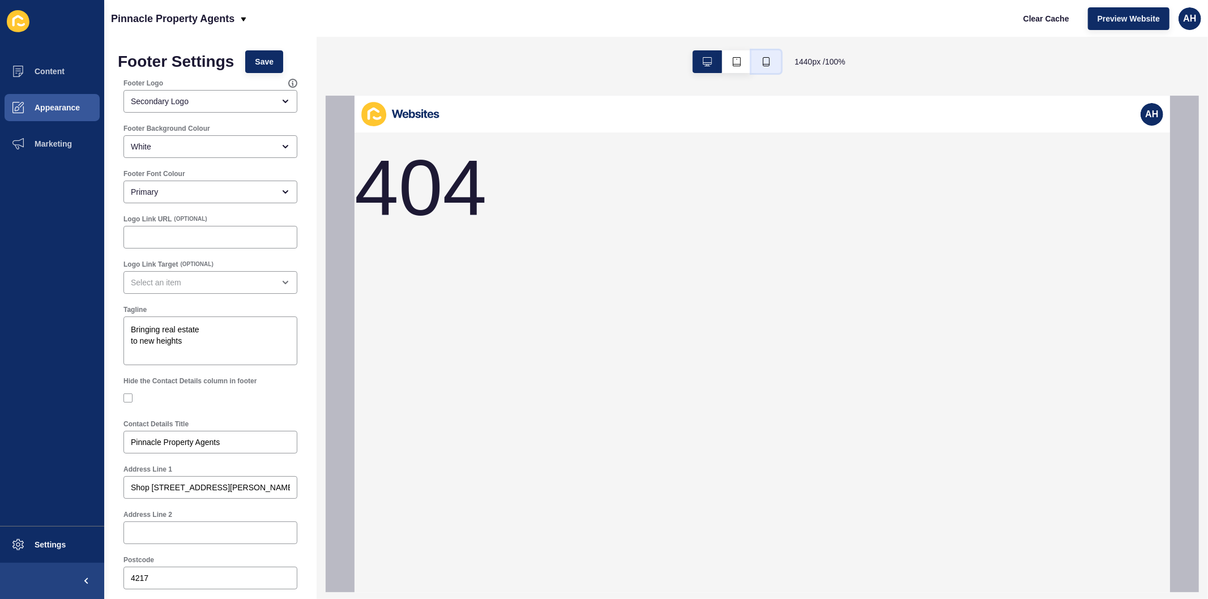
click at [773, 60] on button "button" at bounding box center [766, 61] width 29 height 23
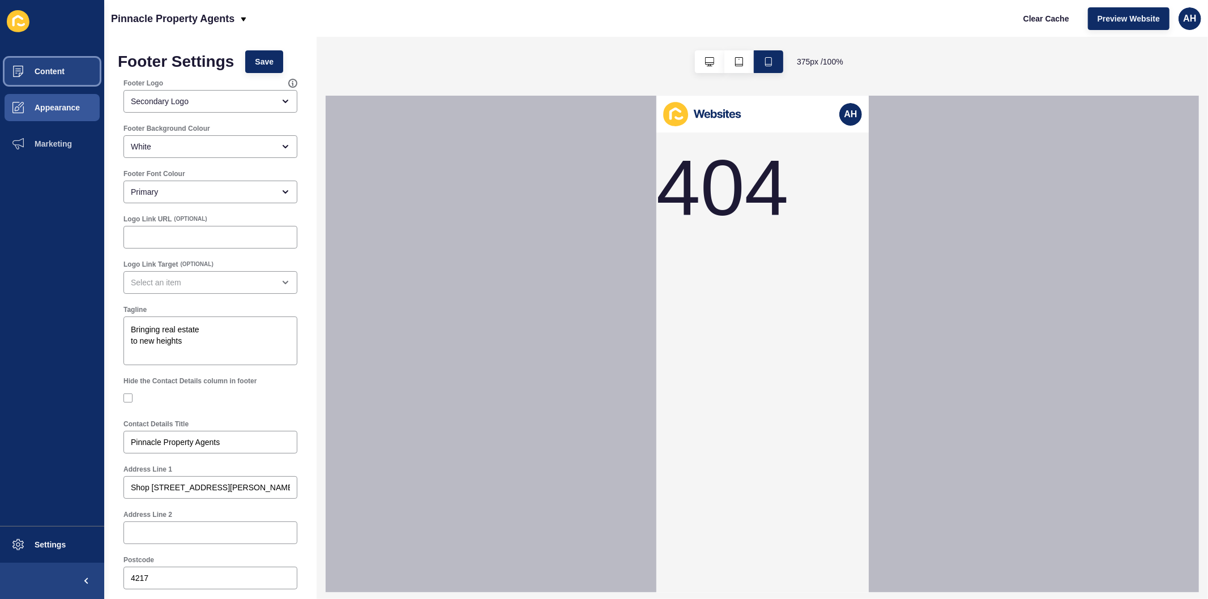
click at [43, 58] on button "Content" at bounding box center [52, 71] width 104 height 36
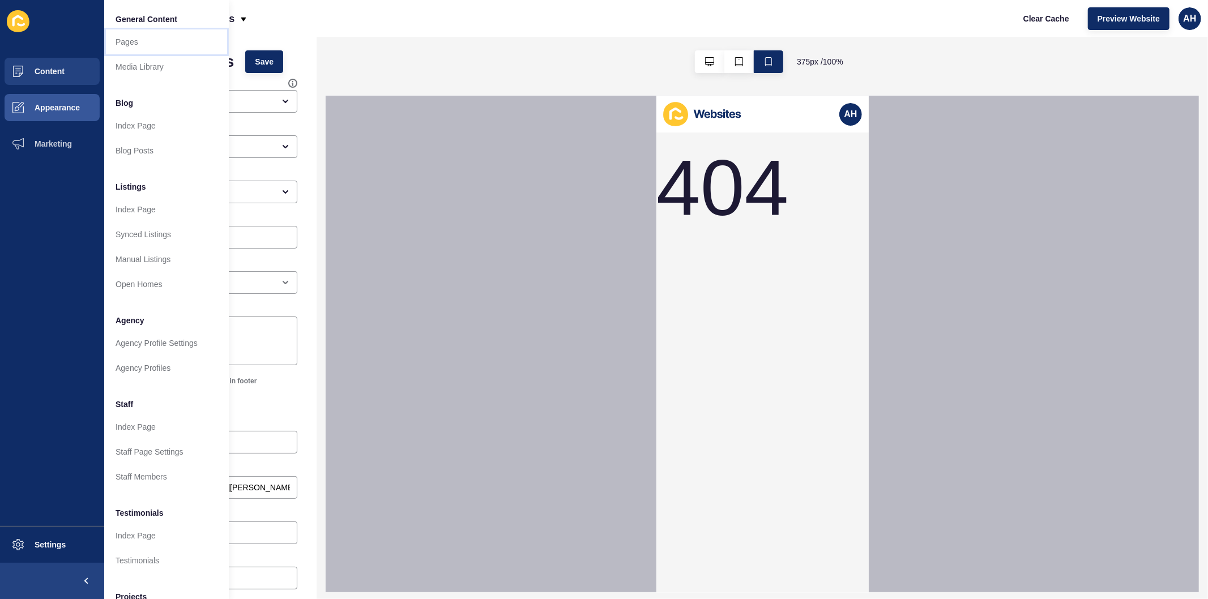
click at [133, 41] on link "Pages" at bounding box center [166, 41] width 125 height 25
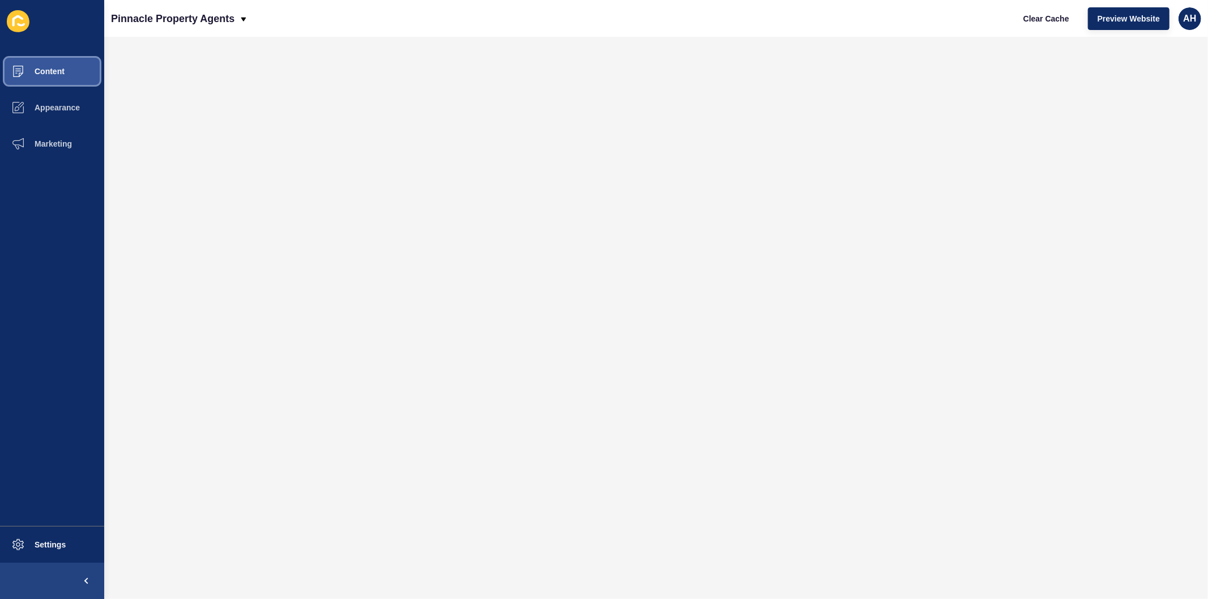
click at [49, 65] on button "Content" at bounding box center [52, 71] width 104 height 36
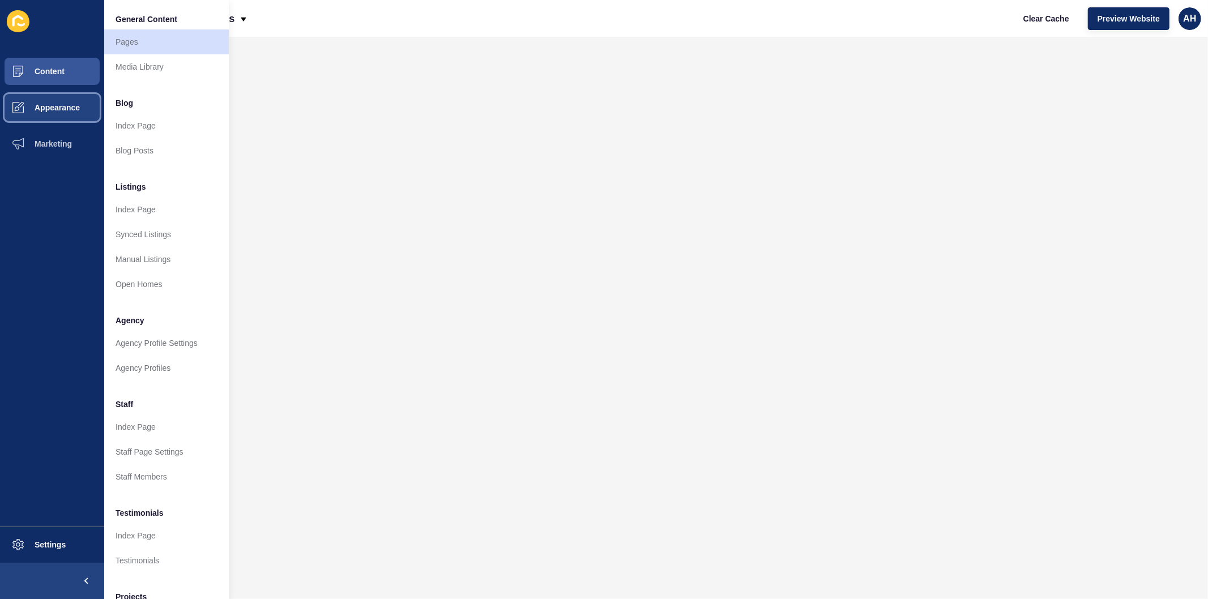
click at [48, 108] on span "Appearance" at bounding box center [39, 107] width 82 height 9
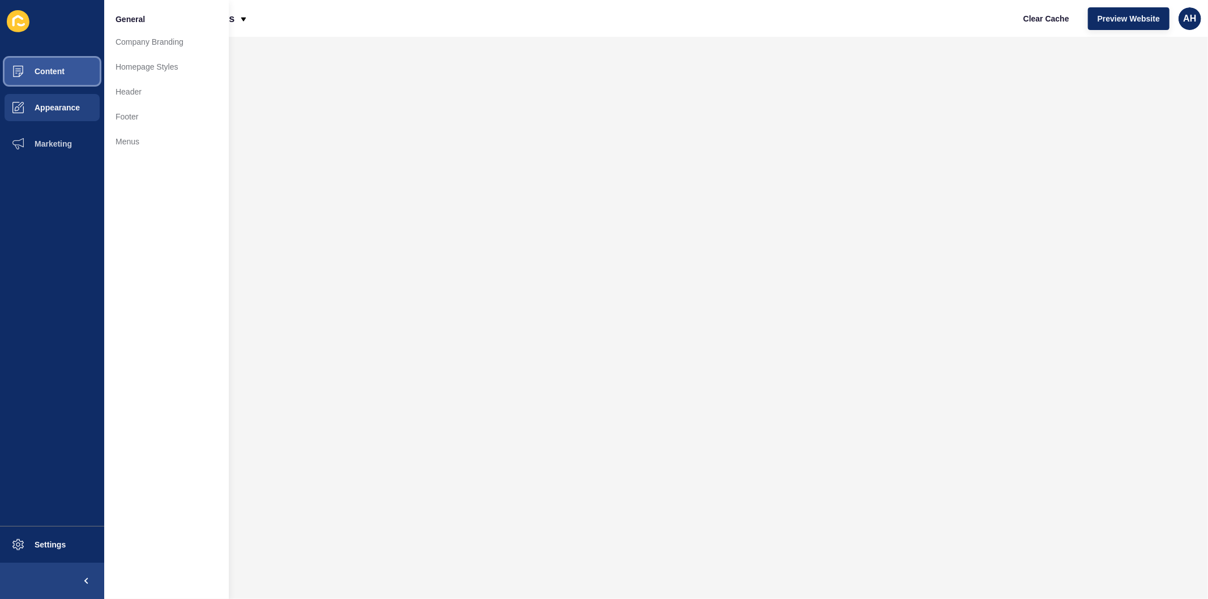
click at [45, 67] on span "Content" at bounding box center [31, 71] width 66 height 9
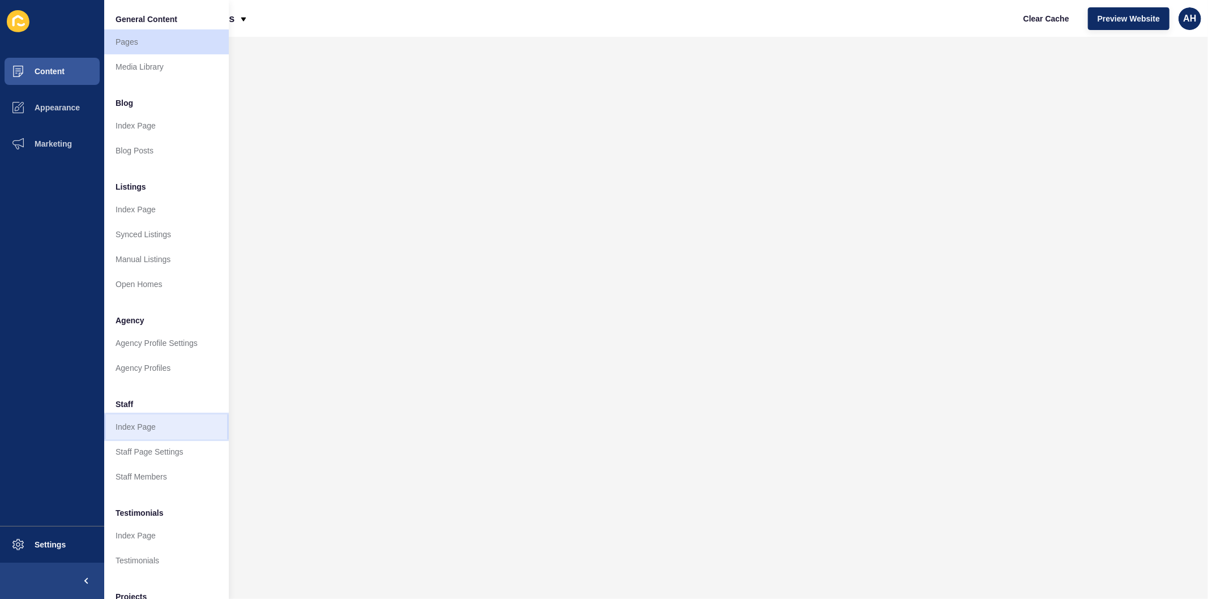
click at [155, 424] on link "Index Page" at bounding box center [166, 427] width 125 height 25
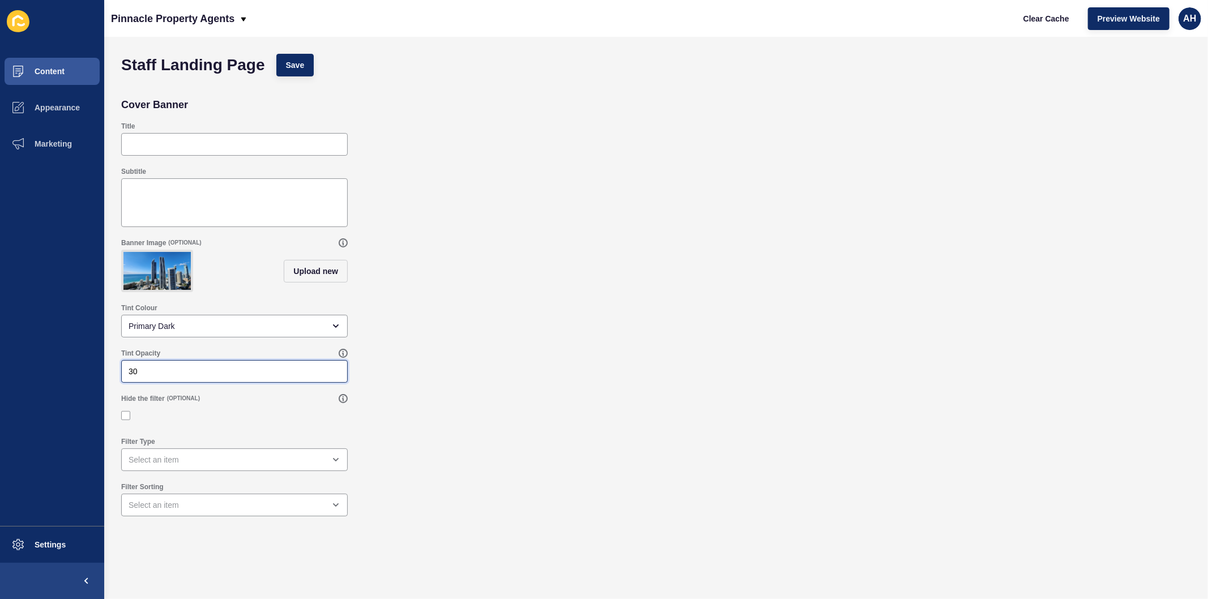
drag, startPoint x: 190, startPoint y: 382, endPoint x: 96, endPoint y: 362, distance: 96.1
click at [96, 362] on div "Content Appearance Marketing Settings Pinnacle Property Agents Clear Cache Prev…" at bounding box center [604, 299] width 1208 height 599
type input "10"
click at [228, 332] on div "Primary Dark" at bounding box center [227, 326] width 196 height 11
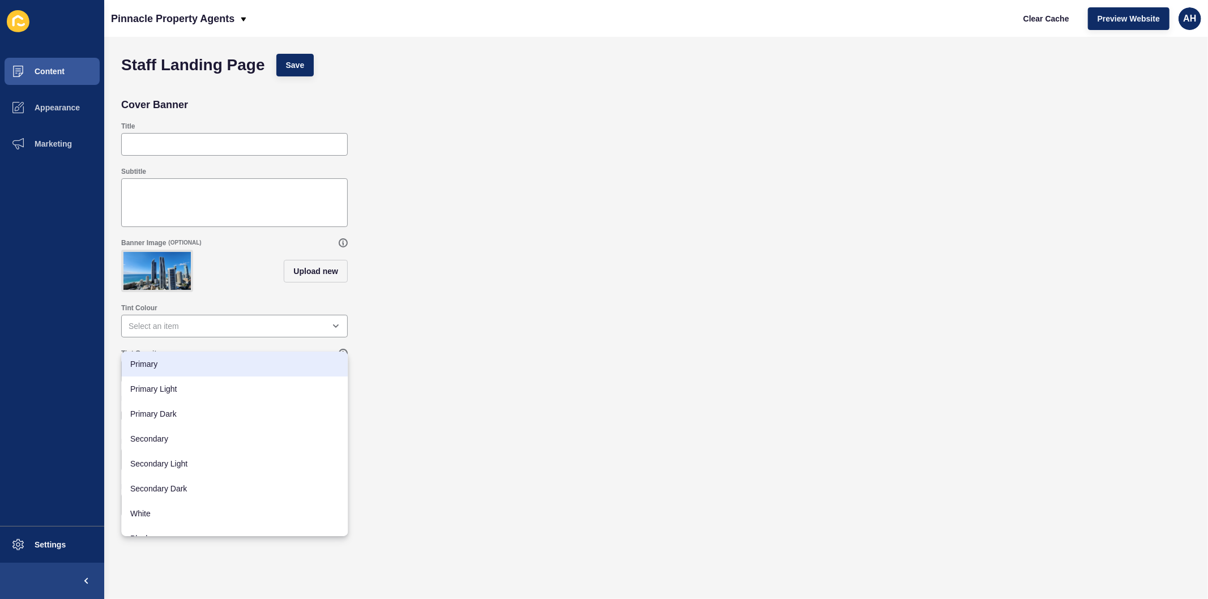
click at [546, 401] on div "Hide the filter (OPTIONAL)" at bounding box center [656, 410] width 1081 height 43
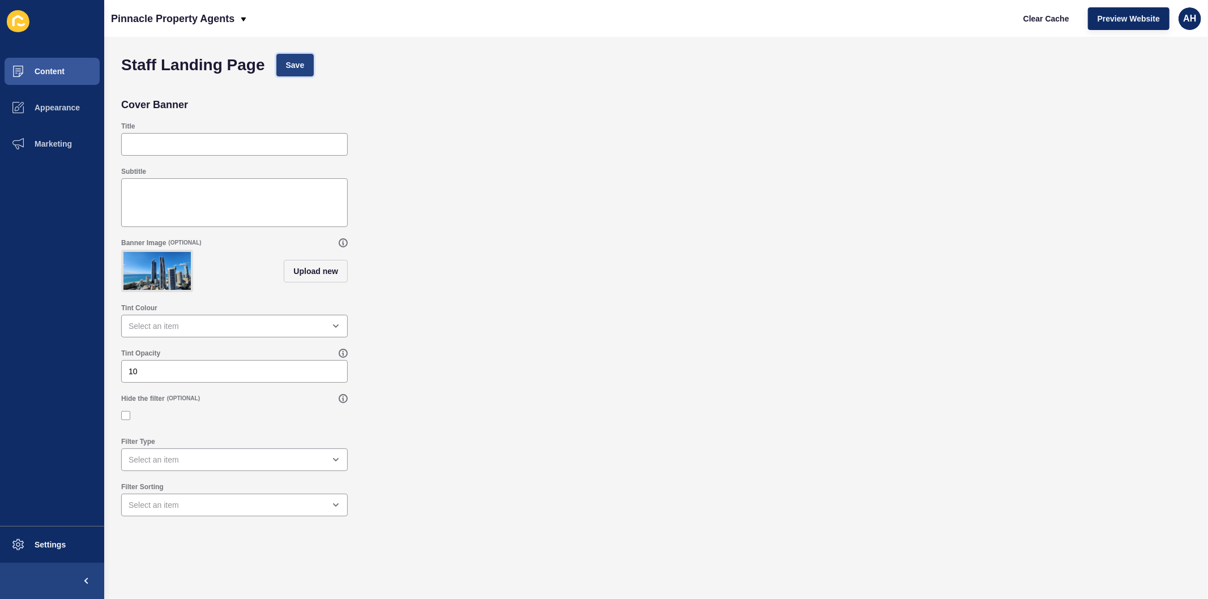
click at [290, 70] on span "Save" at bounding box center [295, 64] width 19 height 11
click at [64, 71] on span "Content" at bounding box center [31, 71] width 66 height 9
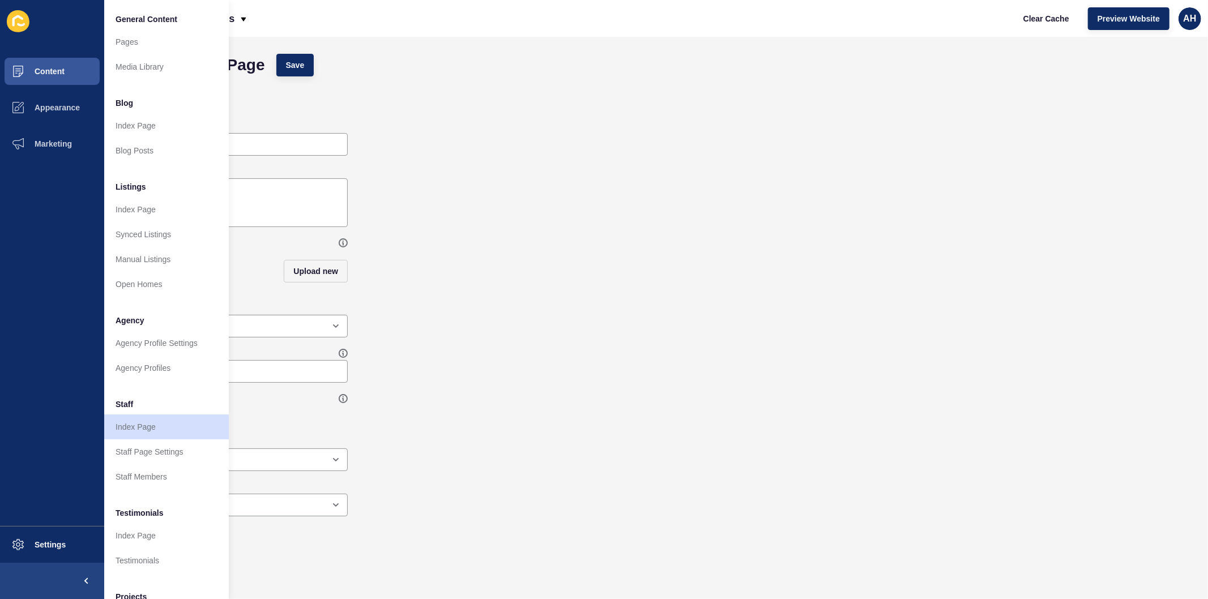
click at [458, 272] on div "Banner Image (OPTIONAL) Upload new" at bounding box center [656, 265] width 1081 height 65
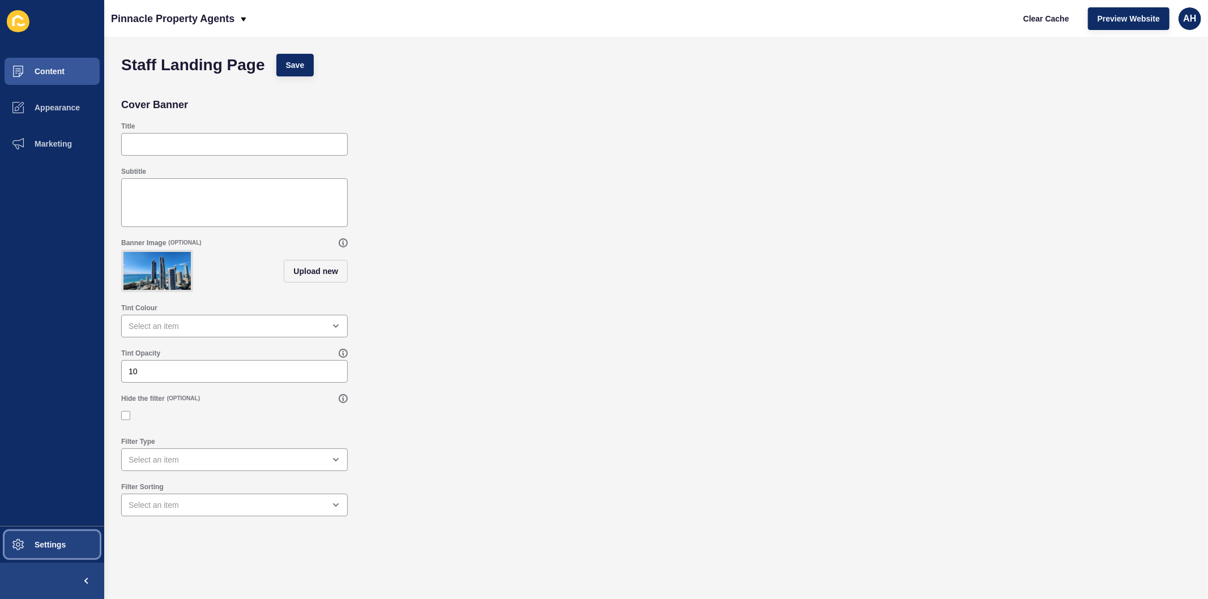
click at [42, 547] on span "Settings" at bounding box center [31, 544] width 67 height 9
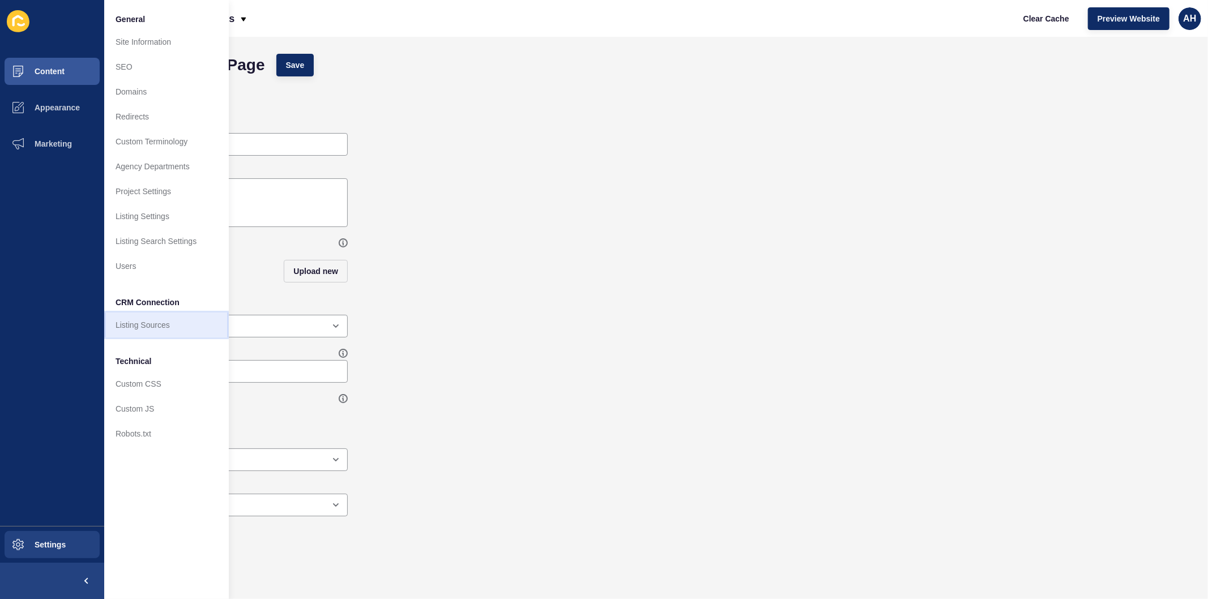
click at [163, 328] on link "Listing Sources" at bounding box center [166, 325] width 125 height 25
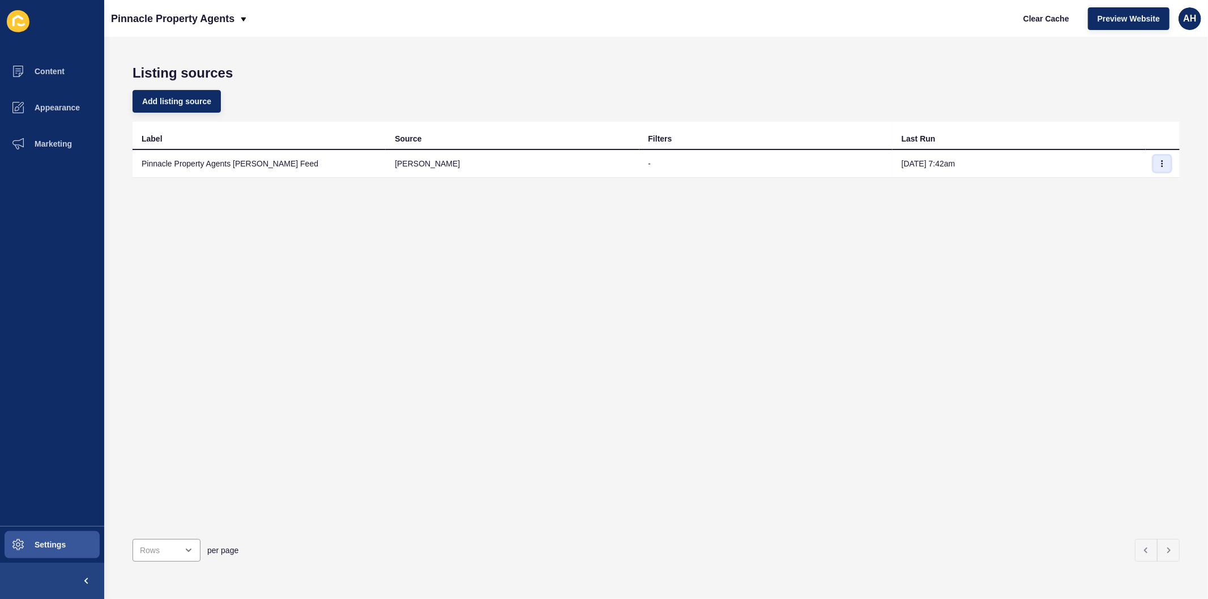
click at [1162, 165] on icon "button" at bounding box center [1162, 164] width 1 height 6
click at [1128, 187] on link "Sync now" at bounding box center [1121, 185] width 79 height 25
click at [1133, 15] on span "Preview Website" at bounding box center [1129, 18] width 62 height 11
